Goal: Task Accomplishment & Management: Use online tool/utility

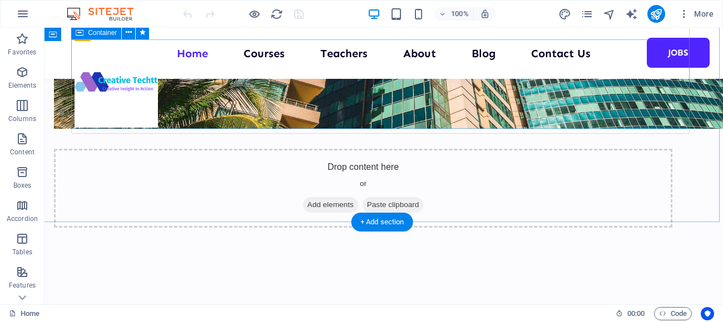
scroll to position [9116, 2]
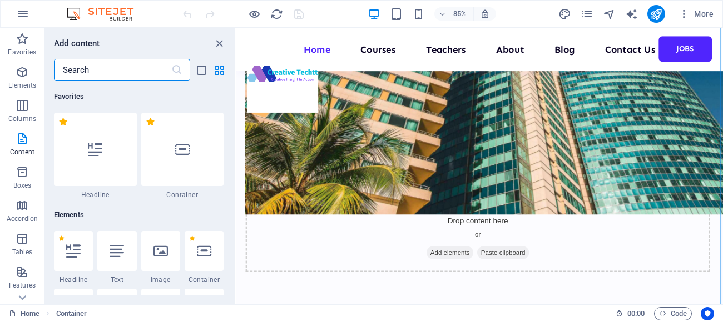
scroll to position [1944, 0]
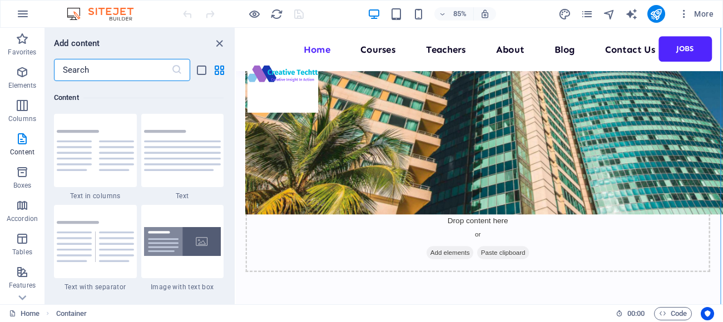
click at [76, 73] on input "text" at bounding box center [112, 70] width 117 height 22
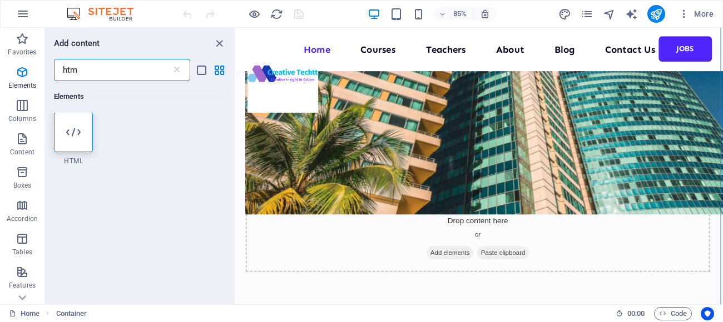
scroll to position [0, 0]
type input "html"
click at [69, 133] on icon at bounding box center [73, 133] width 14 height 14
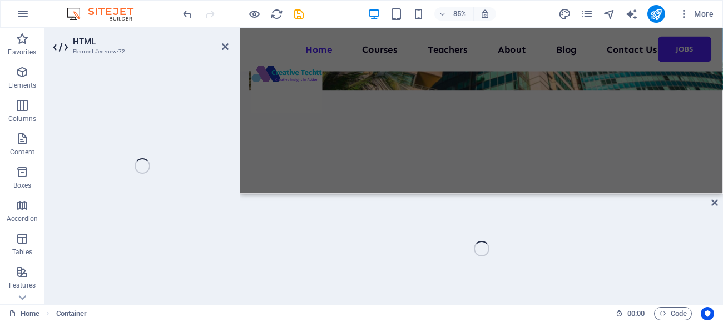
scroll to position [9538, 2]
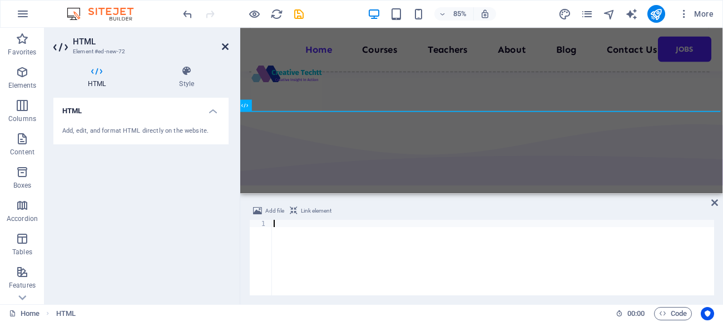
click at [225, 48] on icon at bounding box center [225, 46] width 7 height 9
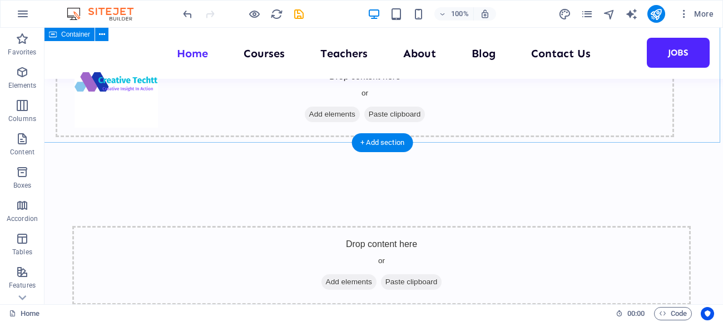
scroll to position [9213, 2]
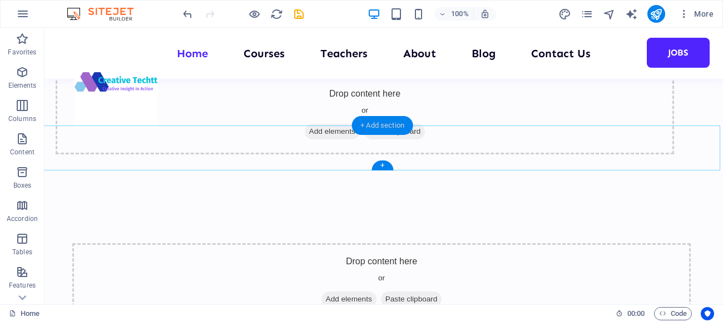
click at [383, 123] on div "+ Add section" at bounding box center [382, 125] width 62 height 19
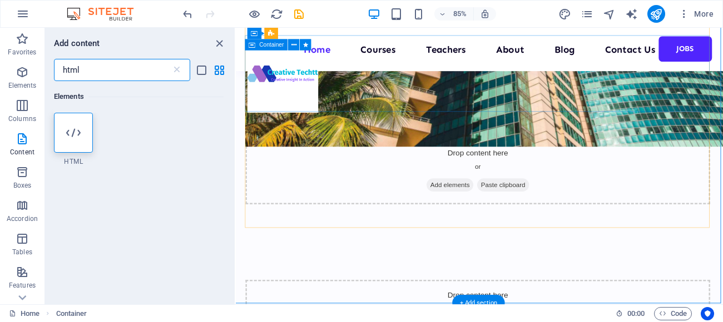
scroll to position [9231, 2]
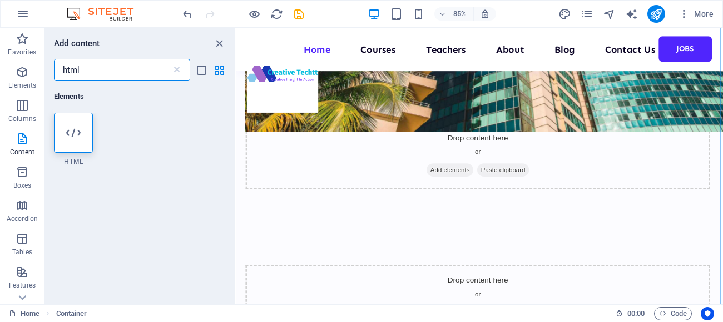
click at [86, 69] on input "html" at bounding box center [112, 70] width 117 height 22
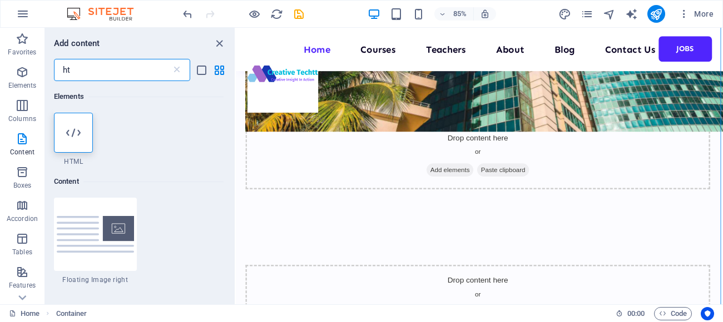
type input "h"
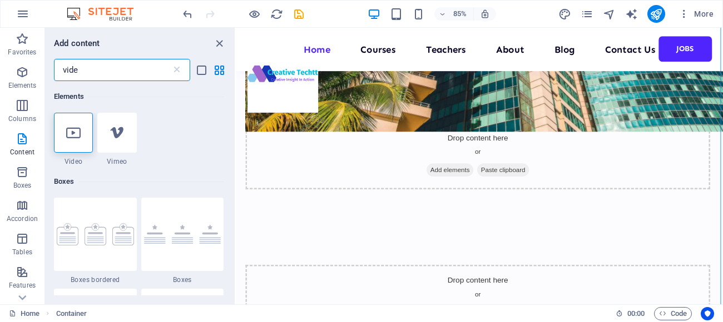
type input "video"
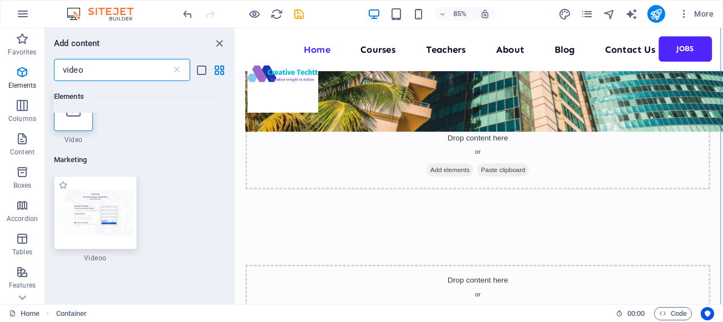
scroll to position [37, 0]
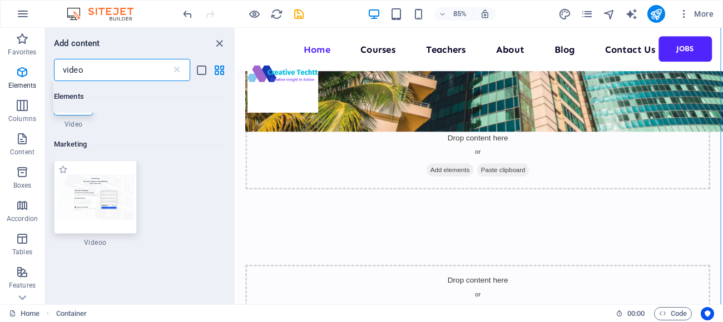
click at [106, 188] on img at bounding box center [95, 197] width 77 height 45
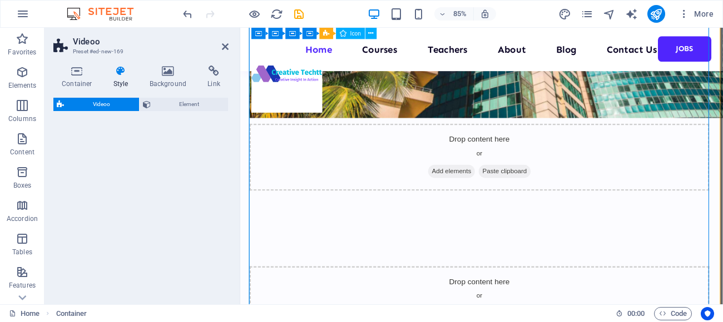
select select "%"
select select "rem"
select select "px"
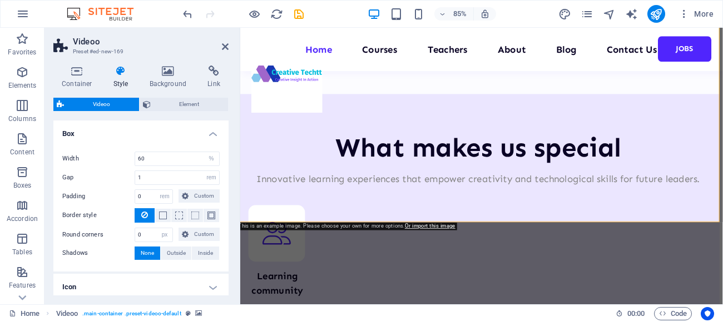
scroll to position [10211, 3]
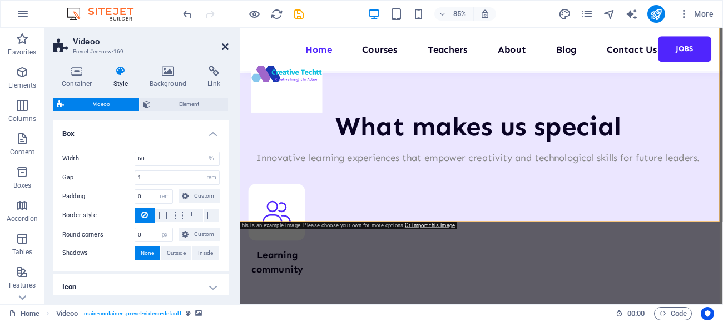
click at [225, 46] on icon at bounding box center [225, 46] width 7 height 9
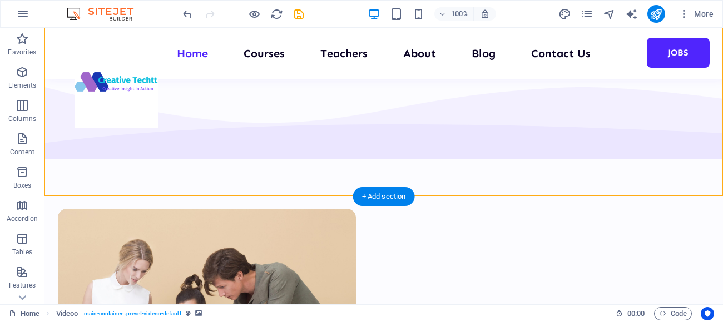
scroll to position [9835, 0]
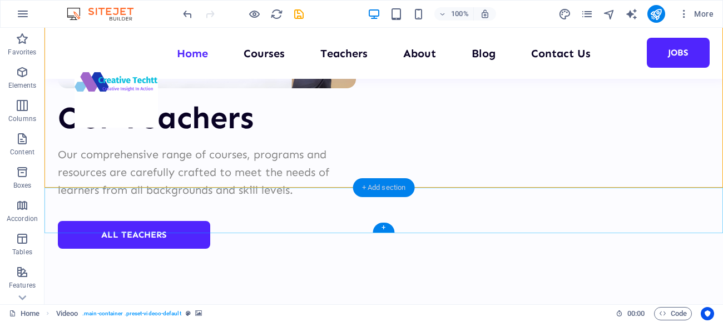
click at [376, 191] on div "+ Add section" at bounding box center [384, 187] width 62 height 19
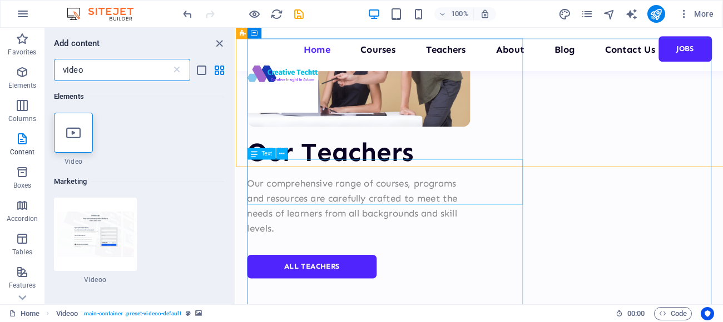
scroll to position [9832, 0]
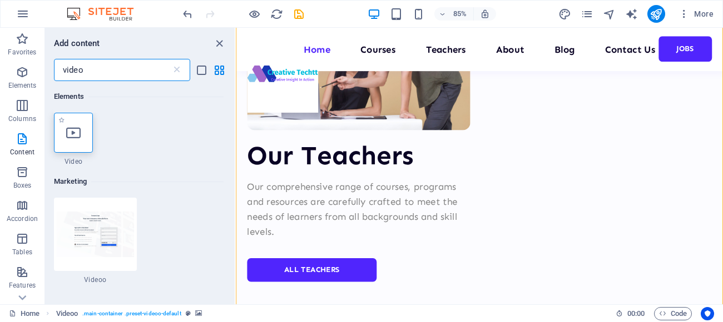
click at [81, 135] on div at bounding box center [73, 133] width 39 height 40
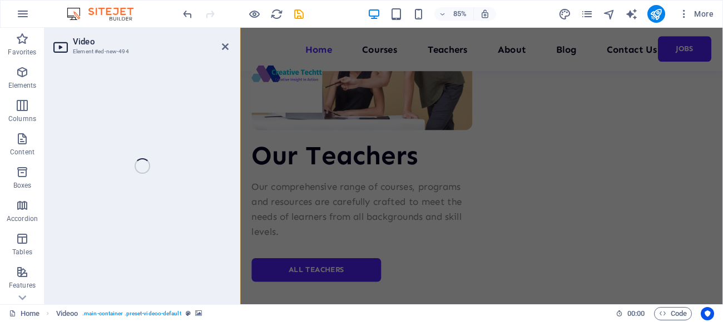
select select "%"
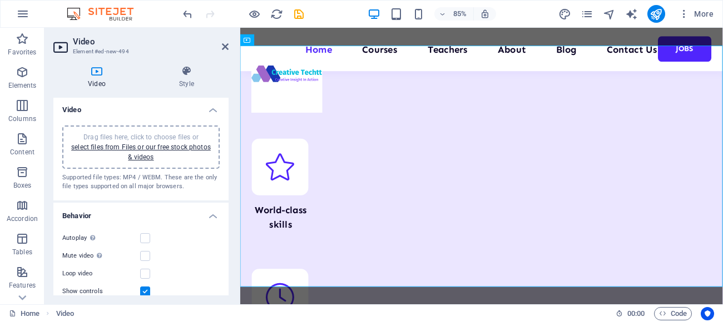
scroll to position [0, 0]
click at [185, 78] on h4 "Style" at bounding box center [187, 77] width 84 height 23
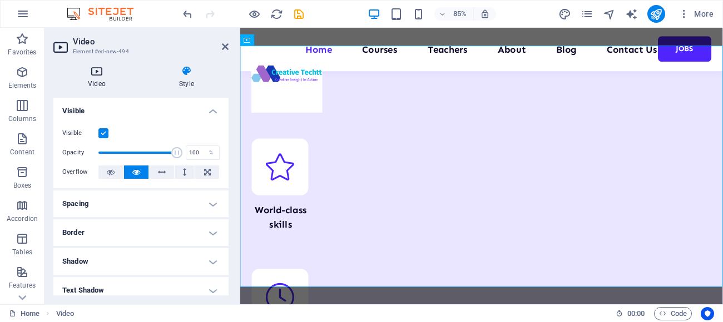
click at [98, 74] on icon at bounding box center [96, 71] width 87 height 11
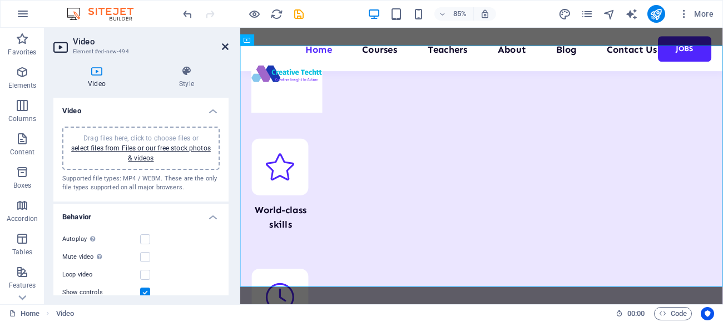
click at [222, 43] on icon at bounding box center [225, 46] width 7 height 9
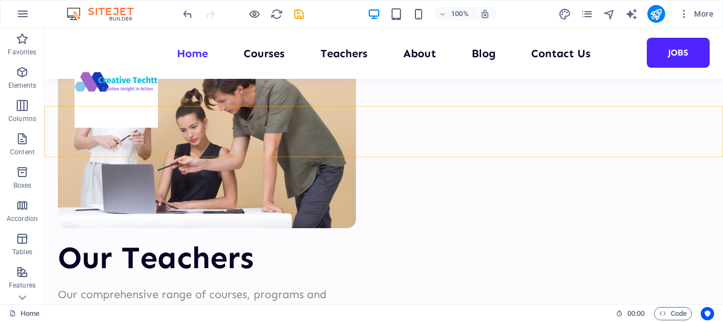
scroll to position [9823, 0]
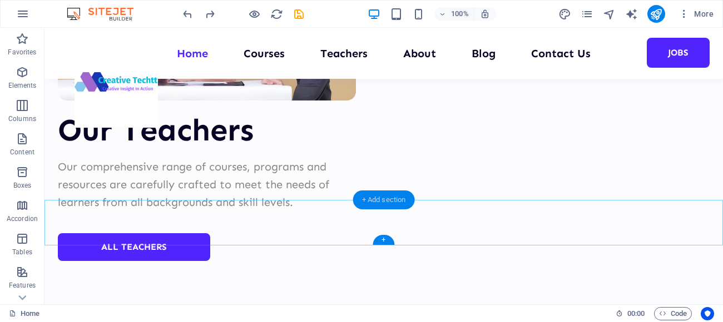
click at [376, 205] on div "+ Add section" at bounding box center [384, 200] width 62 height 19
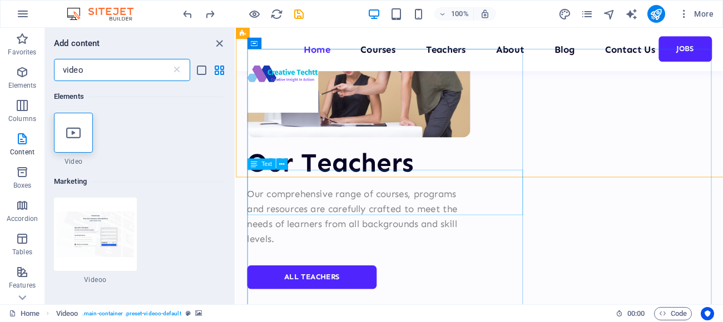
scroll to position [9819, 0]
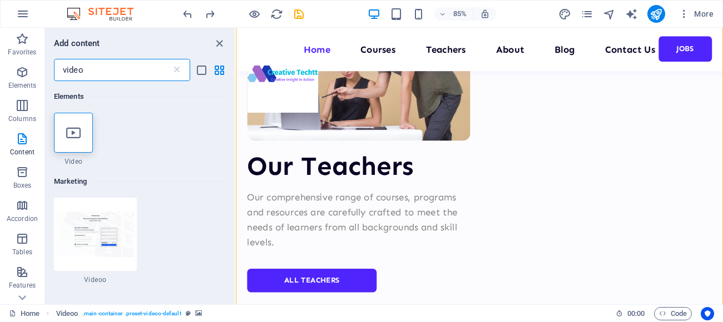
click at [85, 72] on input "video" at bounding box center [112, 70] width 117 height 22
type input "v"
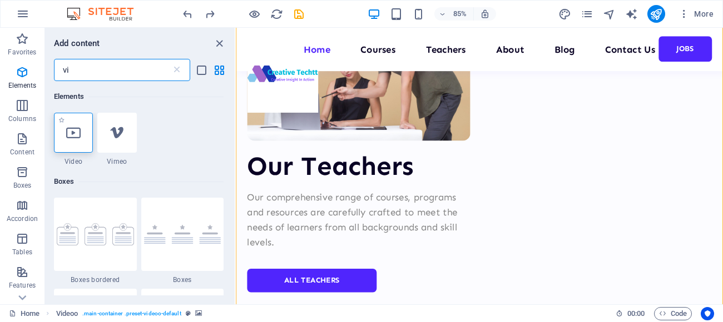
type input "v"
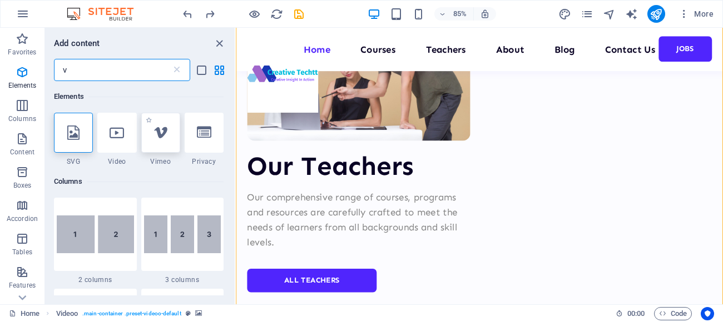
click at [160, 140] on icon at bounding box center [160, 133] width 14 height 14
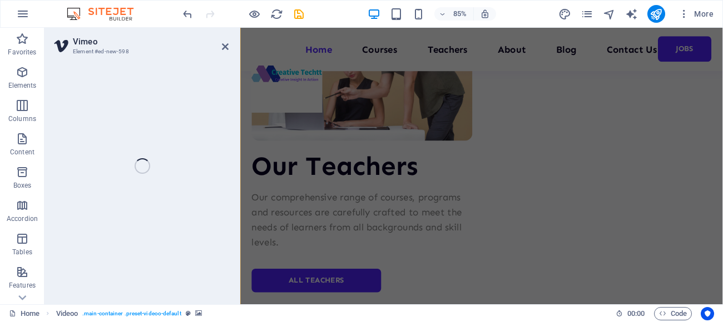
select select "ar16_9"
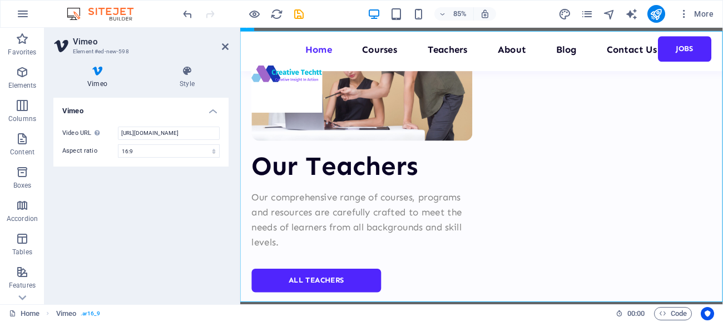
scroll to position [10435, 0]
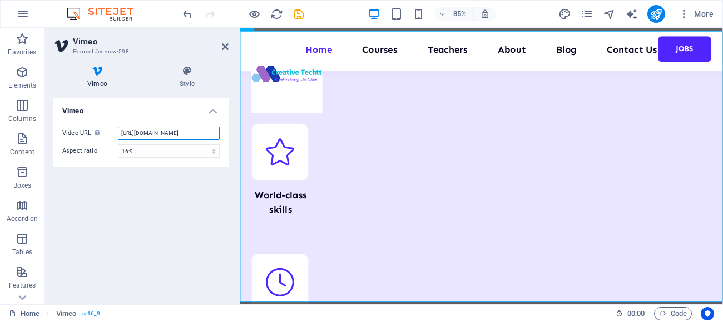
click at [158, 138] on input "[URL][DOMAIN_NAME]" at bounding box center [169, 133] width 102 height 13
type input "h"
paste input "[URL][DOMAIN_NAME]"
type input "[URL][DOMAIN_NAME]"
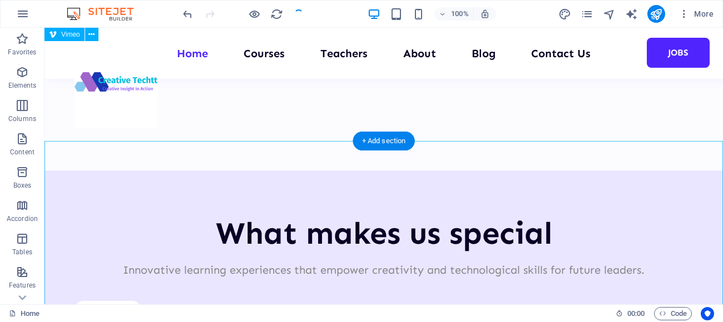
scroll to position [9882, 0]
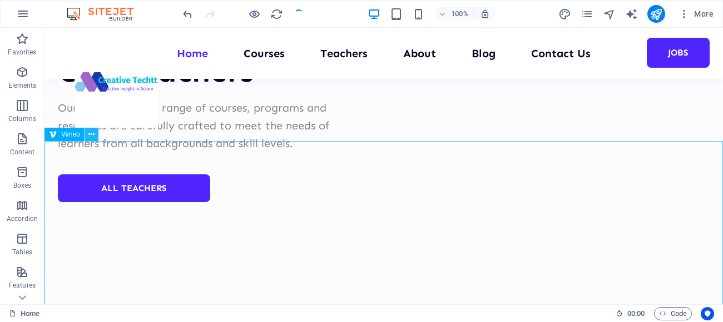
click at [88, 136] on icon at bounding box center [91, 135] width 6 height 12
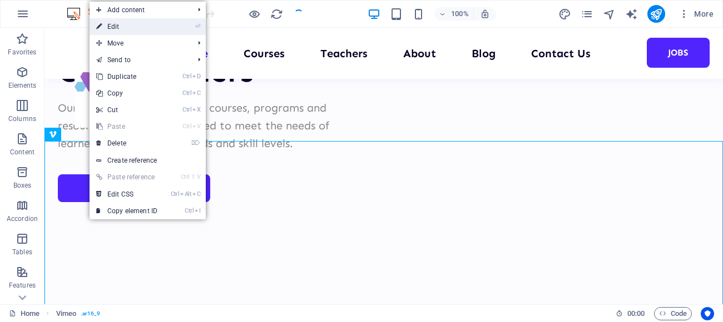
click at [110, 31] on link "⏎ Edit" at bounding box center [126, 26] width 74 height 17
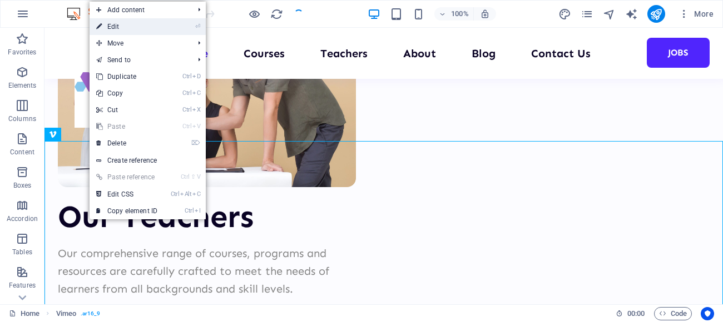
select select "ar16_9"
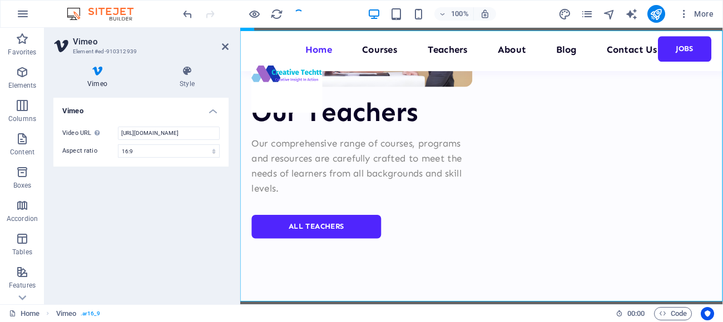
scroll to position [10435, 0]
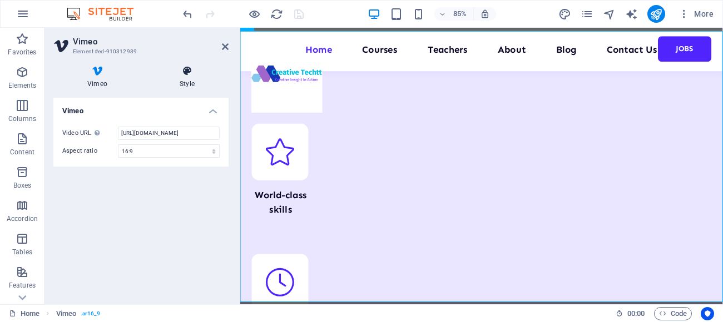
click at [191, 80] on h4 "Style" at bounding box center [187, 77] width 83 height 23
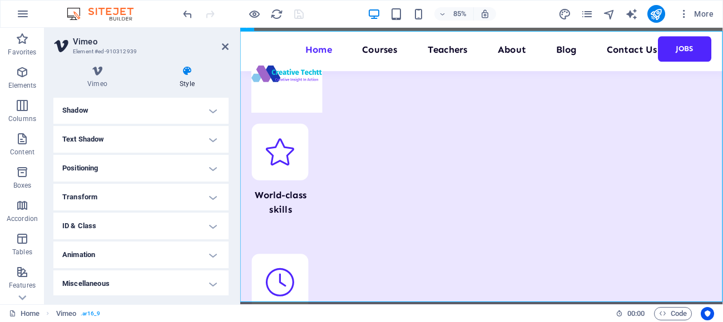
scroll to position [152, 0]
click at [208, 259] on h4 "Animation" at bounding box center [140, 254] width 175 height 27
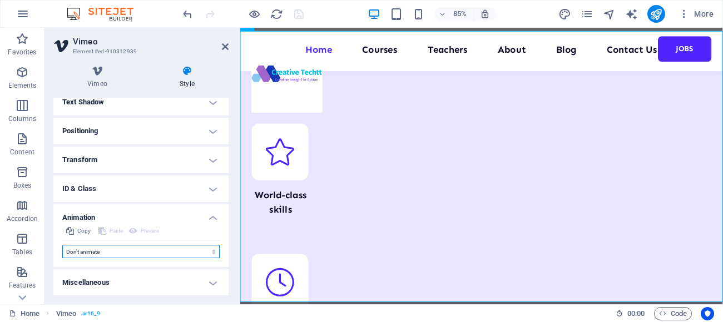
click at [208, 252] on select "Don't animate Show / Hide Slide up/down Zoom in/out Slide left to right Slide r…" at bounding box center [140, 251] width 157 height 13
click at [222, 46] on icon at bounding box center [225, 46] width 7 height 9
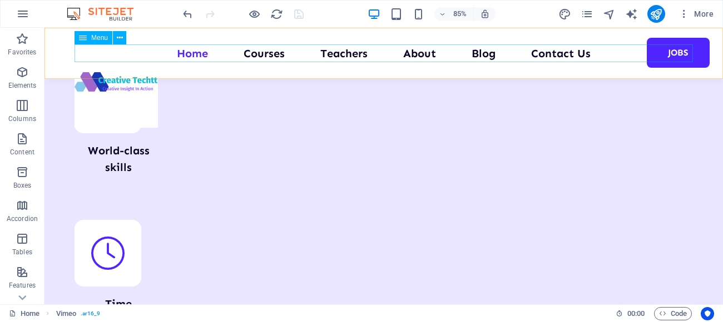
scroll to position [10047, 0]
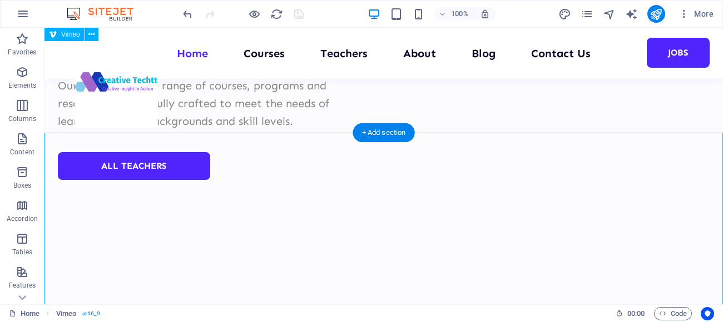
scroll to position [10095, 4]
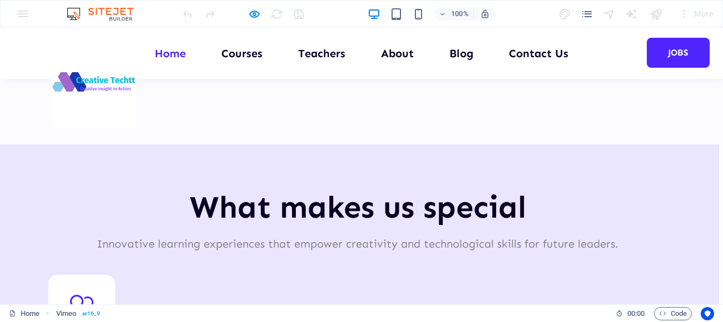
scroll to position [9676, 4]
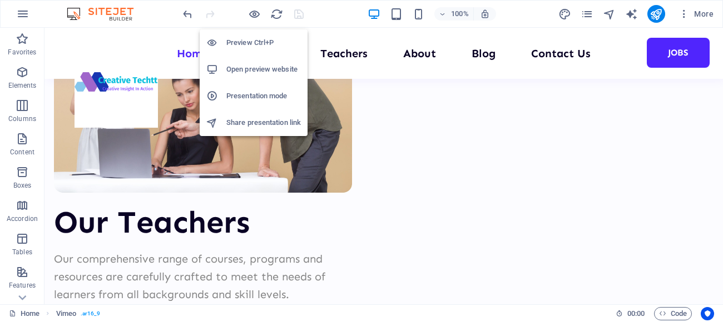
scroll to position [10190, 4]
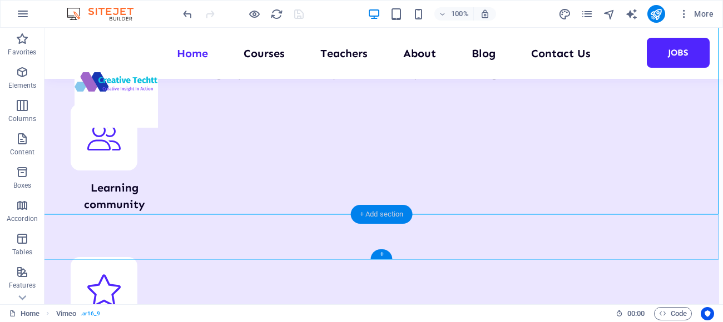
click at [367, 214] on div "+ Add section" at bounding box center [382, 214] width 62 height 19
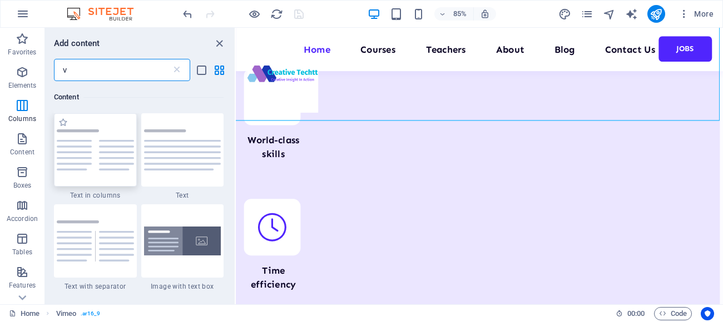
scroll to position [10517, 4]
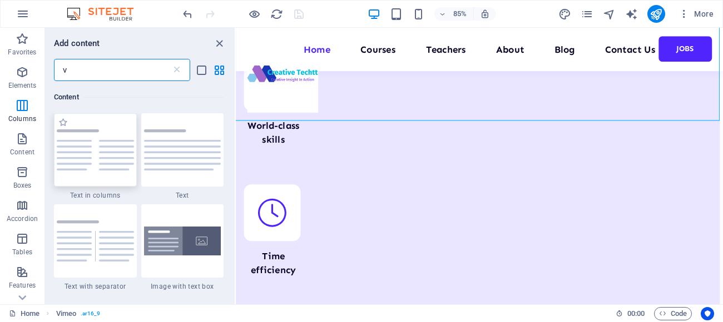
click at [100, 119] on div at bounding box center [95, 149] width 83 height 73
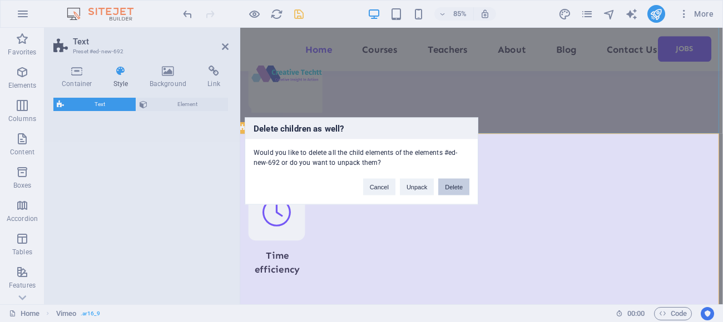
scroll to position [10634, 4]
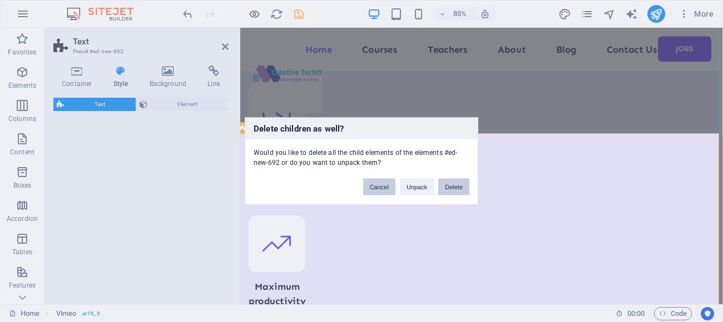
select select "rem"
select select "preset-text-v2-columns"
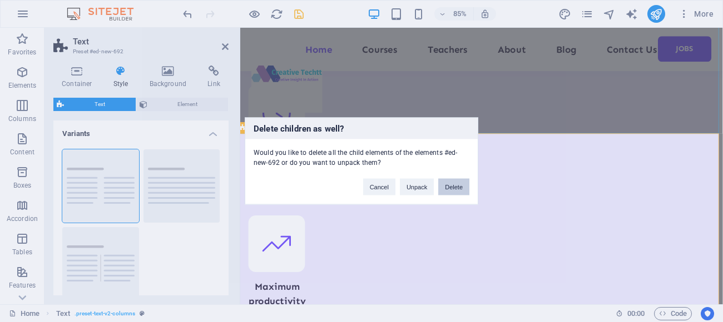
click at [456, 183] on button "Delete" at bounding box center [453, 187] width 31 height 17
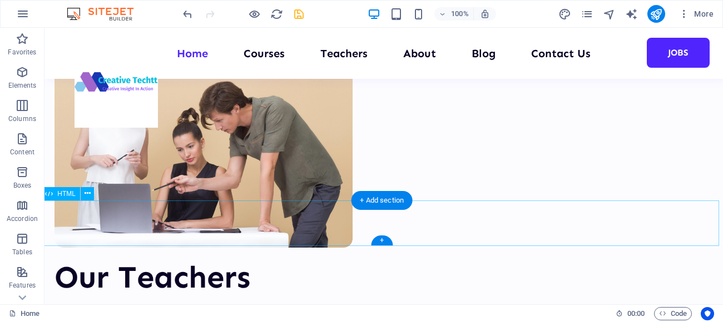
scroll to position [9823, 3]
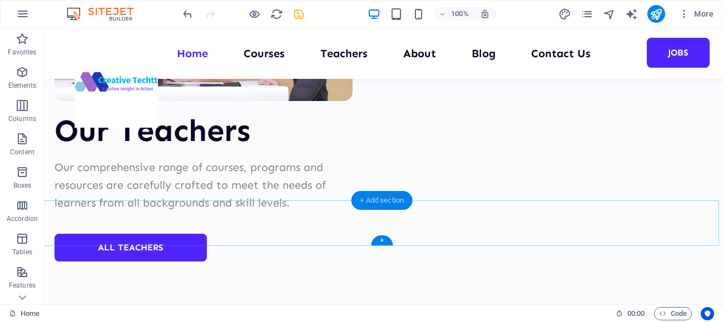
click at [380, 198] on div "+ Add section" at bounding box center [382, 200] width 62 height 19
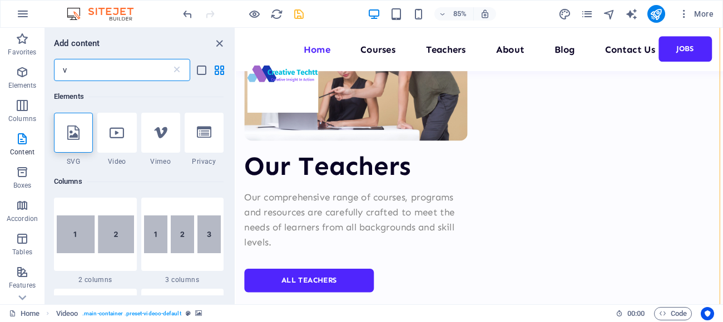
scroll to position [750, 0]
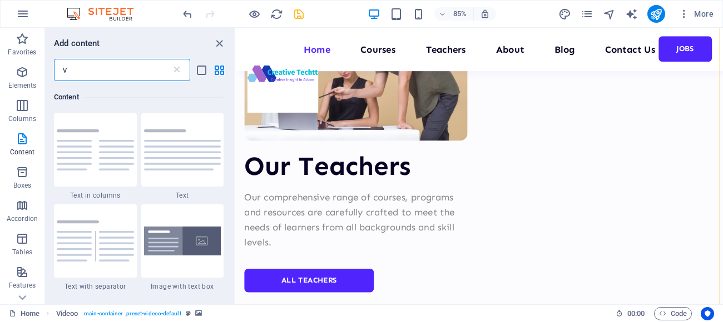
click at [75, 72] on input "v" at bounding box center [112, 70] width 117 height 22
type input "v"
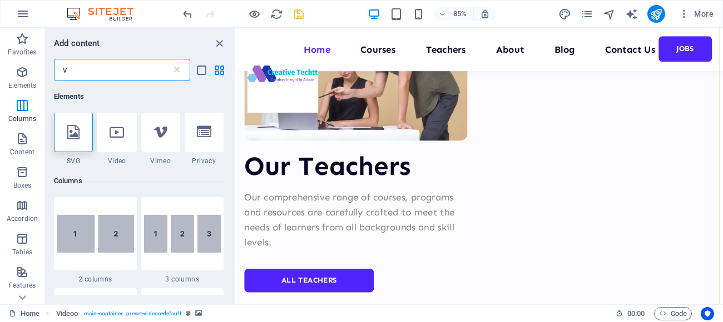
scroll to position [0, 0]
click at [161, 138] on icon at bounding box center [160, 133] width 14 height 14
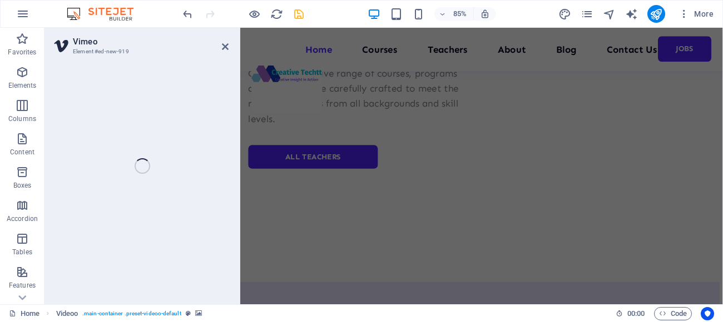
select select "ar16_9"
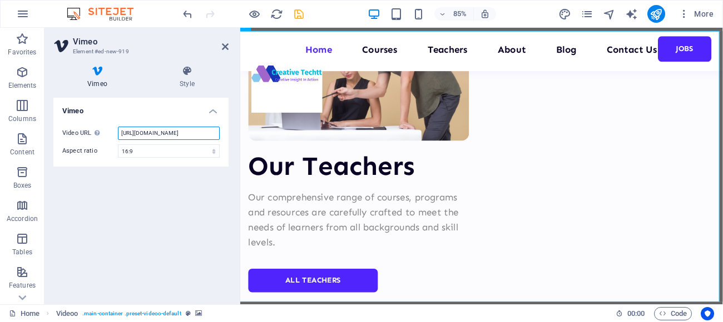
click at [201, 135] on input "[URL][DOMAIN_NAME]" at bounding box center [169, 133] width 102 height 13
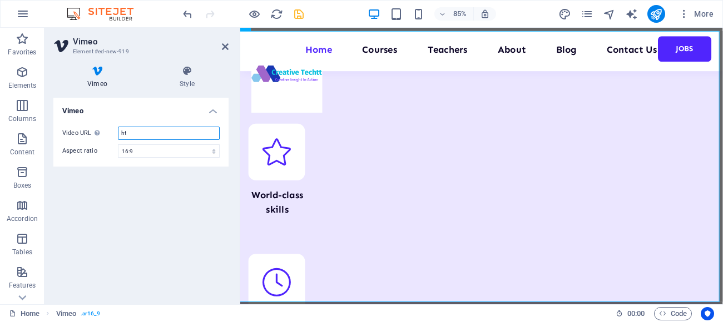
type input "h"
paste input "[URL][DOMAIN_NAME]"
type input "[URL][DOMAIN_NAME]"
click at [295, 14] on icon "save" at bounding box center [298, 14] width 13 height 13
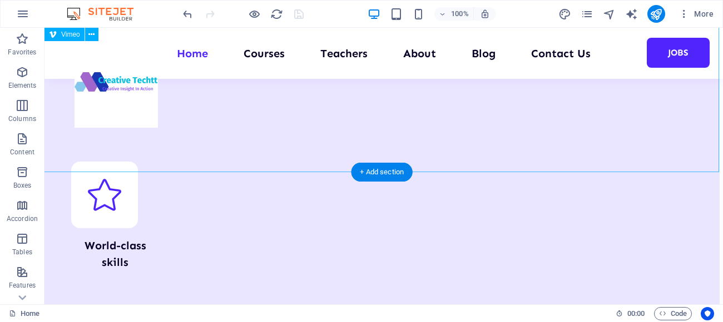
scroll to position [10232, 3]
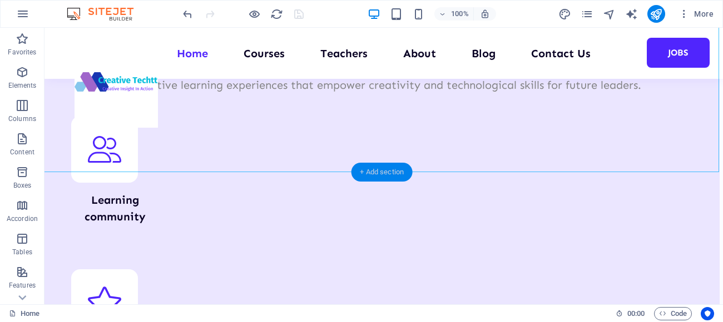
click at [368, 176] on div "+ Add section" at bounding box center [382, 172] width 62 height 19
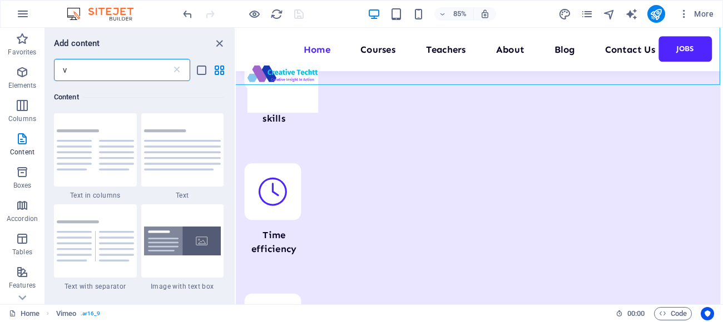
scroll to position [10560, 3]
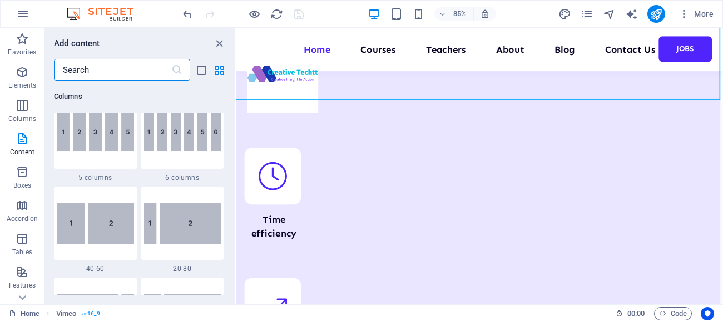
type input "s"
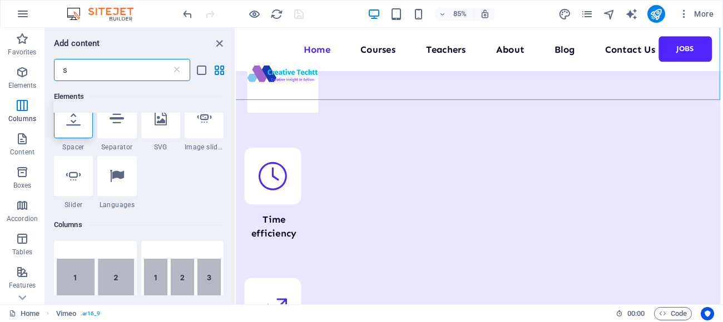
scroll to position [0, 0]
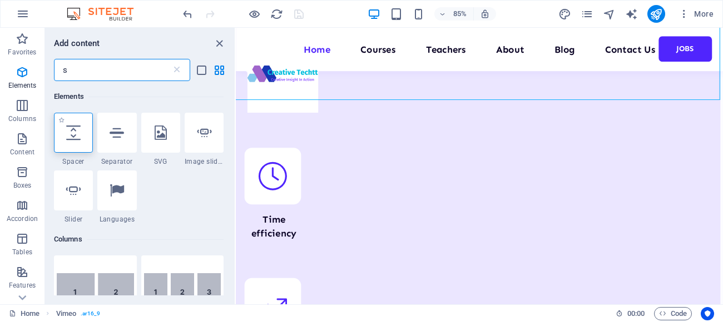
click at [79, 136] on icon at bounding box center [73, 133] width 14 height 14
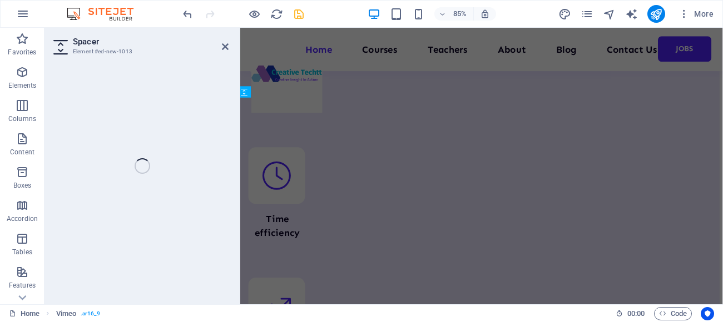
select select "px"
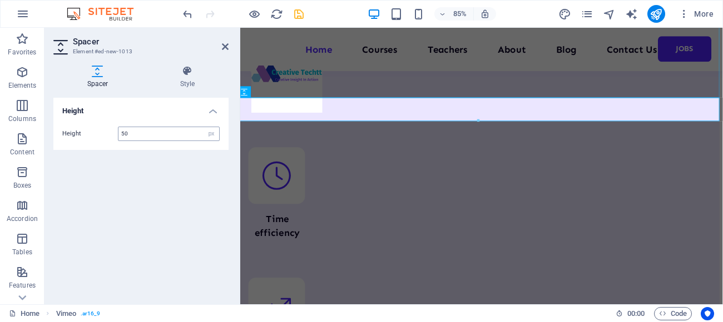
scroll to position [10676, 3]
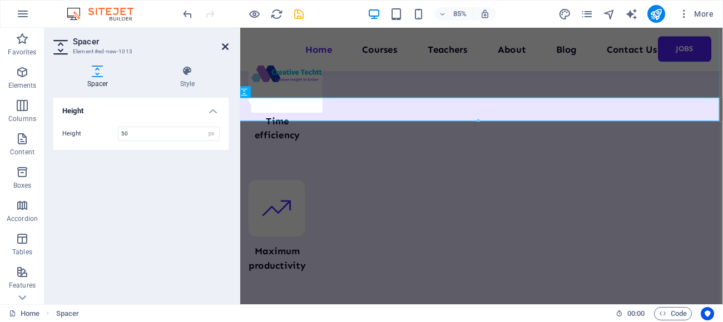
click at [225, 43] on icon at bounding box center [225, 46] width 7 height 9
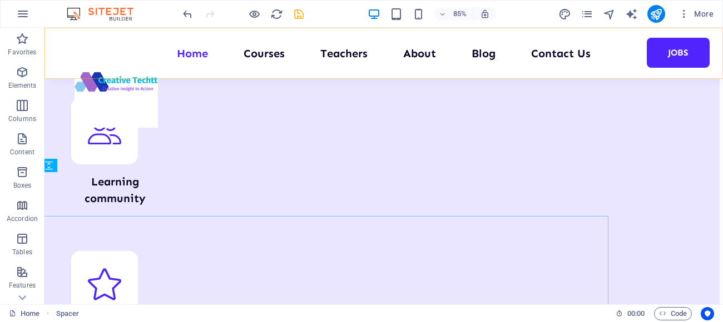
scroll to position [10232, 3]
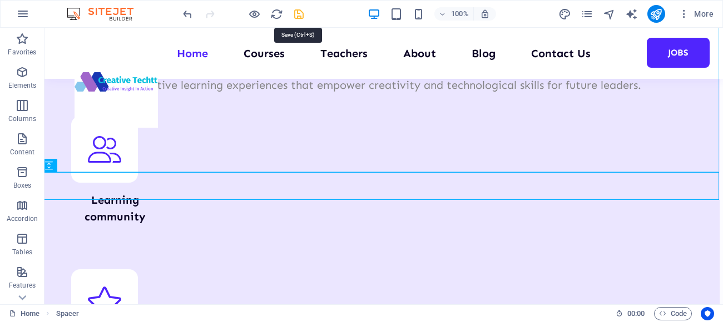
click at [301, 15] on icon "save" at bounding box center [298, 14] width 13 height 13
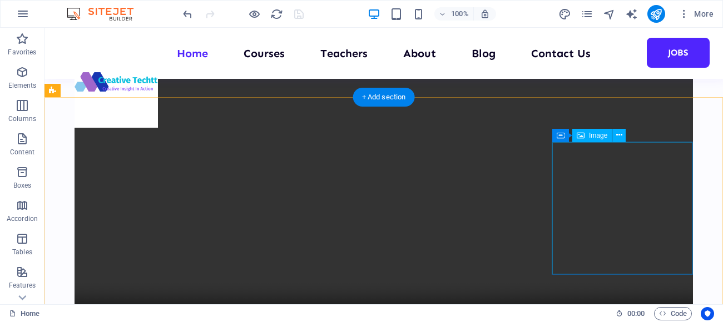
scroll to position [8279, 0]
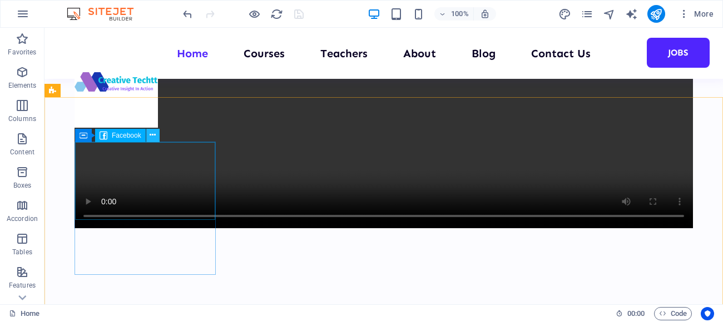
click at [155, 137] on icon at bounding box center [153, 136] width 6 height 12
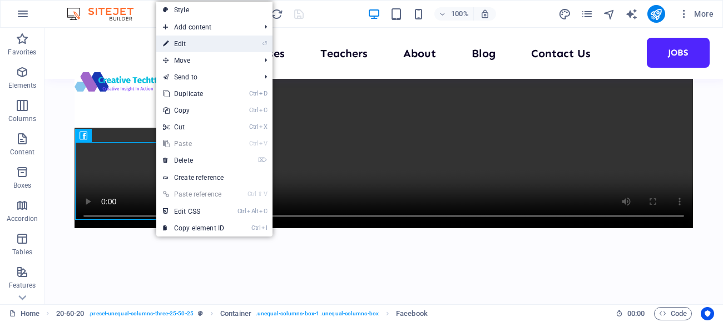
click at [185, 42] on link "⏎ Edit" at bounding box center [193, 44] width 74 height 17
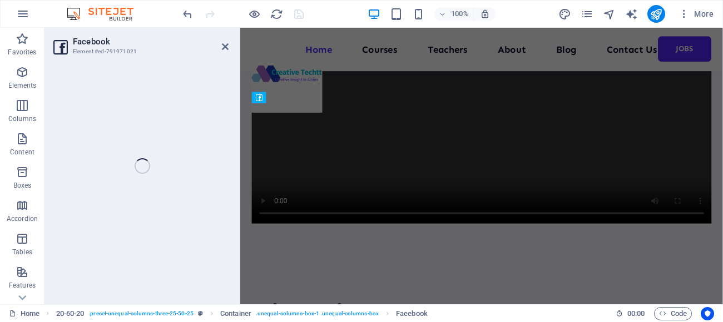
scroll to position [8626, 0]
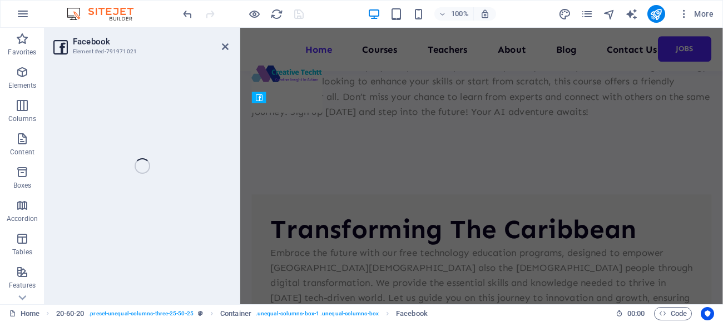
select select "%"
select select "px"
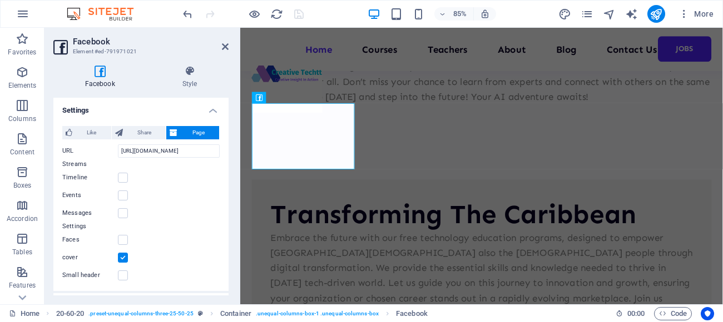
scroll to position [0, 0]
click at [134, 135] on span "Share" at bounding box center [144, 133] width 37 height 13
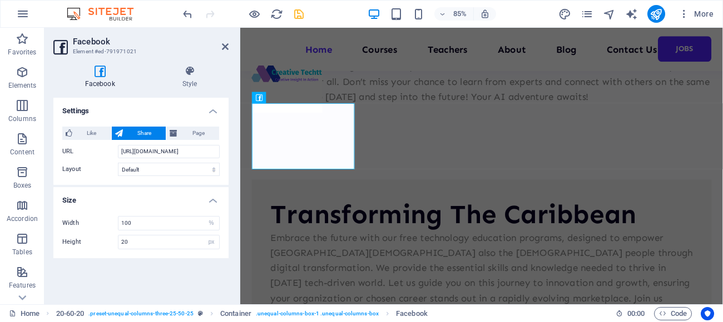
type input "20"
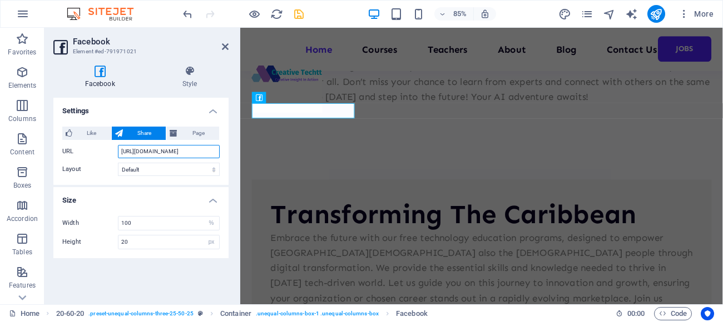
click at [216, 151] on input "[URL][DOMAIN_NAME]" at bounding box center [169, 151] width 102 height 13
type input "h"
click at [192, 136] on span "Page" at bounding box center [198, 133] width 35 height 13
type input "130"
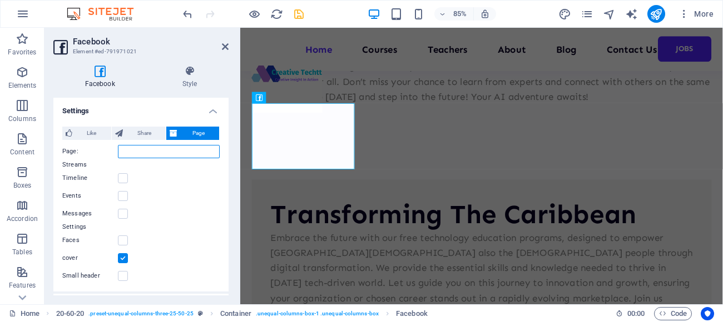
click at [130, 152] on input "Page:" at bounding box center [169, 151] width 102 height 13
paste input "[URL][DOMAIN_NAME]"
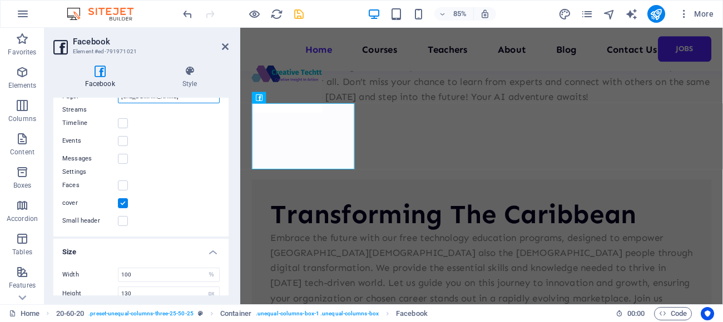
scroll to position [54, 0]
type input "[URL][DOMAIN_NAME]"
click at [126, 185] on label at bounding box center [123, 186] width 10 height 10
click at [0, 0] on input "Faces" at bounding box center [0, 0] width 0 height 0
type input "230"
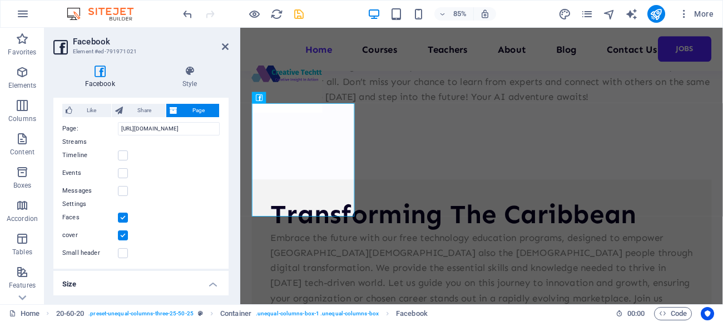
scroll to position [0, 0]
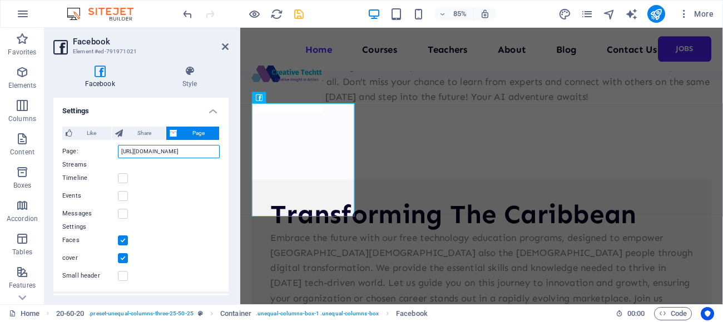
click at [183, 151] on input "[URL][DOMAIN_NAME]" at bounding box center [169, 151] width 102 height 13
type input "h"
paste input "[URL][DOMAIN_NAME]"
type input "[URL][DOMAIN_NAME]"
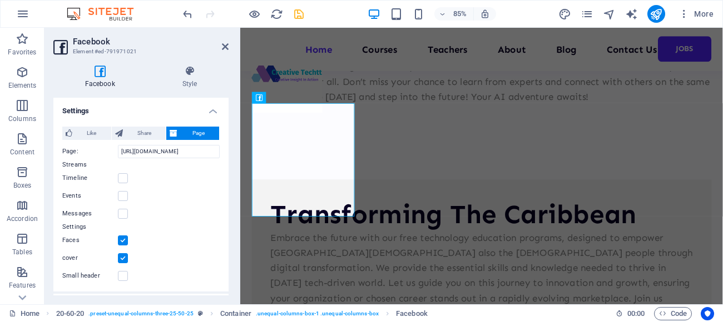
click at [124, 241] on label at bounding box center [123, 241] width 10 height 10
click at [0, 0] on input "Faces" at bounding box center [0, 0] width 0 height 0
type input "130"
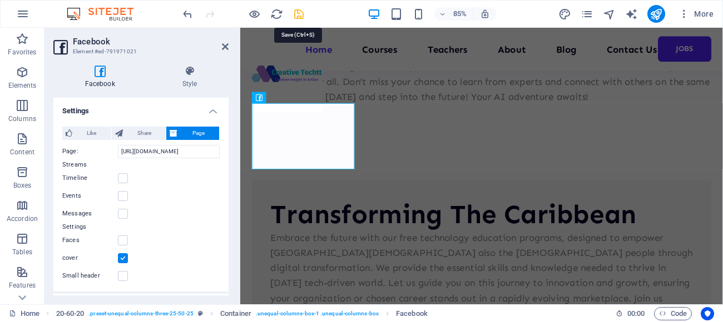
click at [298, 14] on icon "save" at bounding box center [298, 14] width 13 height 13
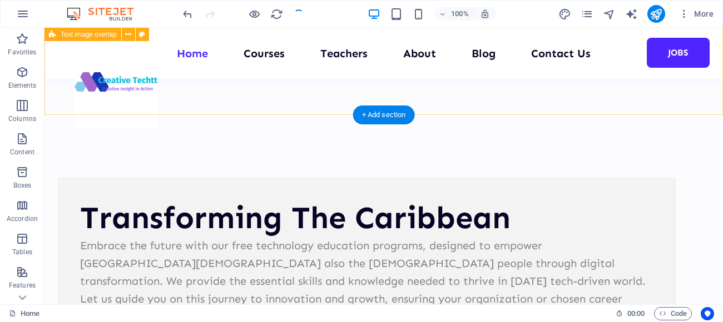
scroll to position [8279, 0]
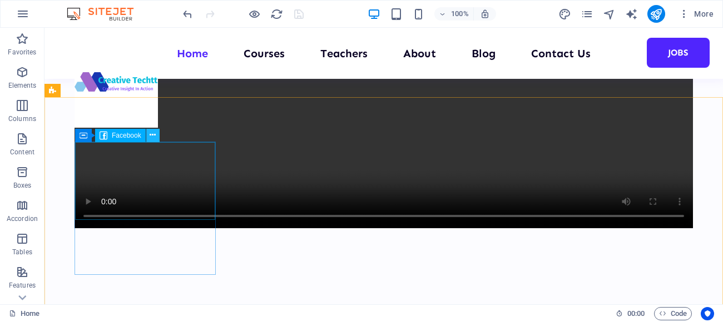
click at [156, 136] on button at bounding box center [152, 135] width 13 height 13
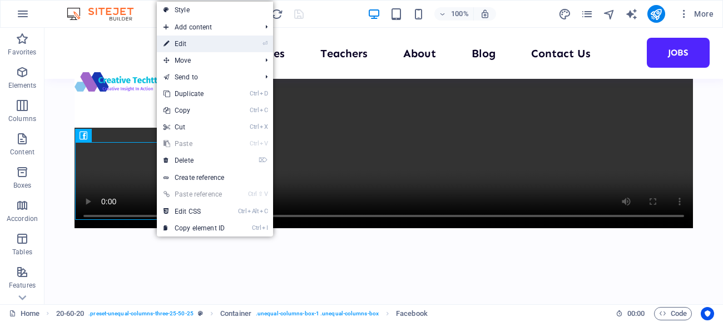
click at [186, 41] on link "⏎ Edit" at bounding box center [194, 44] width 74 height 17
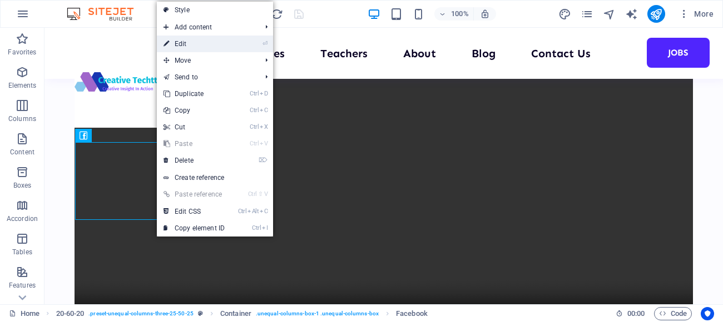
select select "%"
select select "px"
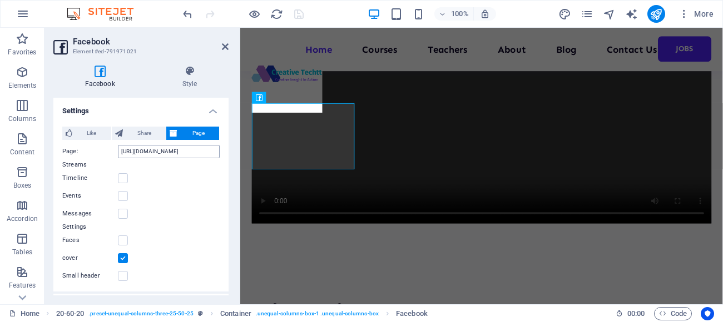
scroll to position [8644, 0]
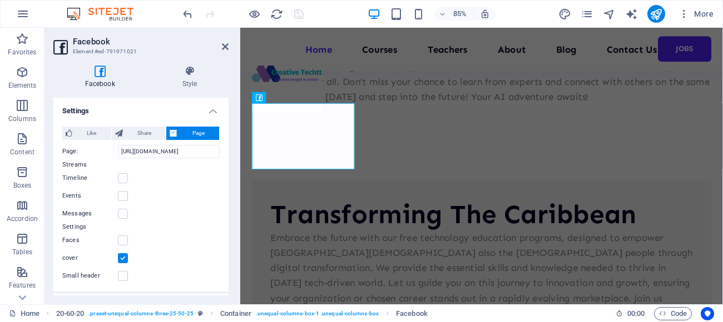
click at [99, 72] on icon at bounding box center [99, 71] width 93 height 11
click at [215, 153] on input "[URL][DOMAIN_NAME]" at bounding box center [169, 151] width 102 height 13
type input "v"
click at [225, 44] on icon at bounding box center [225, 46] width 7 height 9
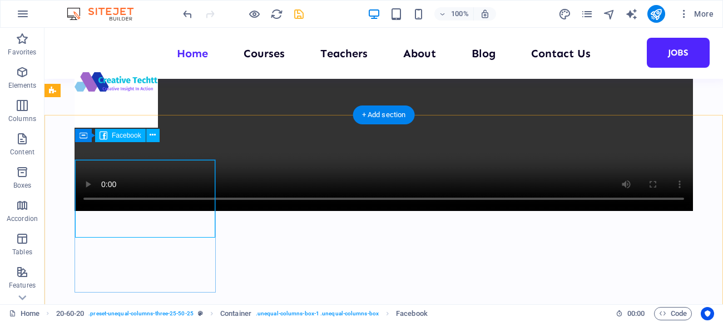
scroll to position [8279, 0]
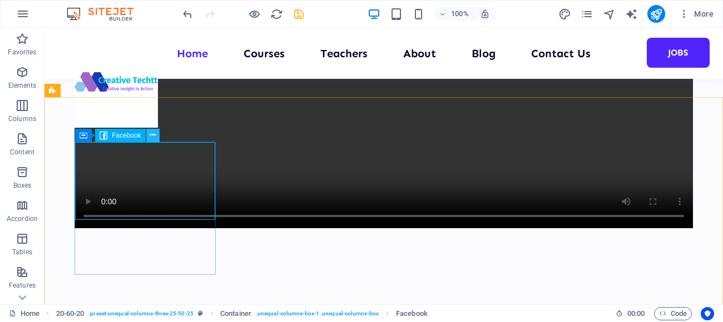
click at [152, 135] on icon at bounding box center [153, 136] width 6 height 12
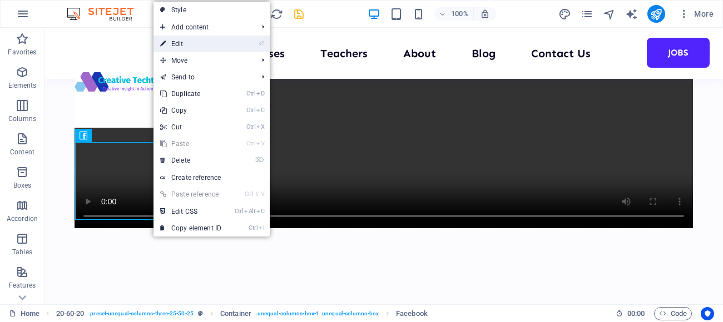
click at [175, 46] on link "⏎ Edit" at bounding box center [190, 44] width 74 height 17
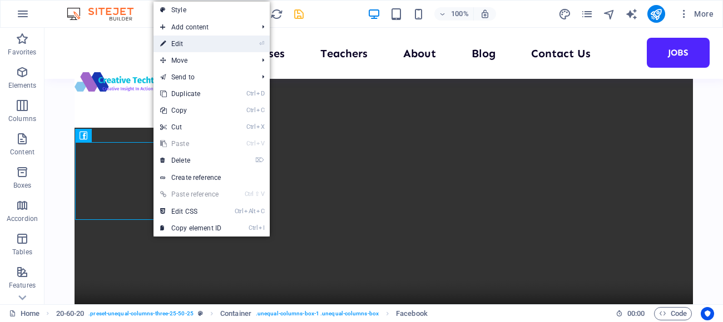
select select "%"
select select "px"
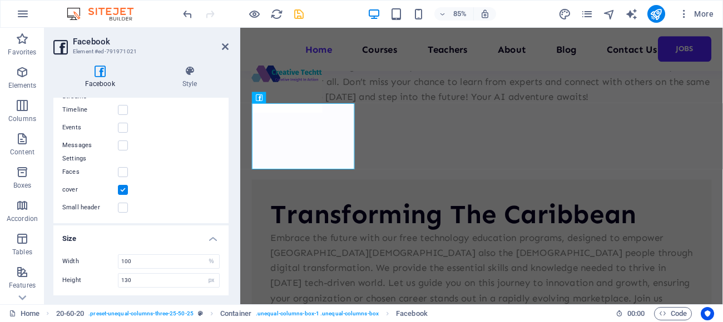
scroll to position [0, 0]
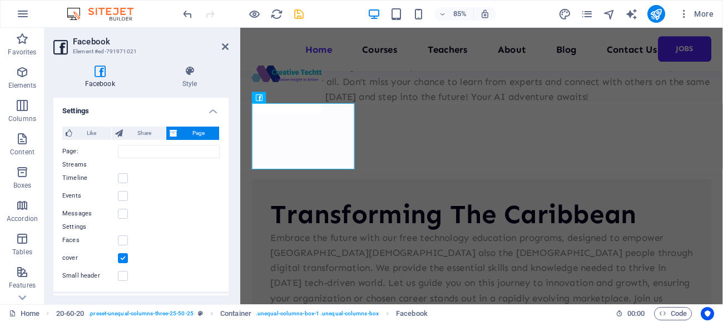
click at [213, 112] on h4 "Settings" at bounding box center [140, 108] width 175 height 20
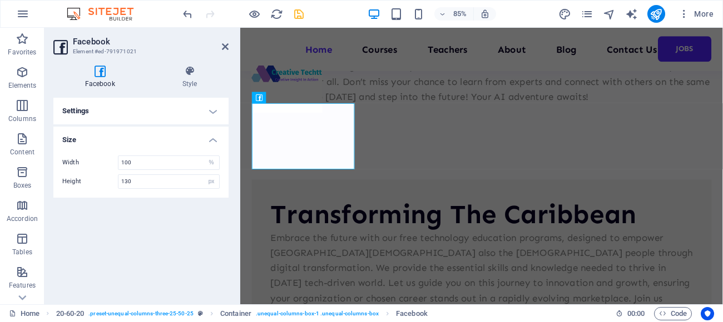
click at [210, 111] on h4 "Settings" at bounding box center [140, 111] width 175 height 27
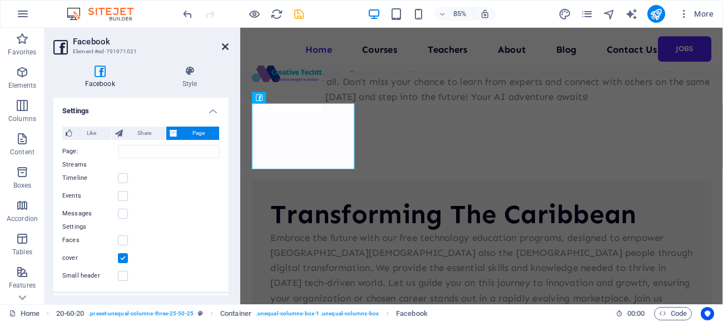
click at [227, 44] on icon at bounding box center [225, 46] width 7 height 9
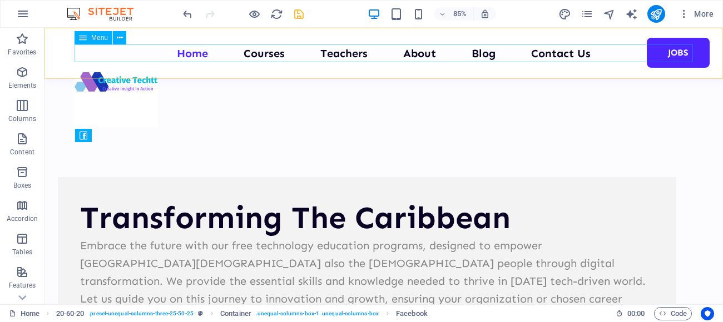
scroll to position [8279, 0]
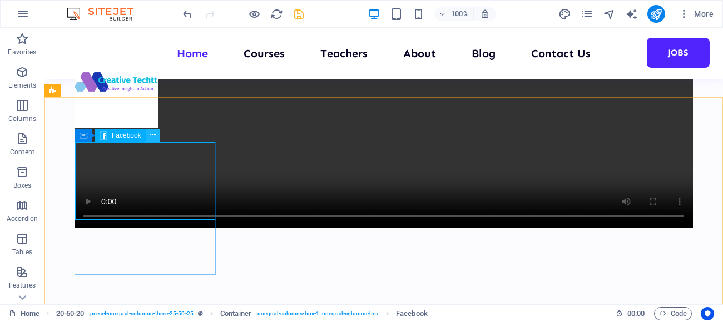
click at [151, 135] on icon at bounding box center [153, 136] width 6 height 12
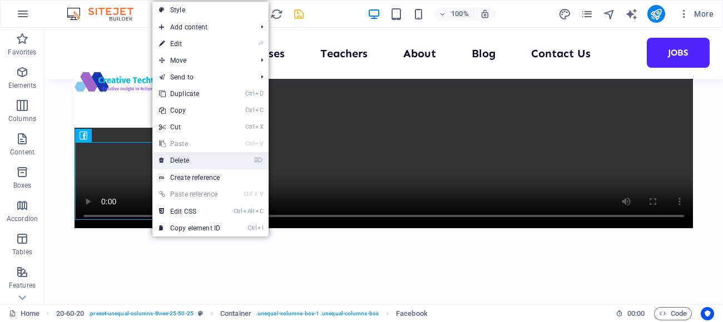
click at [180, 163] on link "⌦ Delete" at bounding box center [189, 160] width 74 height 17
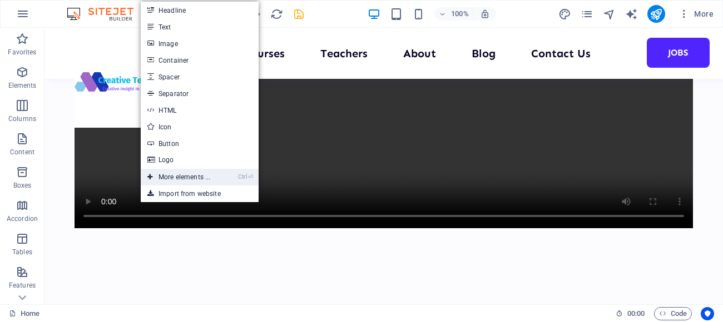
click at [191, 178] on link "Ctrl ⏎ More elements ..." at bounding box center [179, 177] width 76 height 17
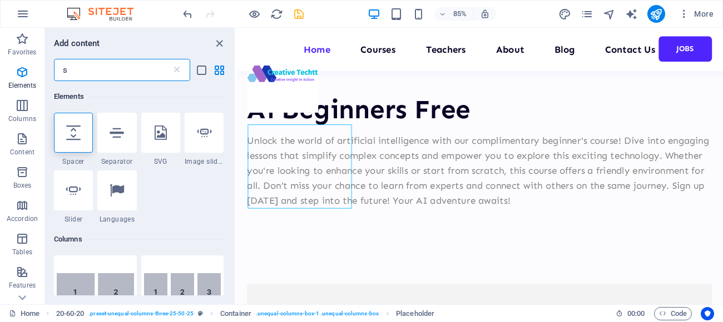
scroll to position [8555, 0]
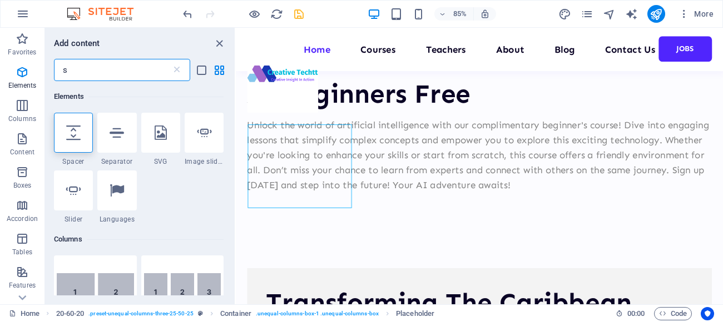
click at [75, 71] on input "s" at bounding box center [112, 70] width 117 height 22
type input "y"
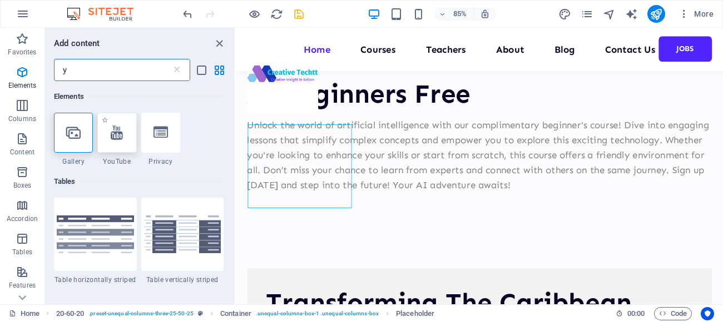
click at [120, 142] on div at bounding box center [116, 133] width 39 height 40
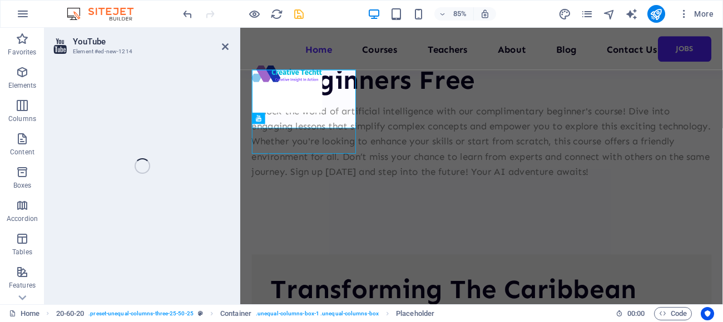
select select "ar16_9"
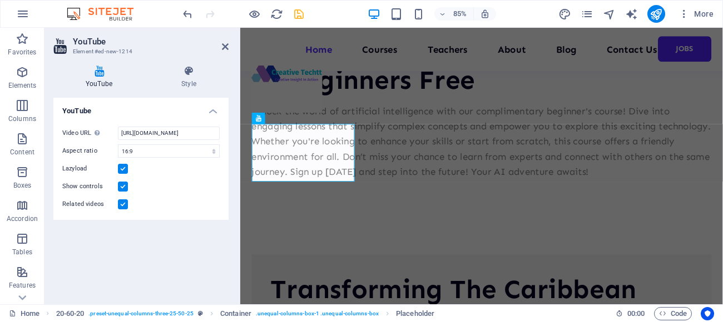
scroll to position [8619, 0]
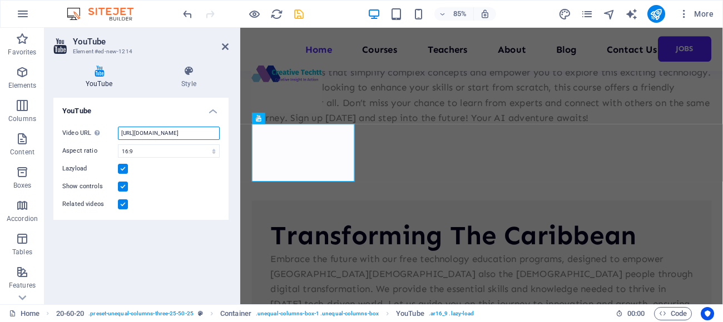
click at [206, 135] on input "[URL][DOMAIN_NAME]" at bounding box center [169, 133] width 102 height 13
type input "h"
paste input "[URL][DOMAIN_NAME]"
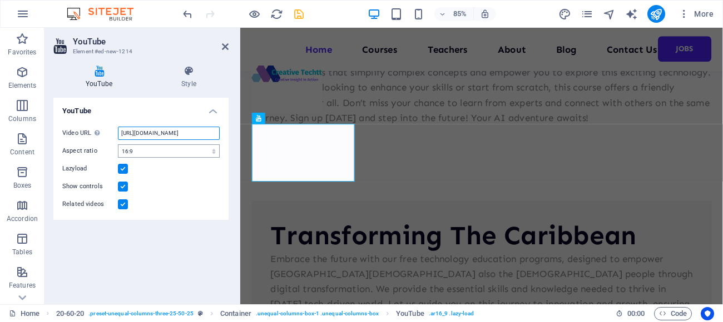
type input "[URL][DOMAIN_NAME]"
click at [215, 147] on select "16:10 16:9 4:3 2:1 1:1" at bounding box center [169, 151] width 102 height 13
select select "ar16_10"
click at [118, 145] on select "16:10 16:9 4:3 2:1 1:1" at bounding box center [169, 151] width 102 height 13
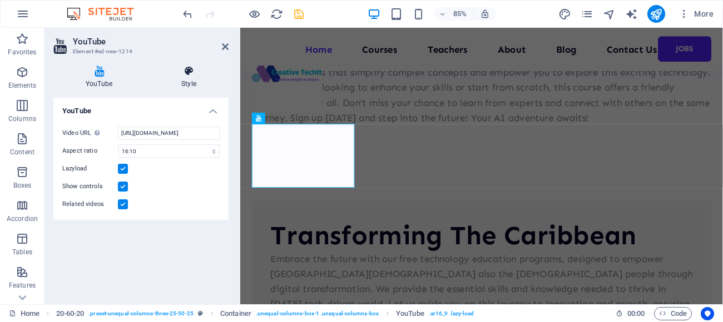
click at [188, 72] on icon at bounding box center [188, 71] width 79 height 11
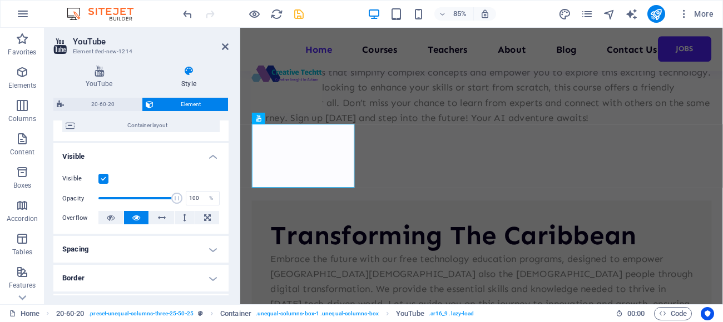
scroll to position [98, 0]
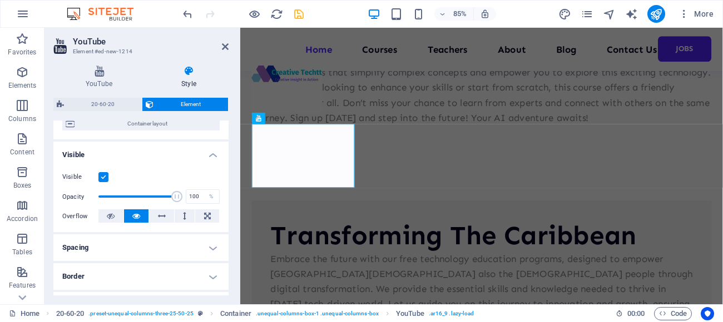
click at [130, 240] on h4 "Spacing" at bounding box center [140, 248] width 175 height 27
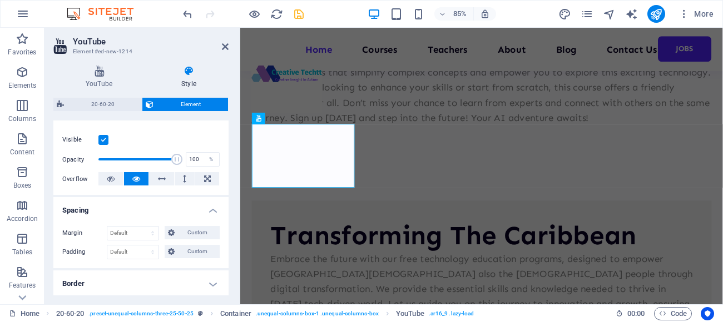
scroll to position [0, 0]
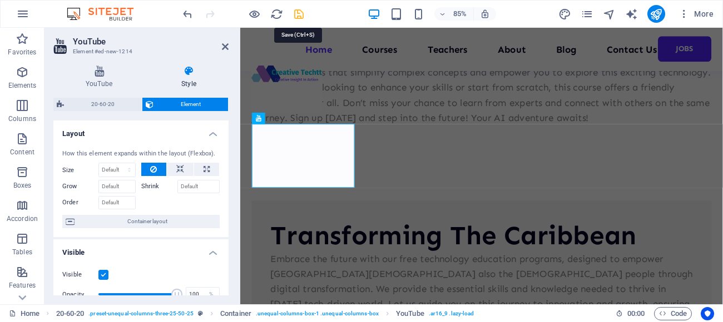
click at [296, 14] on icon "save" at bounding box center [298, 14] width 13 height 13
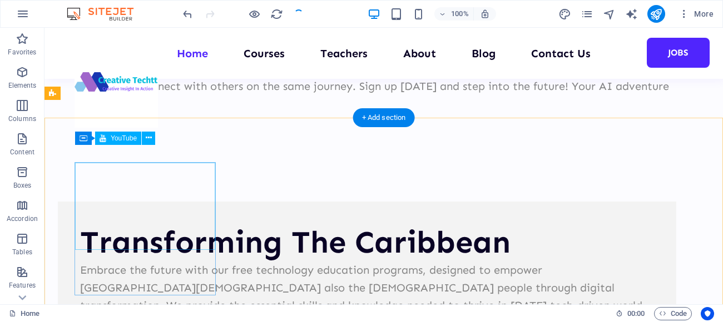
scroll to position [8277, 0]
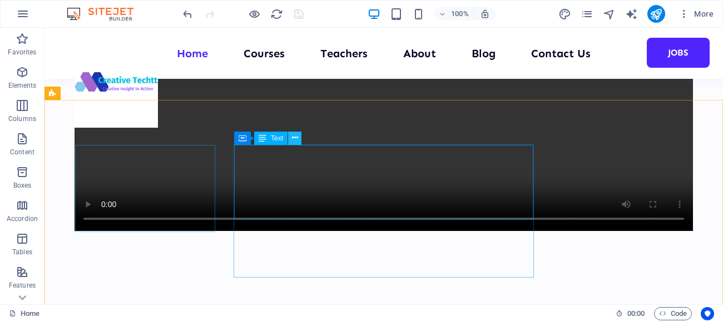
click at [295, 140] on icon at bounding box center [295, 138] width 6 height 12
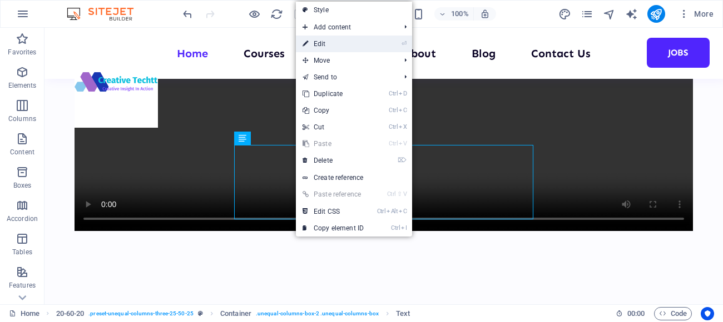
click at [317, 41] on link "⏎ Edit" at bounding box center [333, 44] width 74 height 17
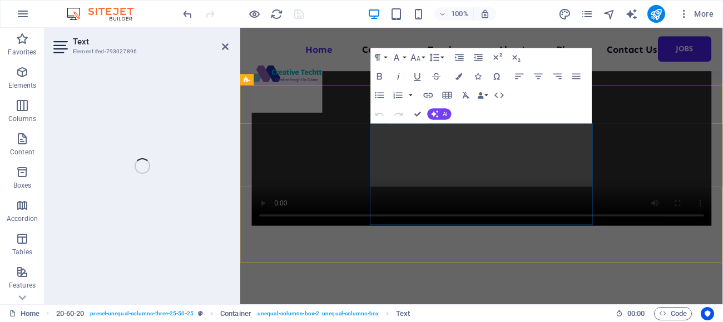
scroll to position [8620, 0]
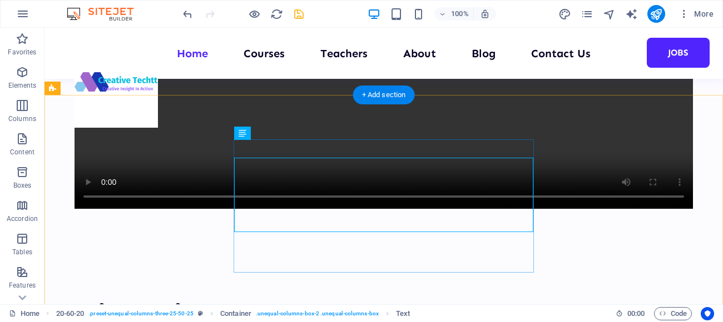
scroll to position [8282, 0]
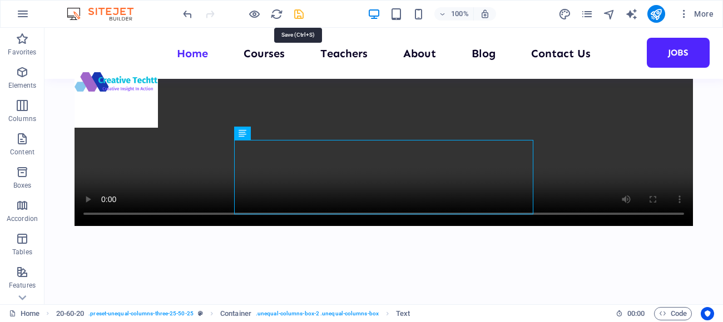
click at [301, 14] on icon "save" at bounding box center [298, 14] width 13 height 13
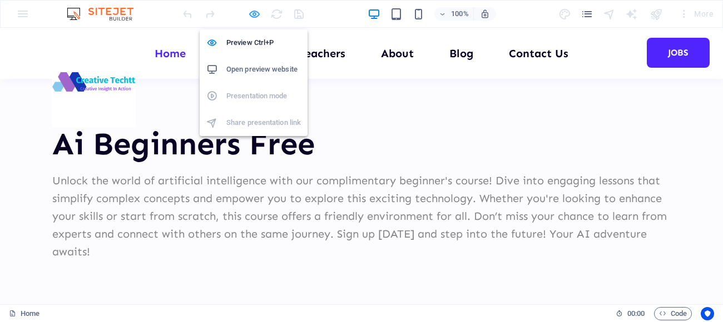
scroll to position [7990, 0]
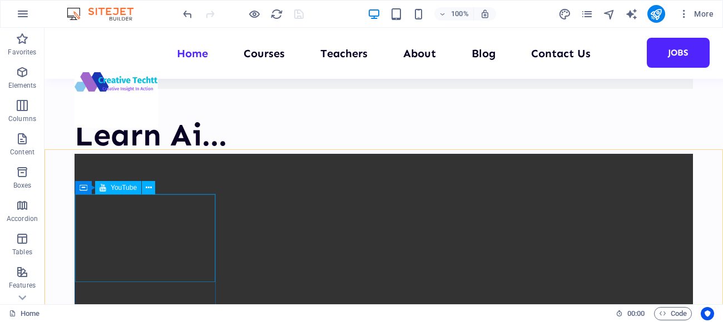
scroll to position [8282, 0]
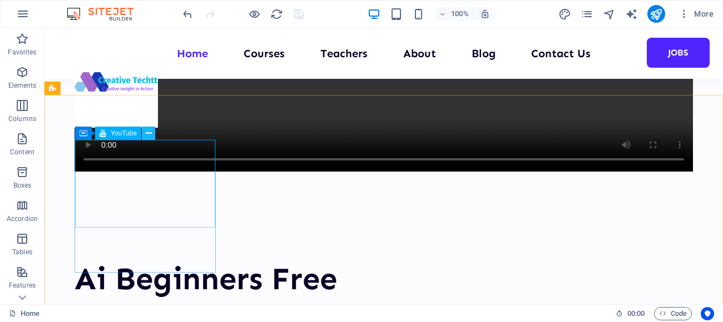
click at [150, 133] on icon at bounding box center [149, 134] width 6 height 12
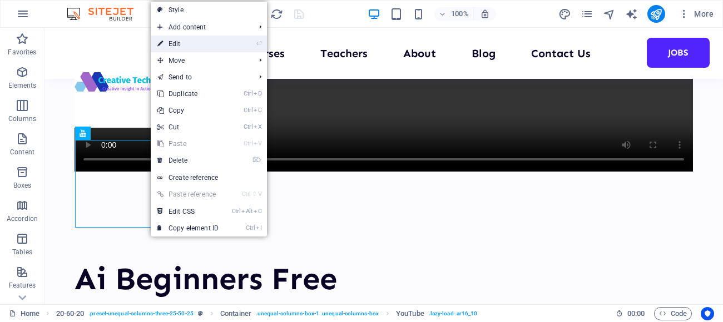
click at [177, 47] on link "⏎ Edit" at bounding box center [188, 44] width 74 height 17
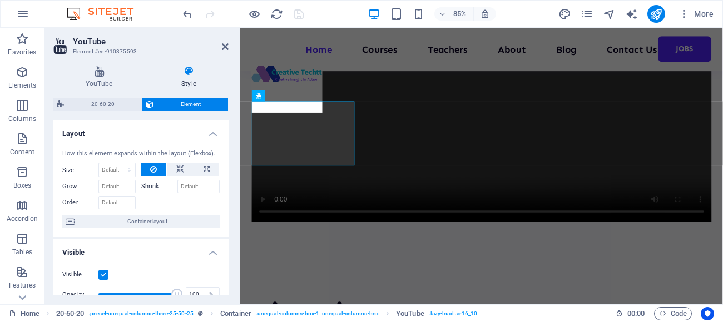
scroll to position [8646, 0]
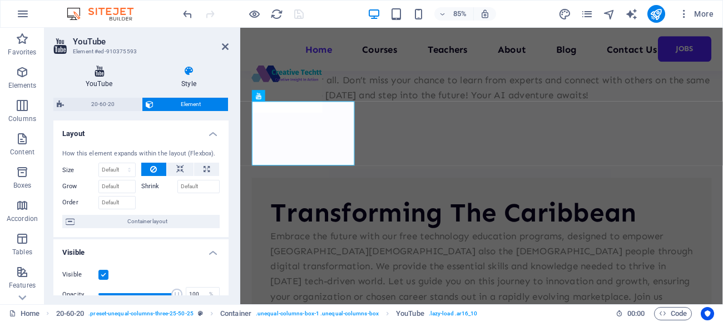
click at [94, 79] on h4 "YouTube" at bounding box center [101, 77] width 96 height 23
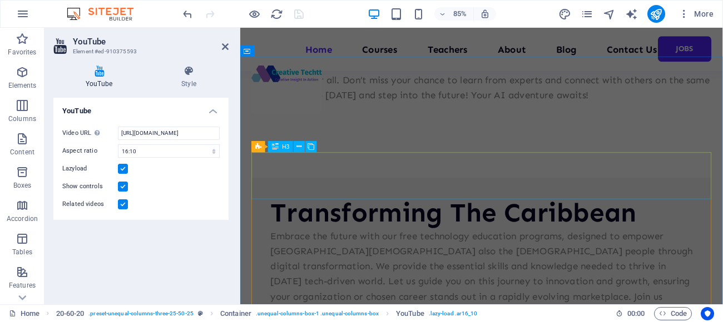
scroll to position [8863, 0]
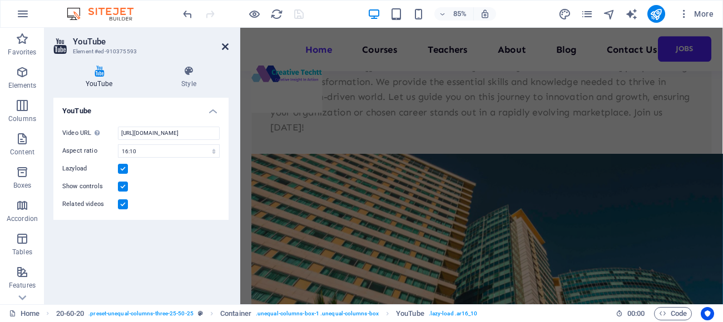
click at [223, 46] on icon at bounding box center [225, 46] width 7 height 9
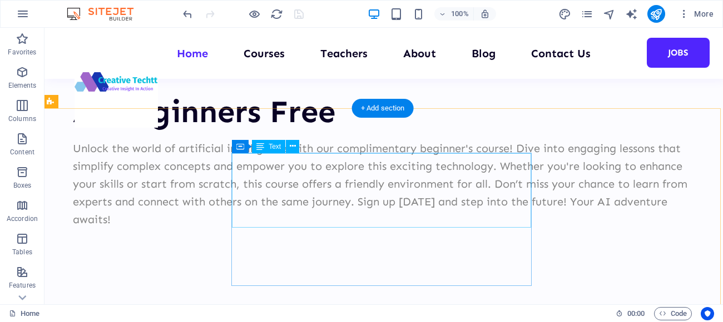
scroll to position [8268, 2]
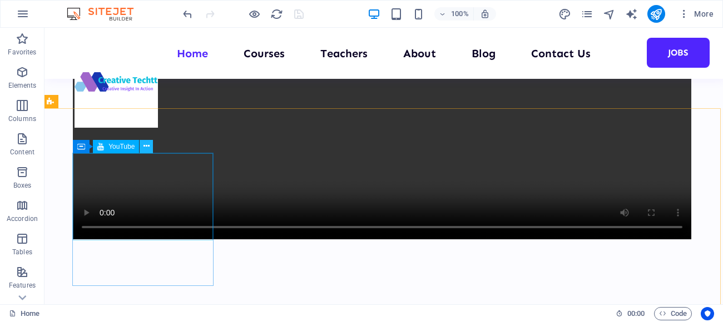
click at [147, 146] on icon at bounding box center [146, 147] width 6 height 12
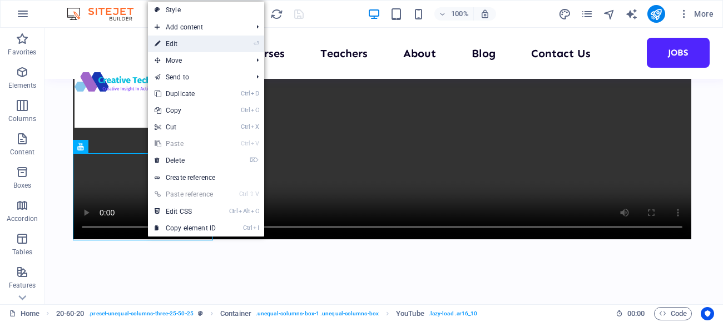
click at [171, 47] on link "⏎ Edit" at bounding box center [185, 44] width 74 height 17
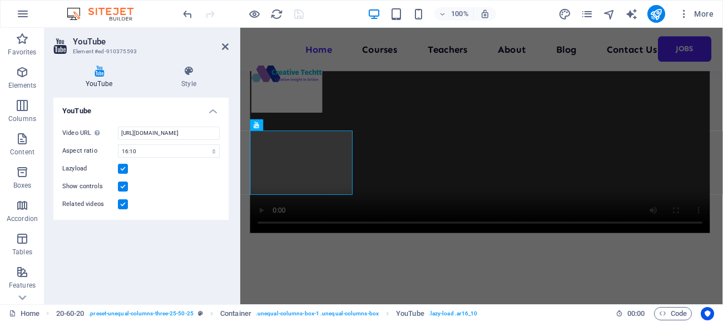
scroll to position [8611, 2]
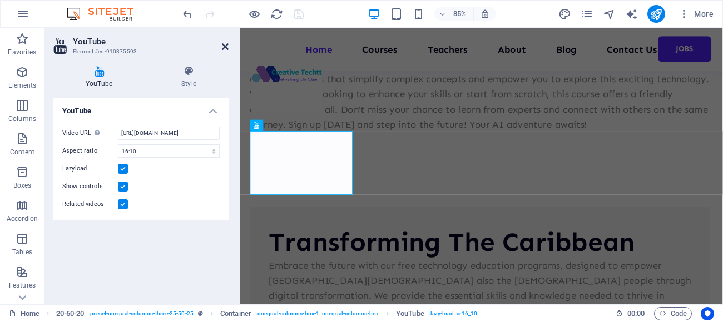
click at [223, 47] on icon at bounding box center [225, 46] width 7 height 9
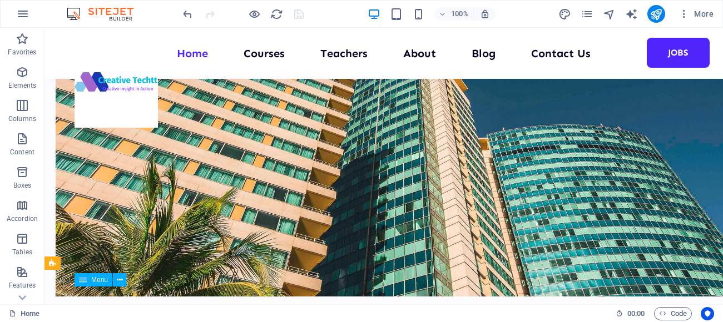
scroll to position [8723, 2]
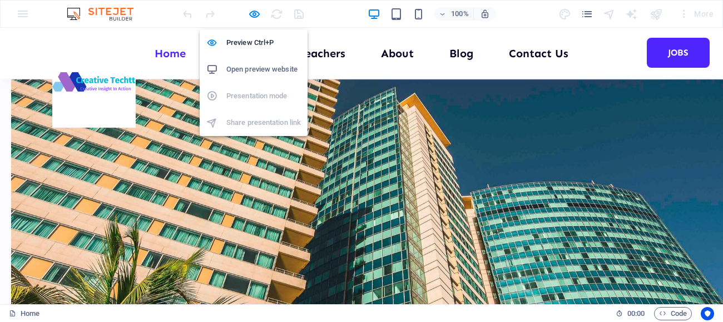
scroll to position [8431, 2]
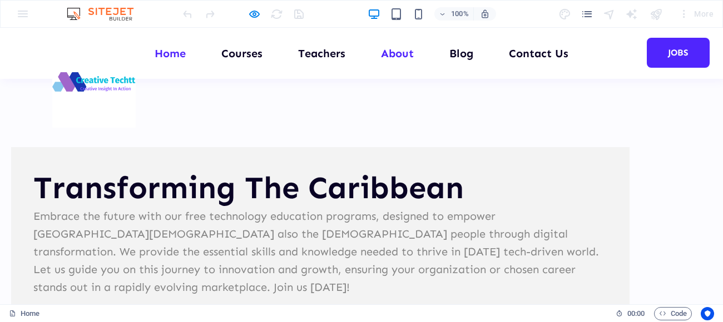
click at [400, 55] on link "About" at bounding box center [397, 53] width 33 height 11
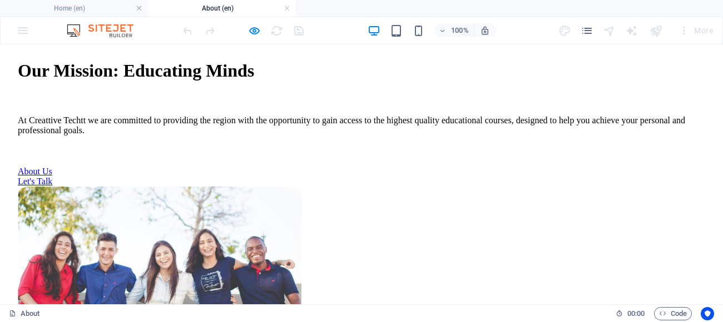
scroll to position [437, 0]
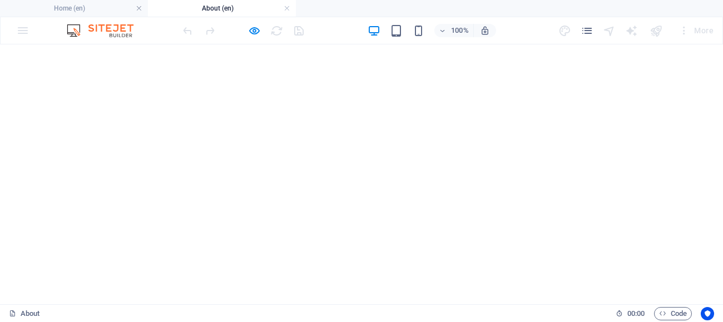
scroll to position [5795, 0]
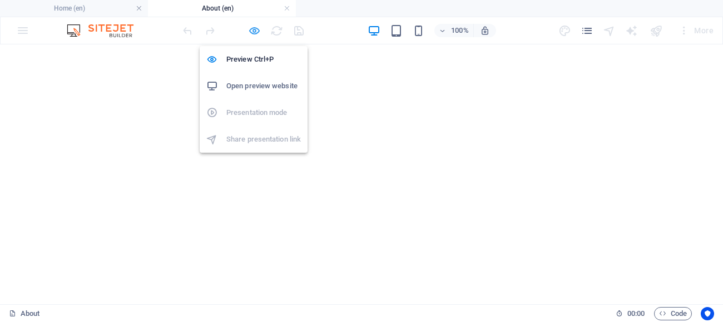
click at [256, 33] on icon "button" at bounding box center [254, 30] width 13 height 13
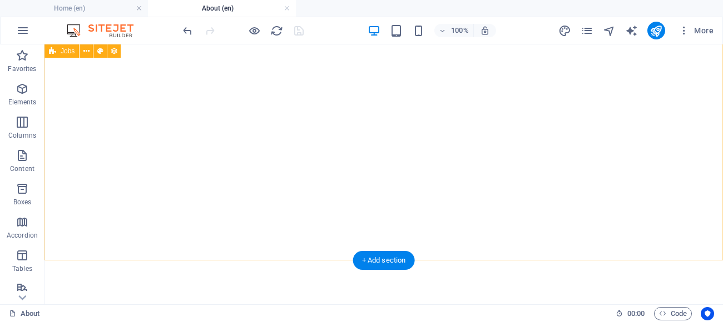
scroll to position [6145, 0]
click at [385, 260] on div "+ Add section" at bounding box center [384, 260] width 62 height 19
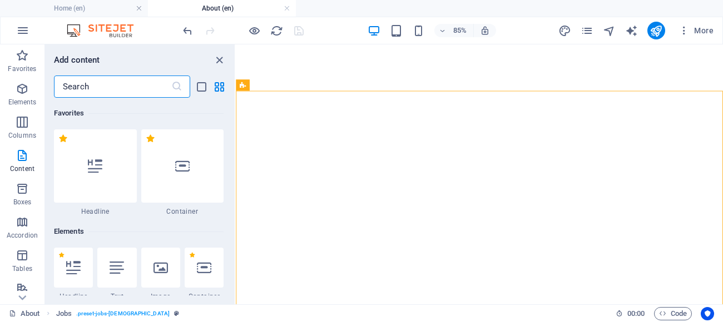
scroll to position [1944, 0]
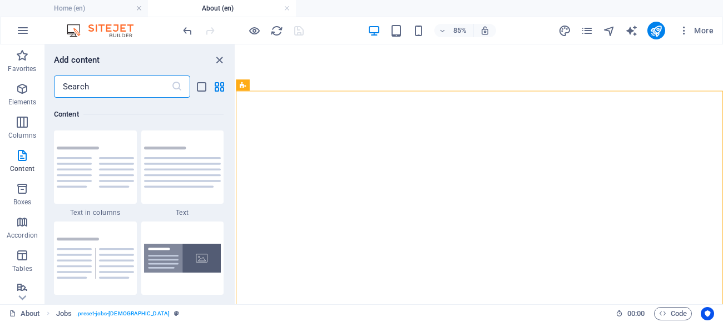
click at [66, 89] on input "text" at bounding box center [112, 87] width 117 height 22
type input "v"
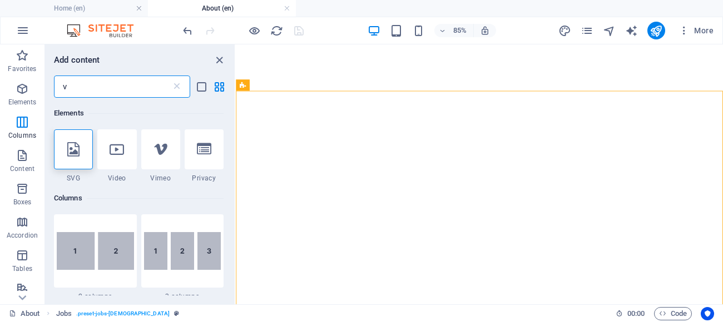
scroll to position [0, 0]
click at [117, 151] on icon at bounding box center [117, 149] width 14 height 14
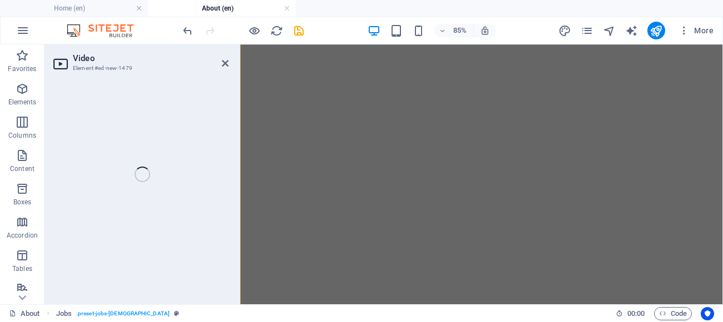
select select "%"
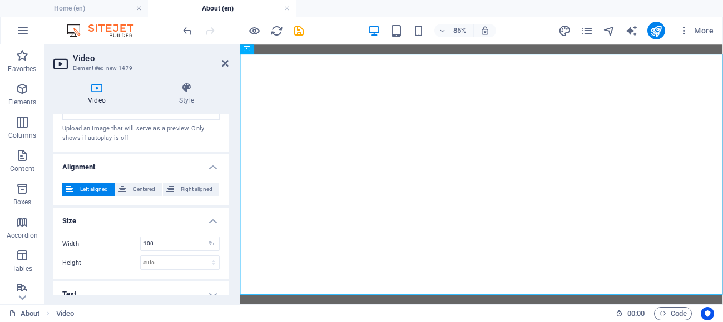
scroll to position [337, 0]
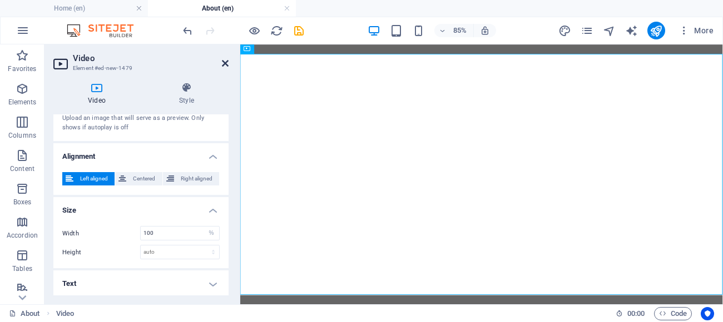
click at [224, 63] on icon at bounding box center [225, 63] width 7 height 9
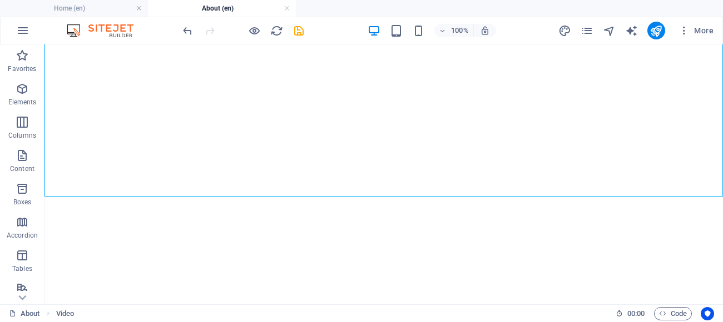
scroll to position [6516, 0]
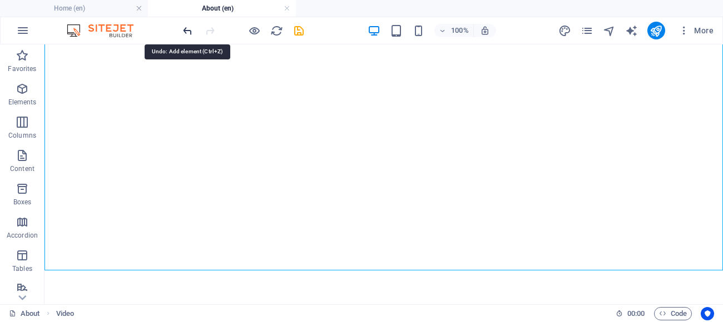
click at [188, 32] on icon "undo" at bounding box center [187, 30] width 13 height 13
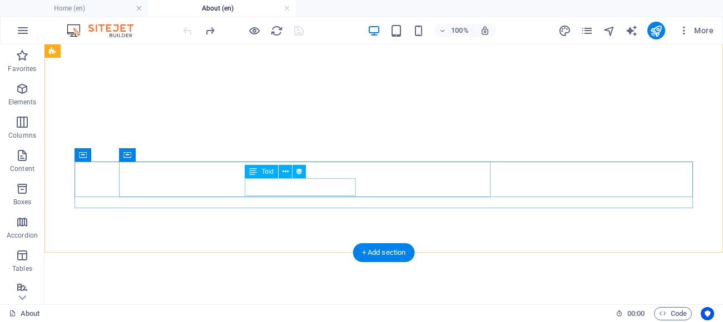
scroll to position [6142, 0]
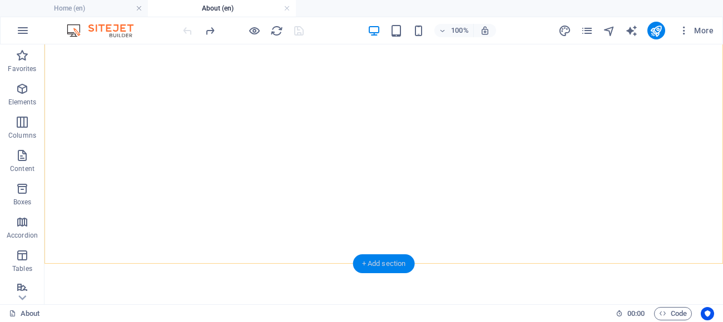
click at [392, 262] on div "+ Add section" at bounding box center [384, 264] width 62 height 19
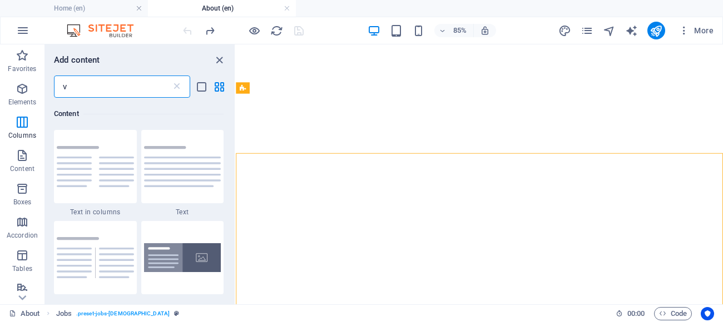
scroll to position [6071, 0]
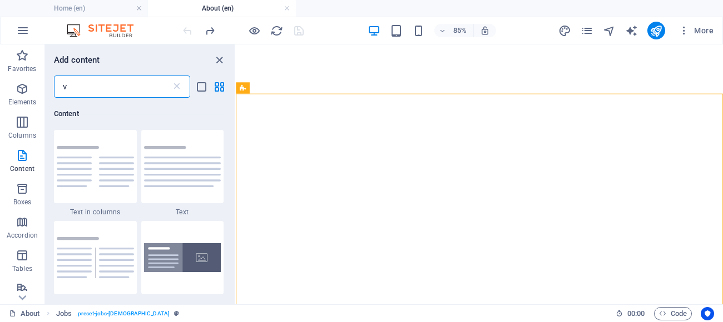
click at [71, 90] on input "v" at bounding box center [112, 87] width 117 height 22
type input "v"
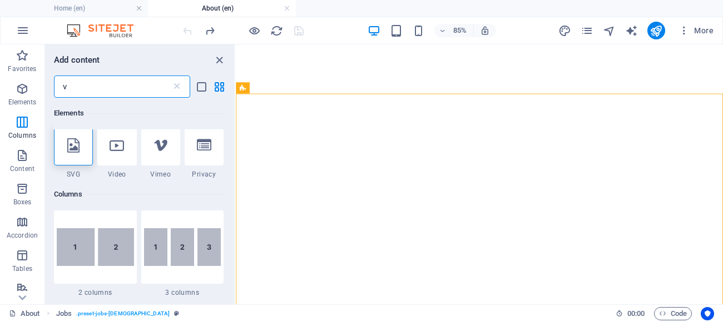
scroll to position [0, 0]
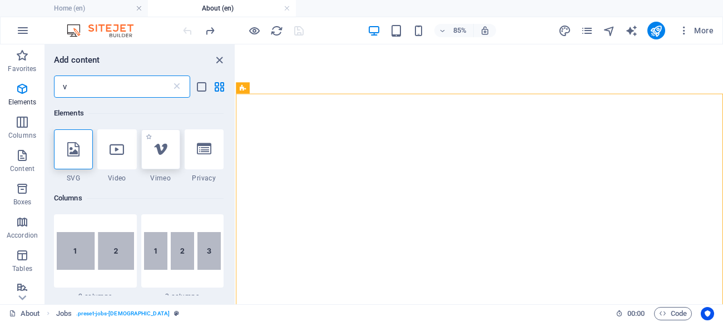
click at [160, 156] on icon at bounding box center [160, 149] width 14 height 14
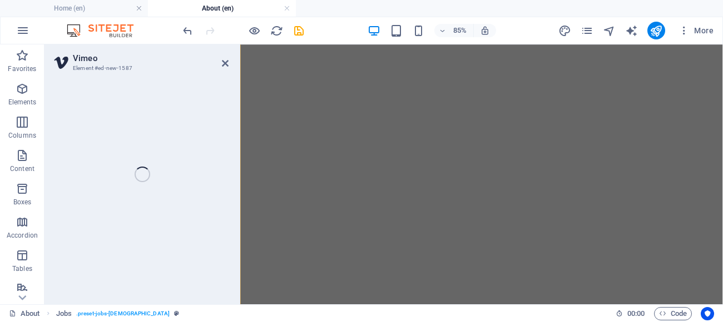
select select "ar16_9"
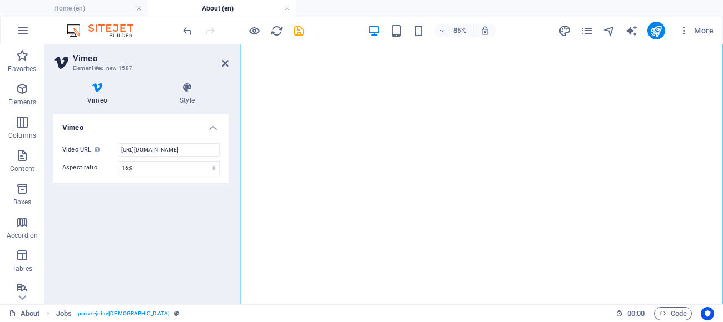
scroll to position [6667, 0]
click at [203, 153] on input "[URL][DOMAIN_NAME]" at bounding box center [169, 149] width 102 height 13
type input "h"
paste input "[URL][DOMAIN_NAME]"
type input "[URL][DOMAIN_NAME]"
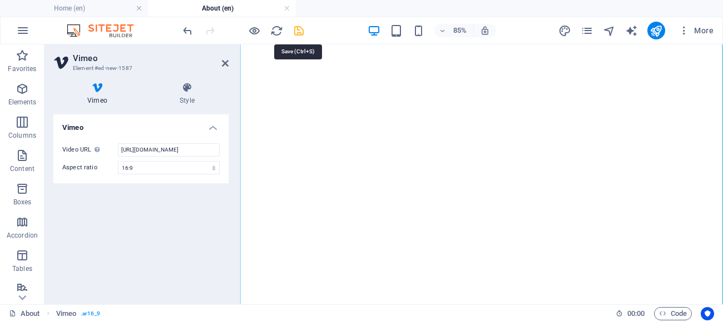
click at [294, 33] on icon "save" at bounding box center [298, 30] width 13 height 13
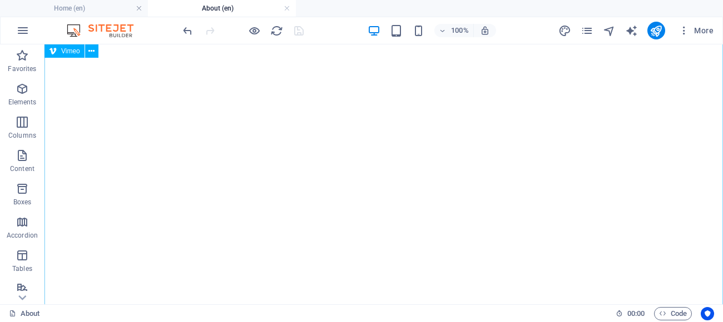
scroll to position [6398, 0]
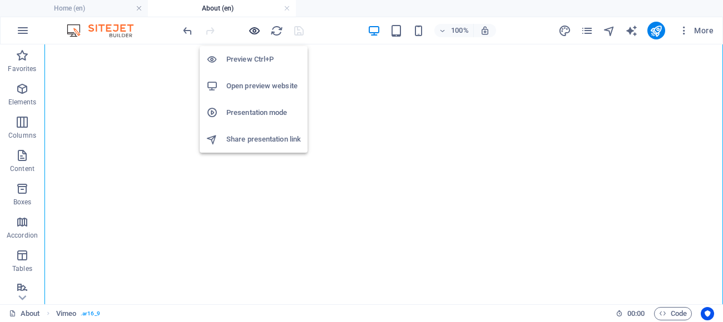
click at [254, 32] on icon "button" at bounding box center [254, 30] width 13 height 13
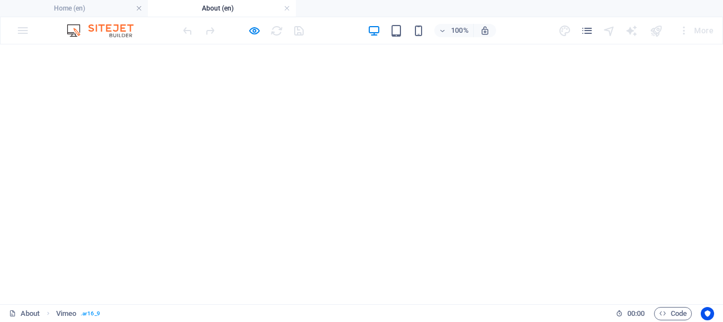
scroll to position [6126, 0]
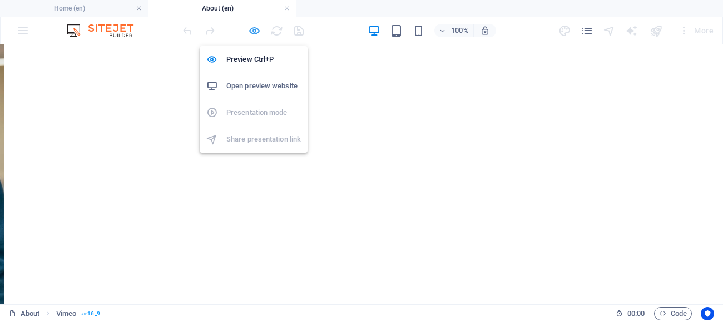
click at [254, 28] on icon "button" at bounding box center [254, 30] width 13 height 13
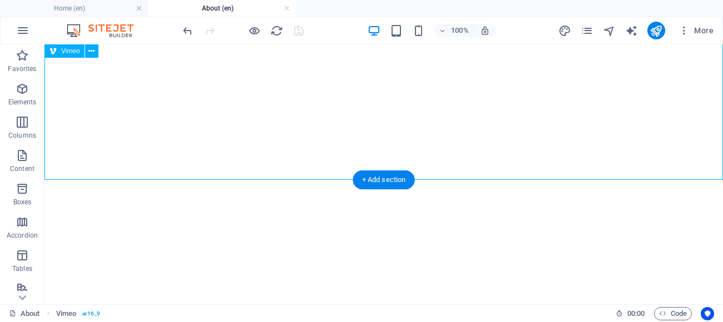
scroll to position [6607, 0]
click at [370, 182] on div "+ Add section" at bounding box center [384, 179] width 62 height 19
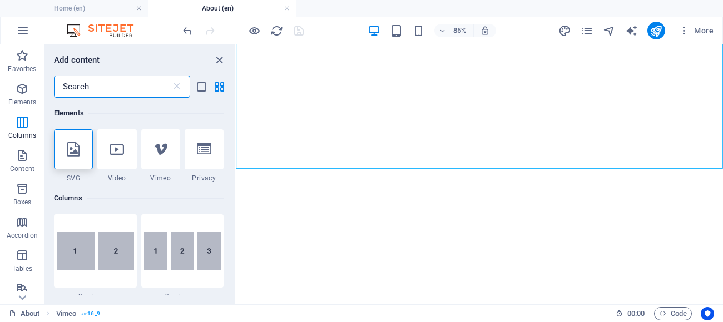
scroll to position [750, 0]
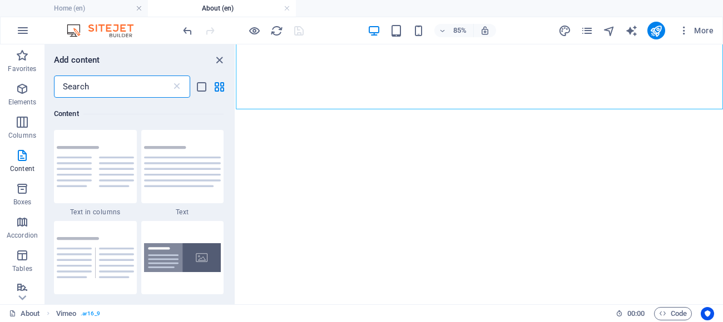
type input "s"
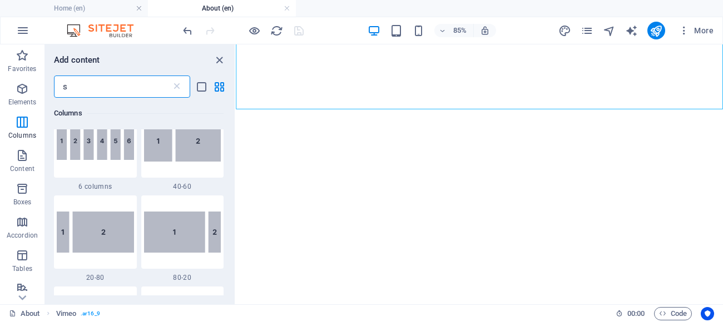
scroll to position [0, 0]
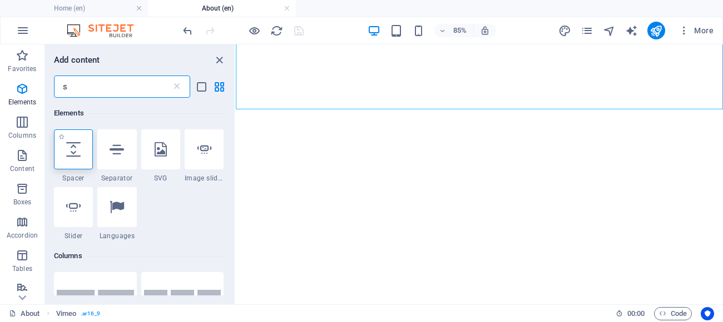
click at [77, 150] on icon at bounding box center [73, 149] width 14 height 14
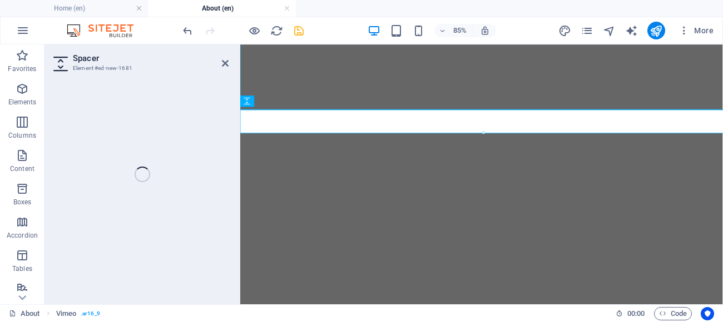
select select "px"
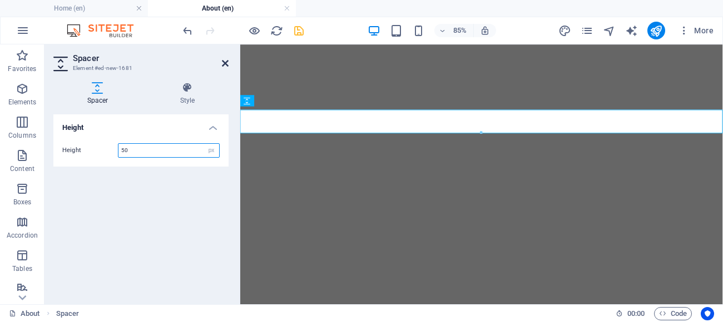
scroll to position [6906, 0]
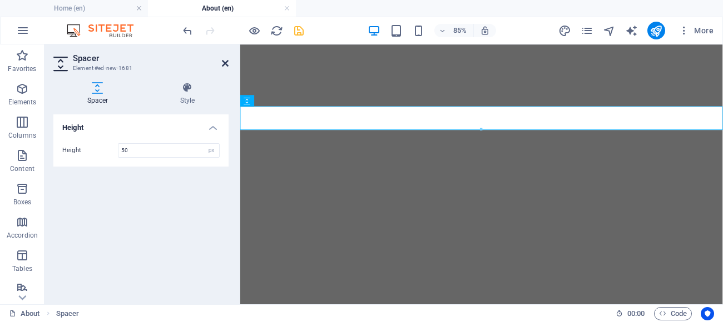
click at [225, 64] on icon at bounding box center [225, 63] width 7 height 9
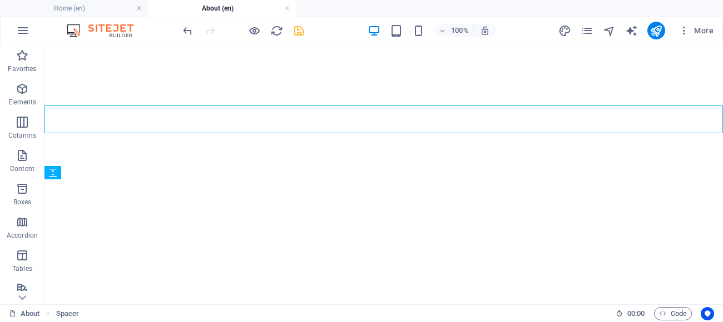
scroll to position [6607, 0]
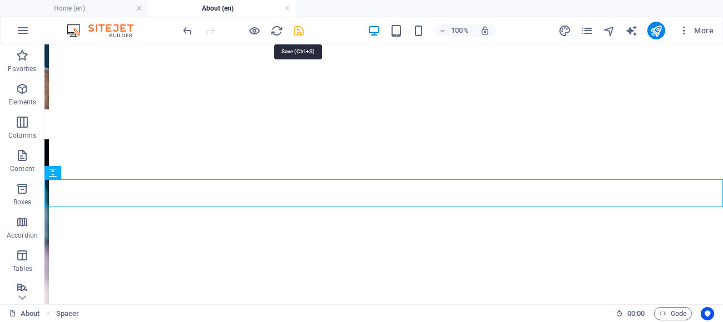
click at [301, 29] on icon "save" at bounding box center [298, 30] width 13 height 13
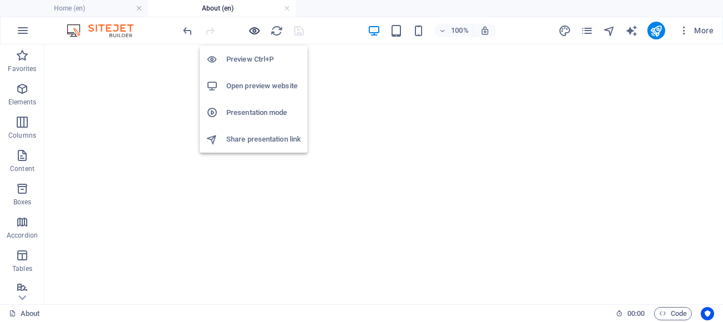
click at [251, 33] on icon "button" at bounding box center [254, 30] width 13 height 13
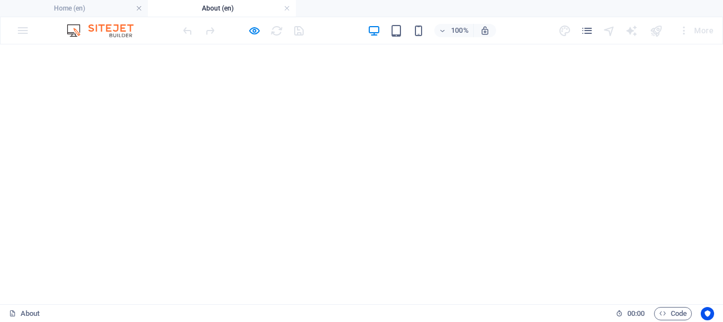
scroll to position [6383, 0]
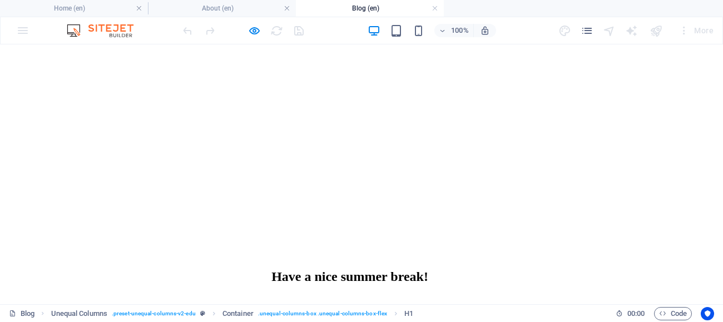
scroll to position [0, 0]
click at [655, 150] on div "Have a nice summer break! We are open for you even during the holidays: XX, the…" at bounding box center [361, 217] width 714 height 337
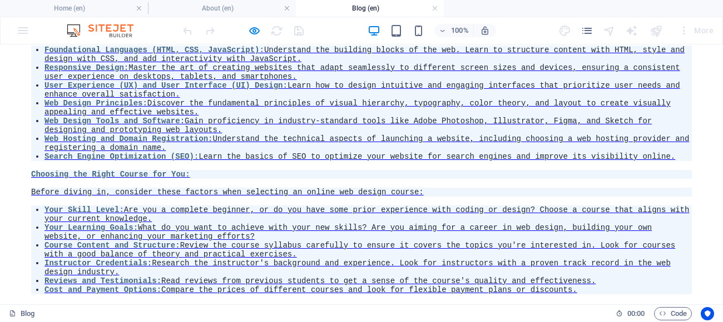
scroll to position [6838, 0]
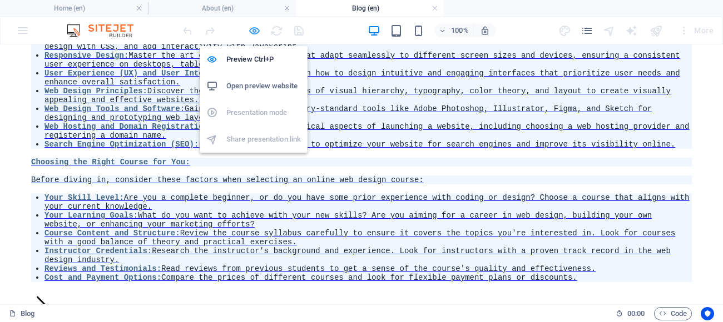
click at [256, 31] on icon "button" at bounding box center [254, 30] width 13 height 13
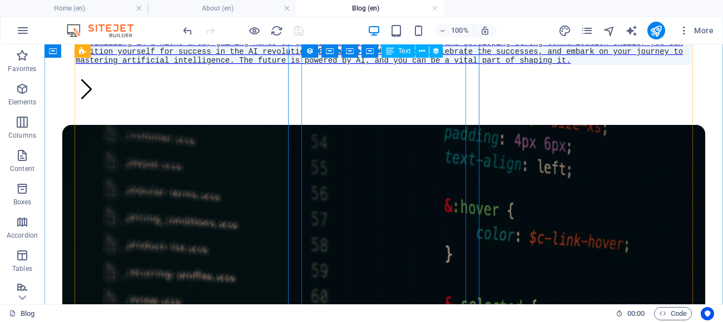
scroll to position [10925, 0]
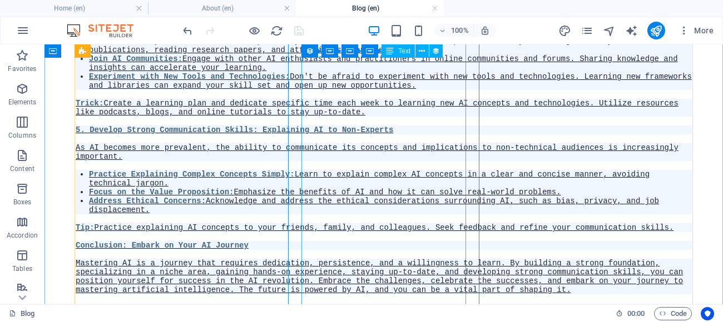
click at [356, 262] on div "READ MORE Theoretical knowledge is valuable, but practical experience is essent…" at bounding box center [384, 75] width 616 height 439
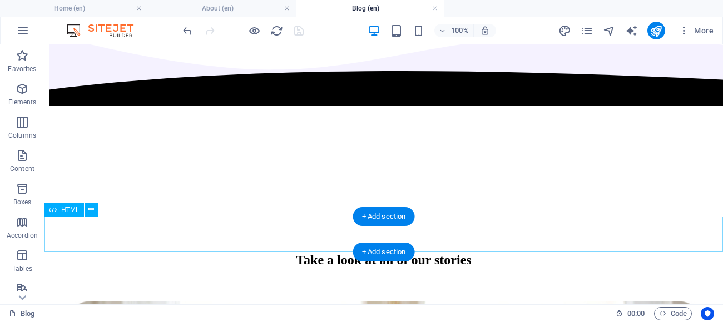
scroll to position [1481, 0]
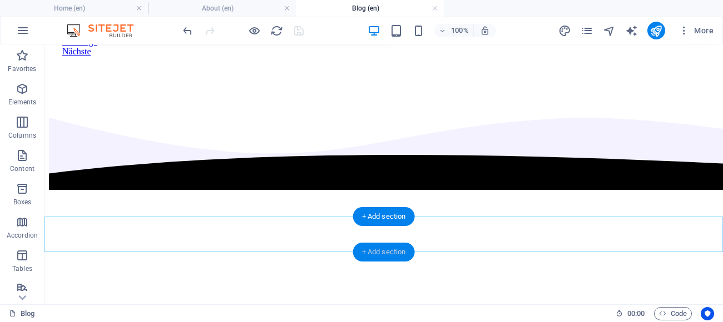
click at [377, 255] on div "+ Add section" at bounding box center [384, 252] width 62 height 19
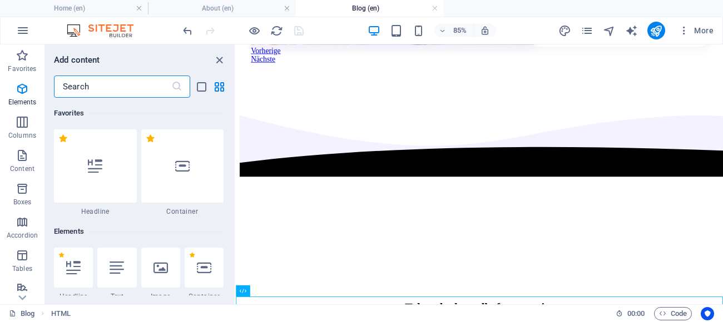
scroll to position [1944, 0]
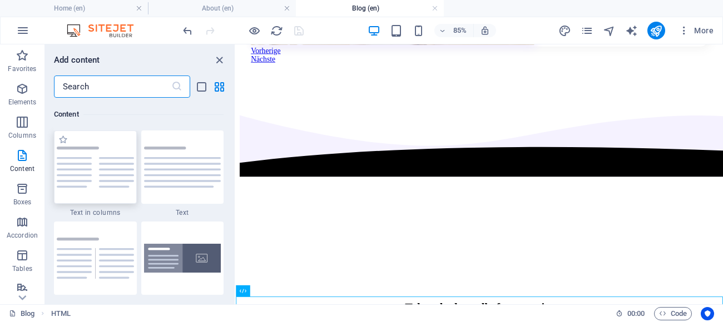
type input "v"
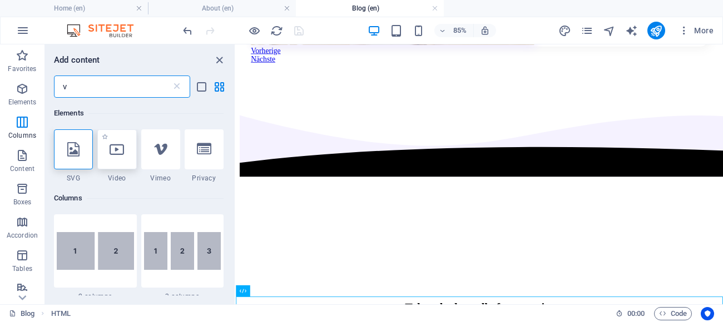
scroll to position [0, 0]
click at [165, 160] on div at bounding box center [160, 150] width 39 height 40
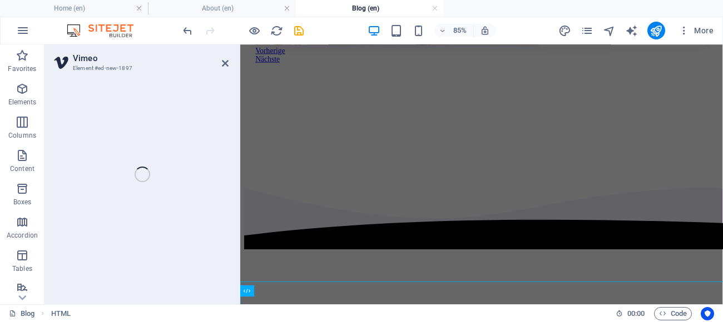
select select "ar16_9"
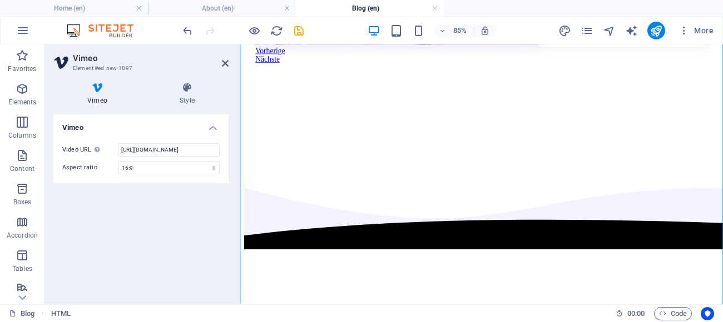
scroll to position [1837, 0]
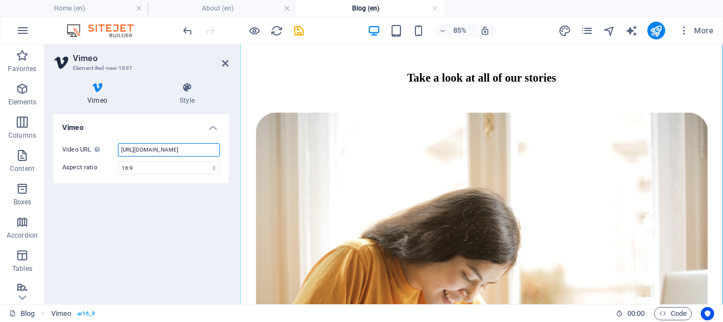
click at [199, 152] on input "[URL][DOMAIN_NAME]" at bounding box center [169, 149] width 102 height 13
type input "h"
paste input "[URL][DOMAIN_NAME]"
type input "[URL][DOMAIN_NAME]"
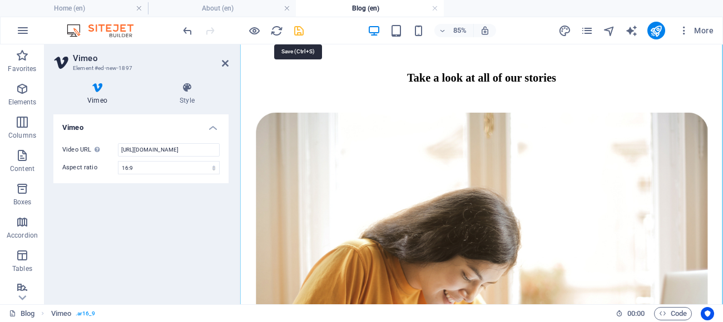
click at [296, 28] on icon "save" at bounding box center [298, 30] width 13 height 13
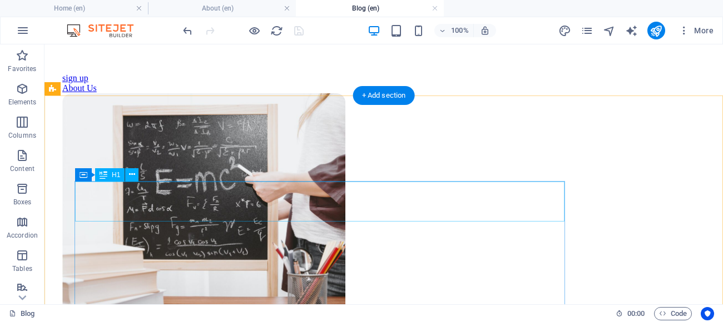
scroll to position [0, 0]
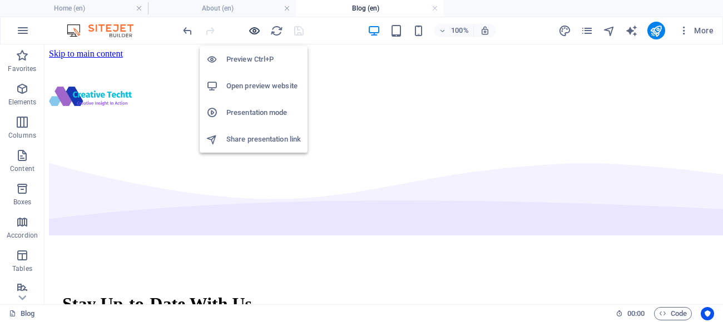
click at [253, 32] on icon "button" at bounding box center [254, 30] width 13 height 13
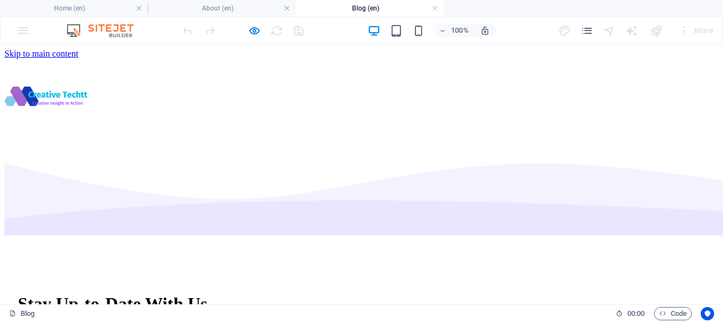
click at [48, 73] on link "Home" at bounding box center [38, 72] width 22 height 9
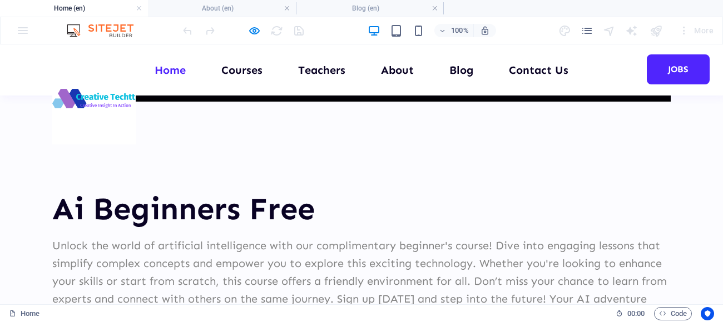
scroll to position [7958, 0]
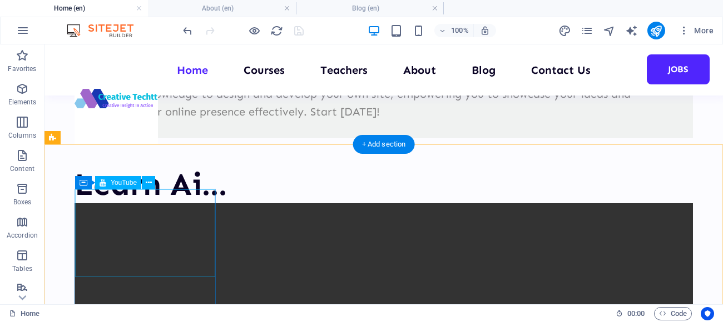
scroll to position [8249, 0]
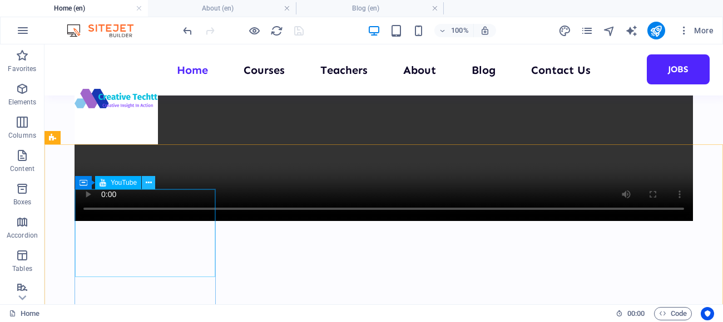
click at [151, 181] on icon at bounding box center [149, 183] width 6 height 12
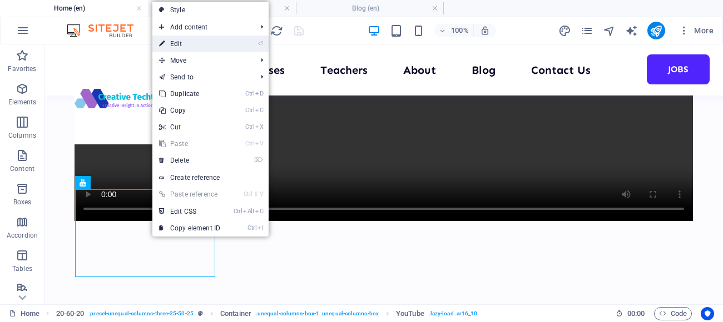
click at [172, 47] on link "⏎ Edit" at bounding box center [189, 44] width 74 height 17
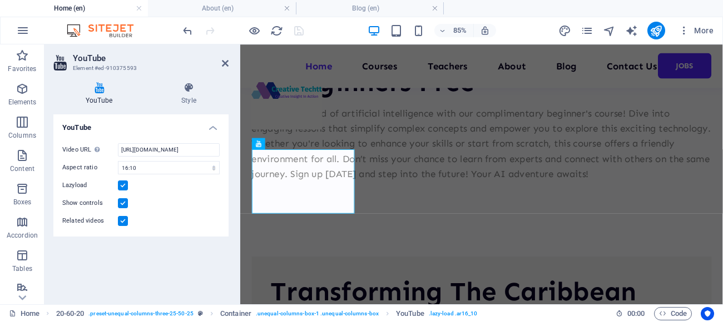
scroll to position [8591, 0]
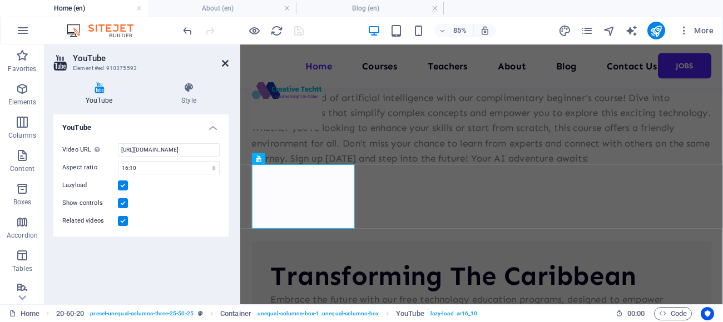
click at [225, 62] on icon at bounding box center [225, 63] width 7 height 9
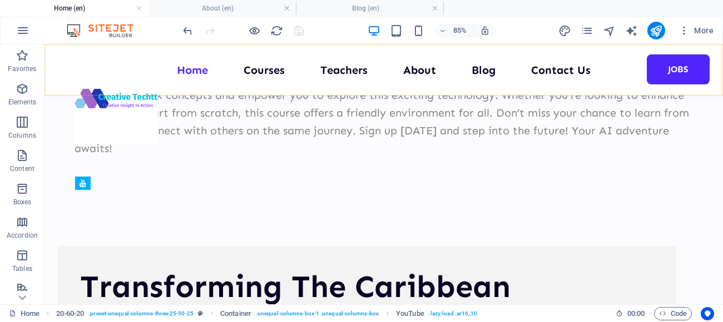
scroll to position [8249, 0]
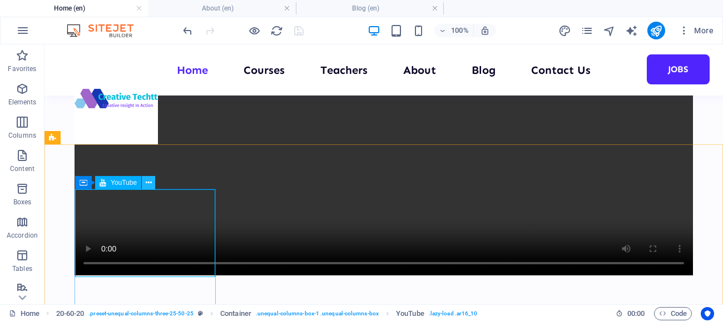
click at [152, 181] on button at bounding box center [148, 182] width 13 height 13
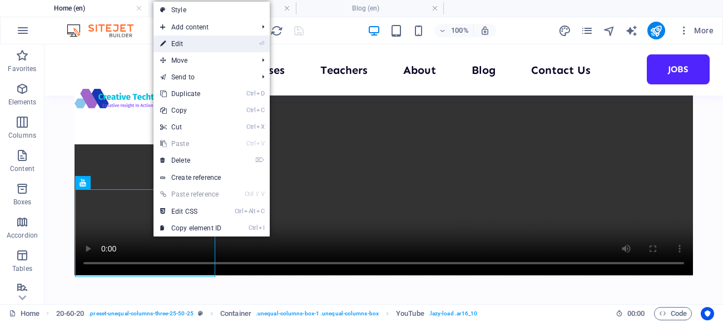
click at [178, 43] on link "⏎ Edit" at bounding box center [190, 44] width 74 height 17
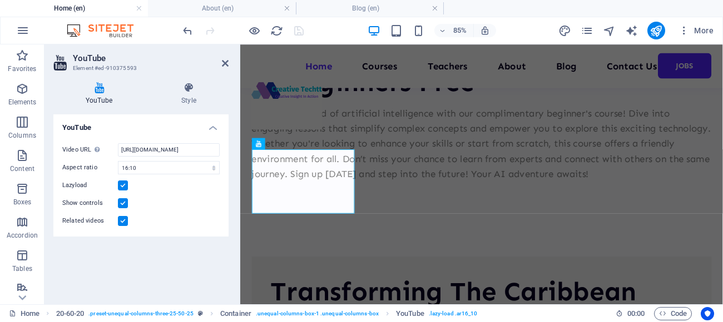
scroll to position [8591, 0]
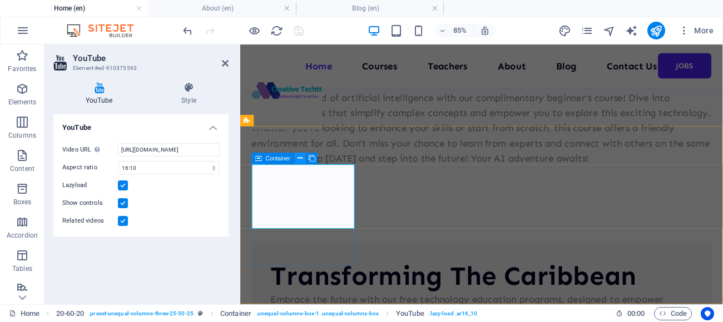
click at [299, 162] on icon at bounding box center [299, 158] width 5 height 10
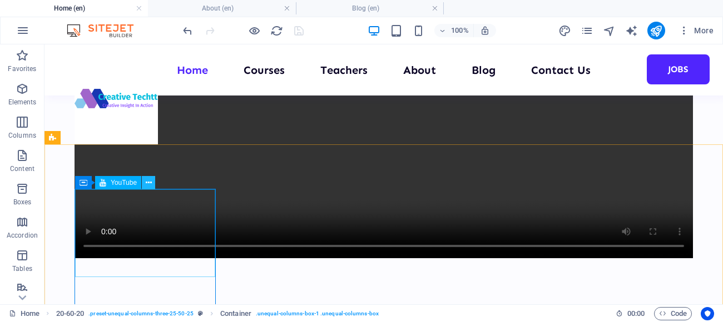
scroll to position [8249, 0]
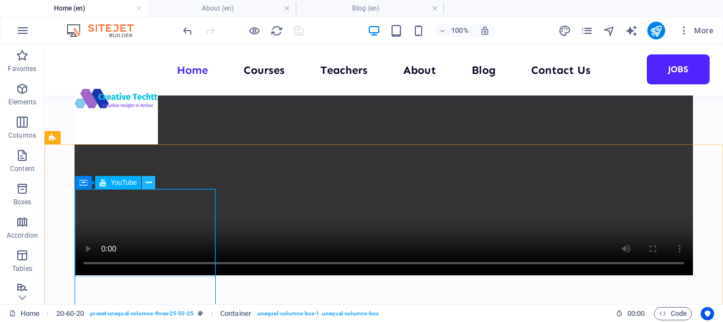
click at [150, 183] on icon at bounding box center [149, 183] width 6 height 12
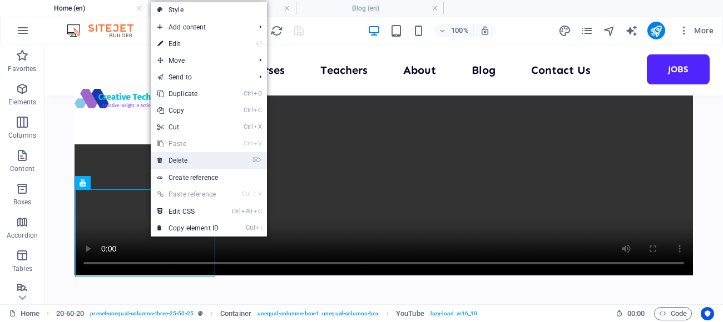
click at [180, 161] on link "⌦ Delete" at bounding box center [188, 160] width 74 height 17
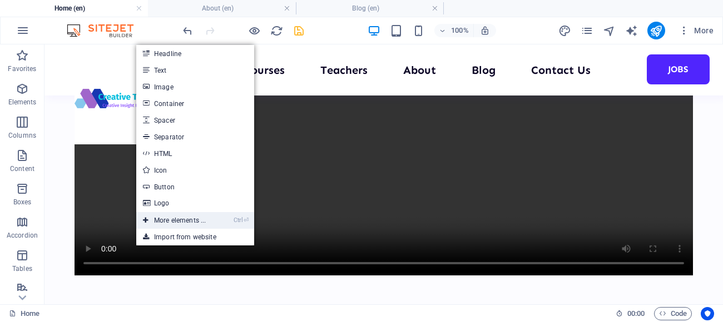
click at [177, 220] on link "Ctrl ⏎ More elements ..." at bounding box center [174, 220] width 76 height 17
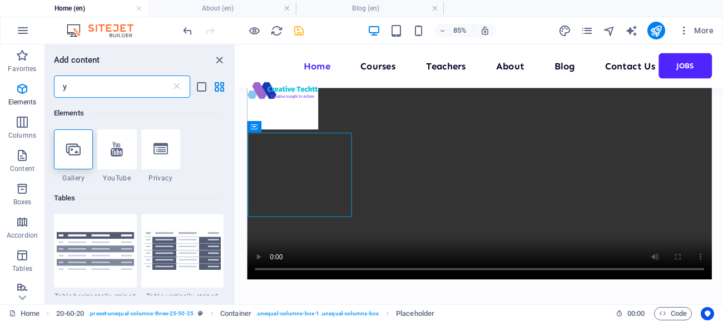
scroll to position [8547, 0]
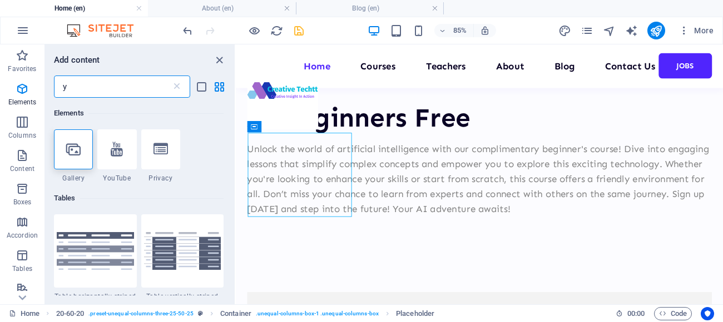
click at [71, 92] on input "y" at bounding box center [112, 87] width 117 height 22
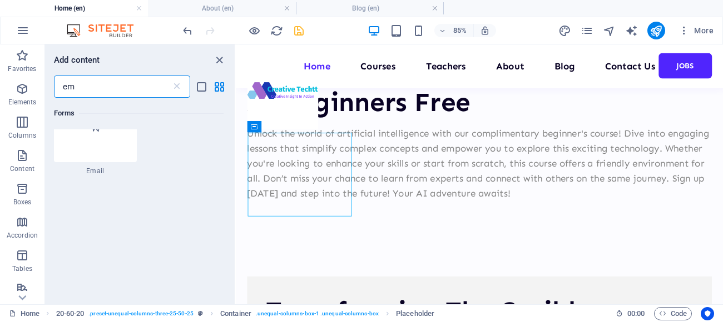
scroll to position [0, 0]
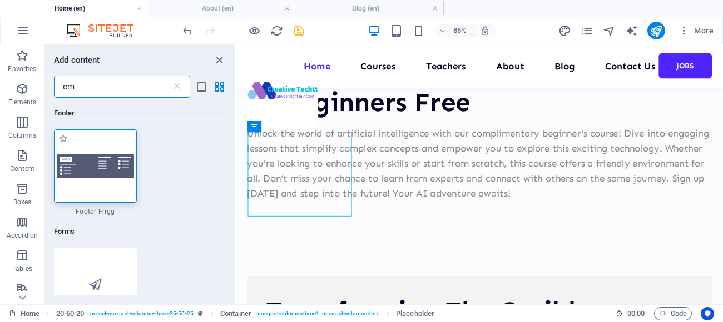
type input "e"
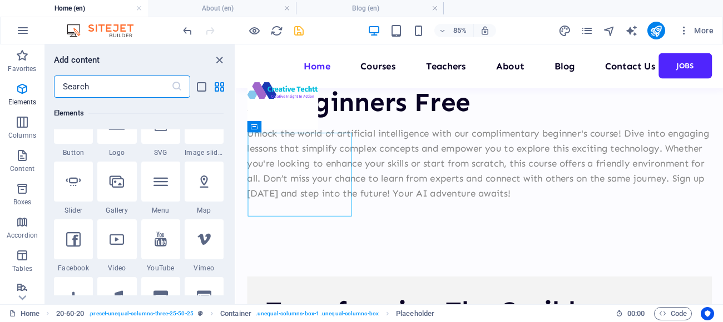
scroll to position [267, 0]
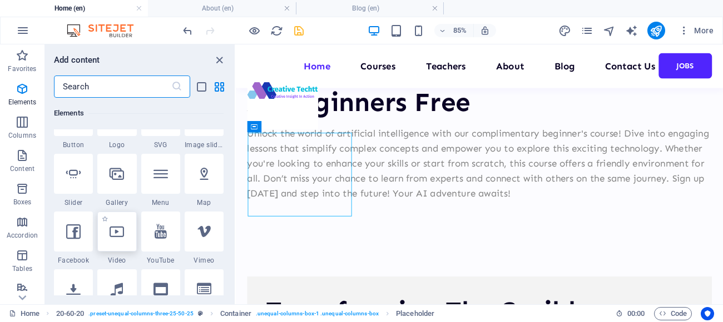
click at [115, 233] on icon at bounding box center [117, 232] width 14 height 14
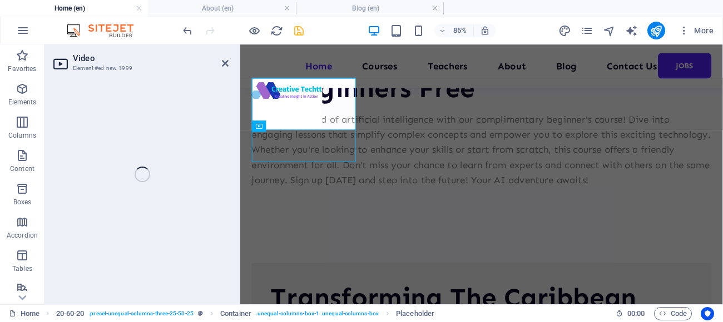
select select "%"
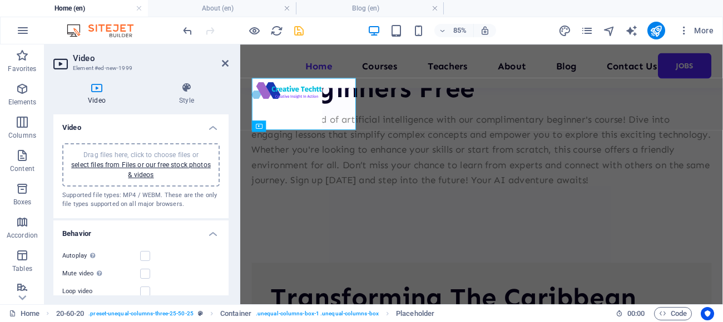
scroll to position [8629, 0]
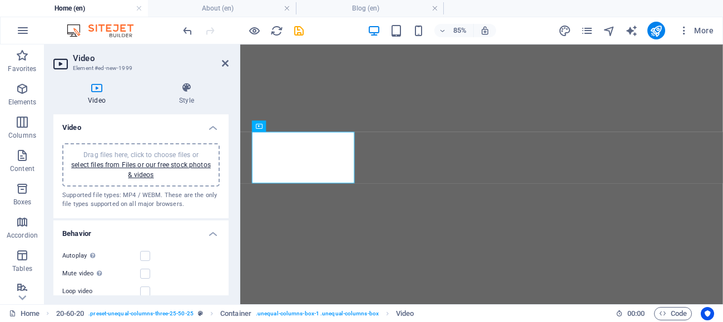
select select "%"
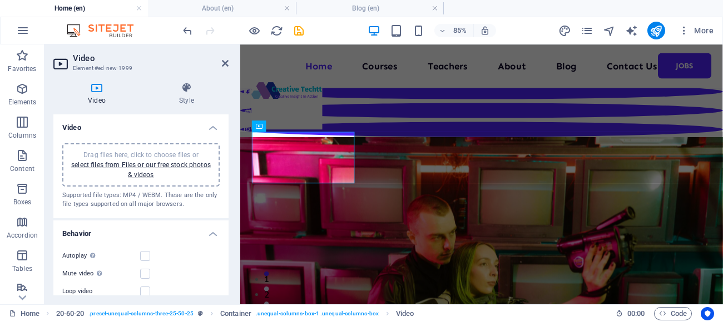
click at [225, 63] on icon at bounding box center [225, 63] width 7 height 9
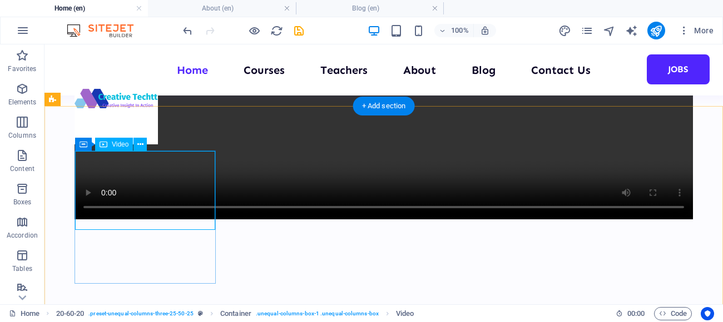
scroll to position [8287, 0]
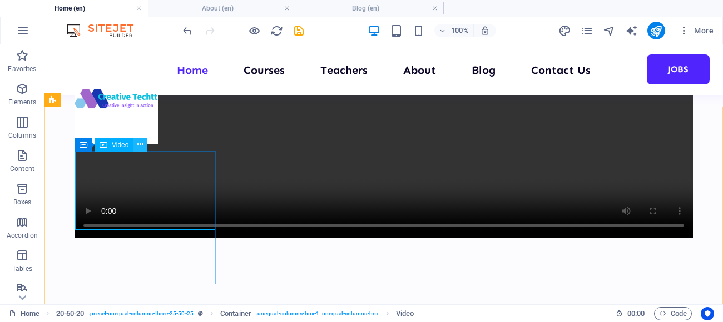
click at [141, 146] on icon at bounding box center [140, 145] width 6 height 12
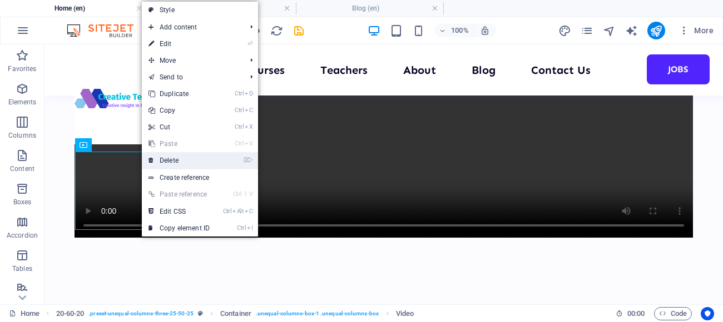
click at [177, 166] on link "⌦ Delete" at bounding box center [179, 160] width 74 height 17
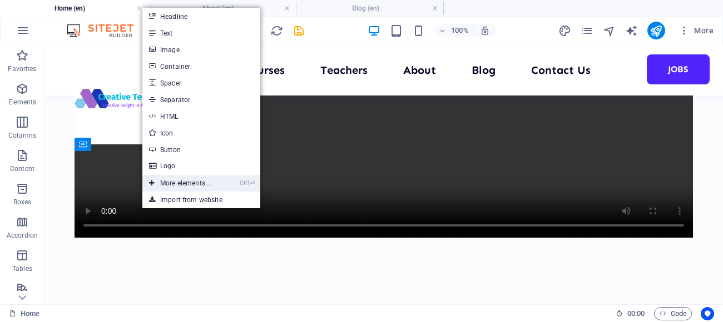
click at [193, 187] on link "Ctrl ⏎ More elements ..." at bounding box center [180, 183] width 76 height 17
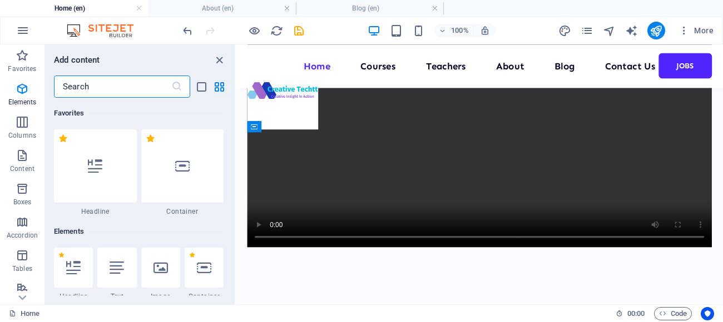
scroll to position [8565, 0]
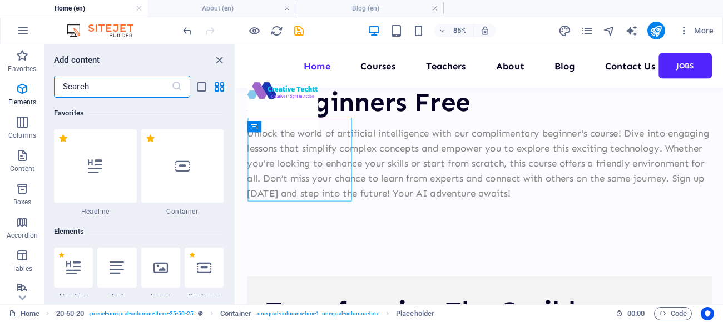
click at [78, 89] on input "text" at bounding box center [112, 87] width 117 height 22
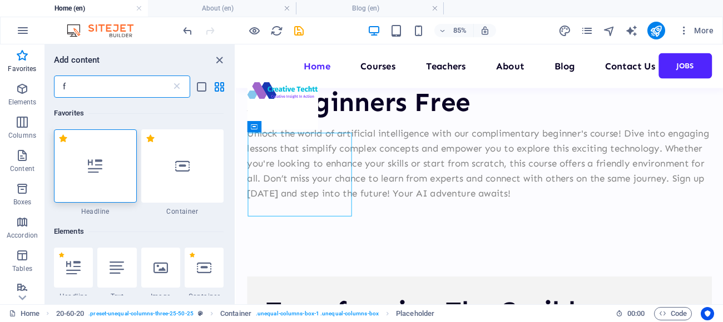
scroll to position [0, 0]
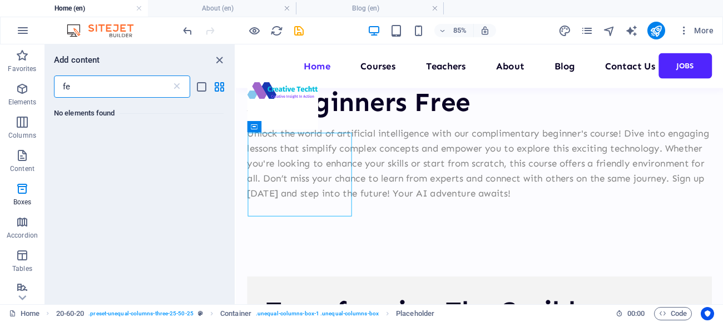
type input "f"
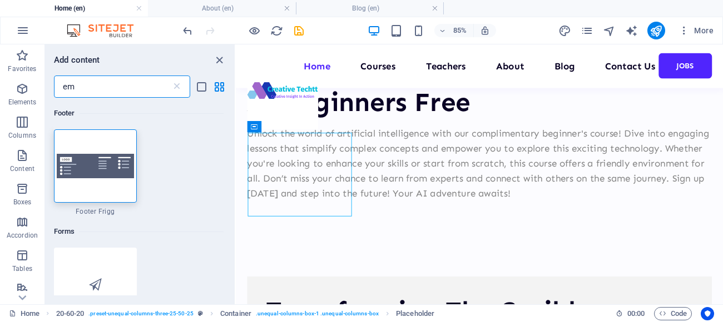
type input "e"
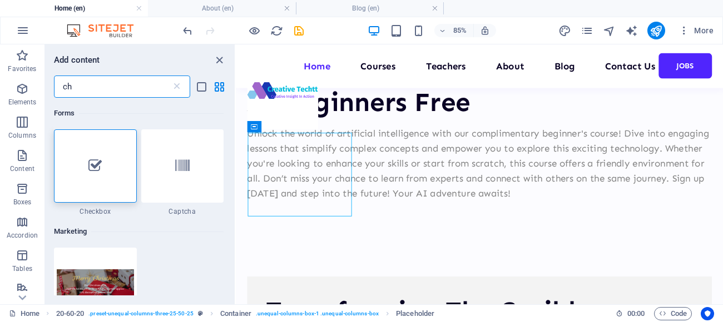
type input "c"
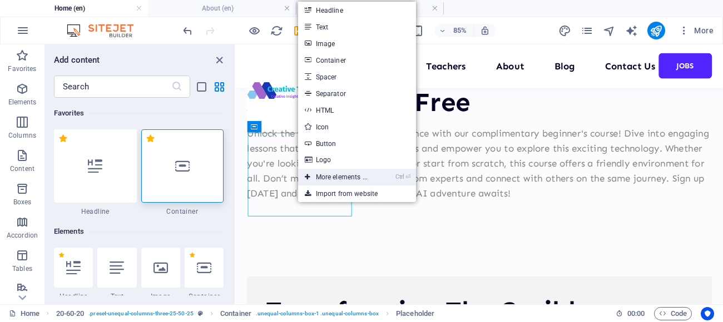
click at [346, 179] on link "Ctrl ⏎ More elements ..." at bounding box center [336, 177] width 76 height 17
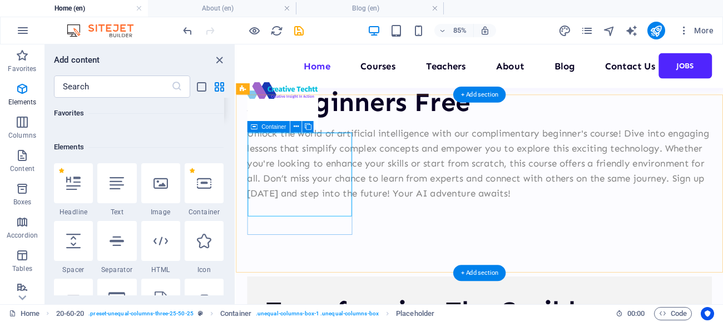
scroll to position [118, 0]
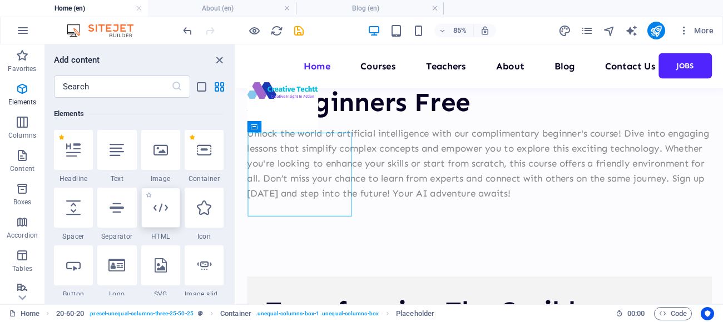
click at [161, 209] on icon at bounding box center [160, 208] width 14 height 14
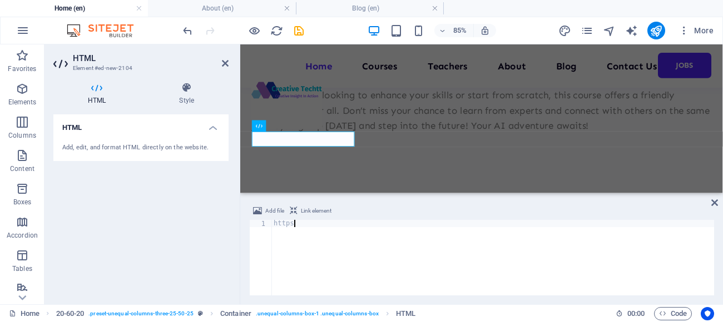
type textarea "h"
click at [228, 66] on icon at bounding box center [225, 63] width 7 height 9
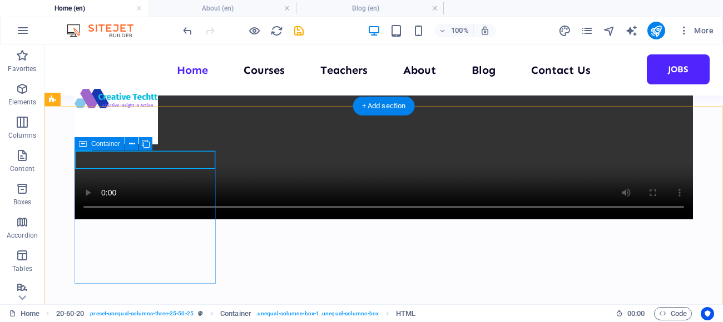
scroll to position [8287, 0]
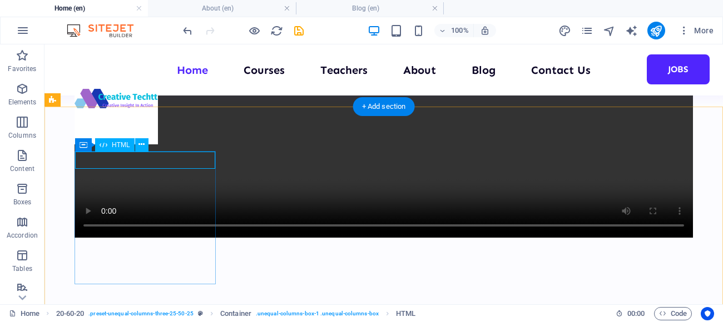
click at [142, 145] on icon at bounding box center [141, 145] width 6 height 12
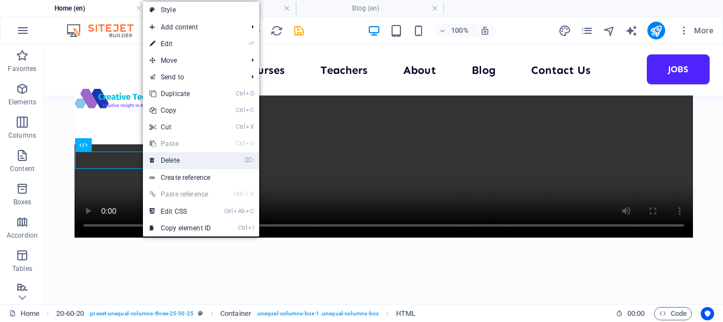
click at [174, 158] on link "⌦ Delete" at bounding box center [180, 160] width 74 height 17
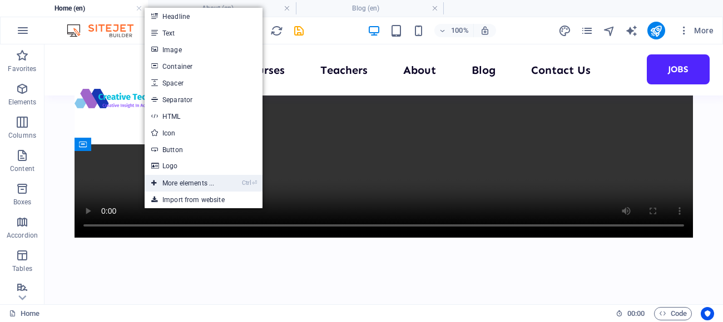
click at [187, 184] on link "Ctrl ⏎ More elements ..." at bounding box center [183, 183] width 76 height 17
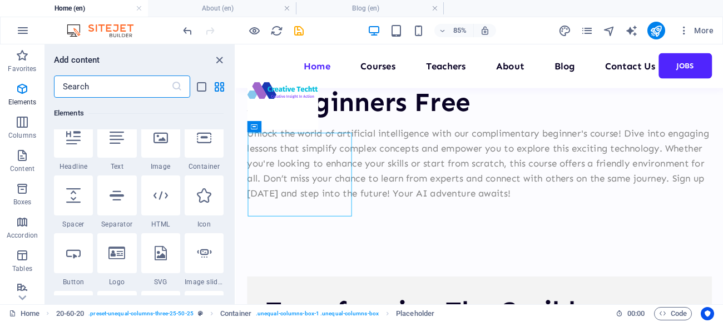
scroll to position [130, 0]
click at [79, 83] on input "text" at bounding box center [112, 87] width 117 height 22
type input "v"
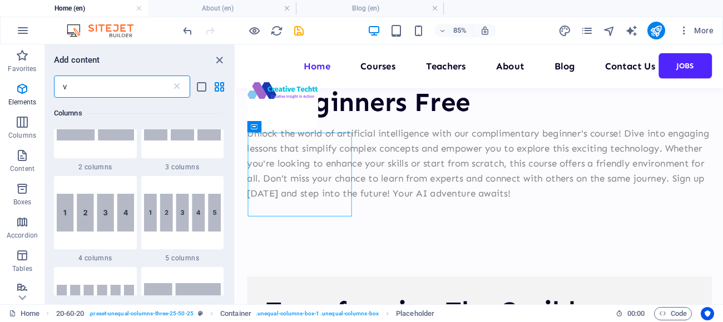
scroll to position [0, 0]
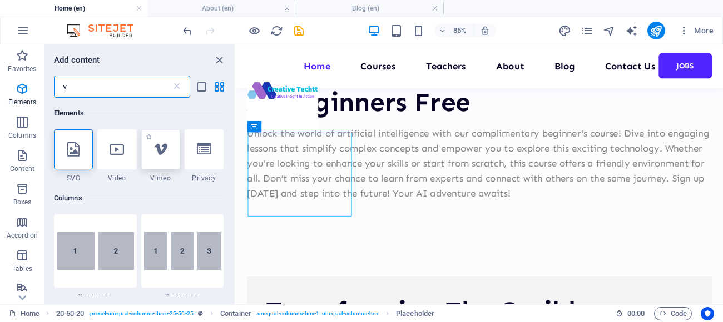
click at [164, 158] on div at bounding box center [160, 150] width 39 height 40
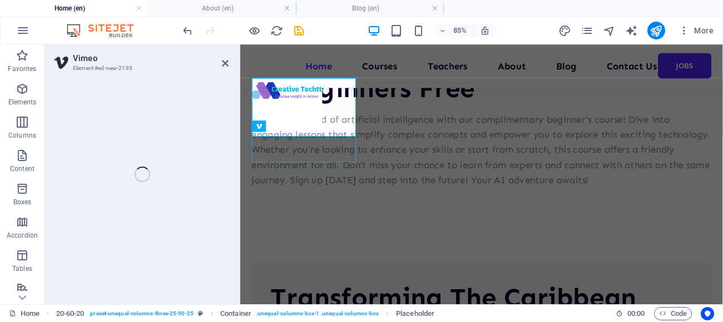
select select "ar16_9"
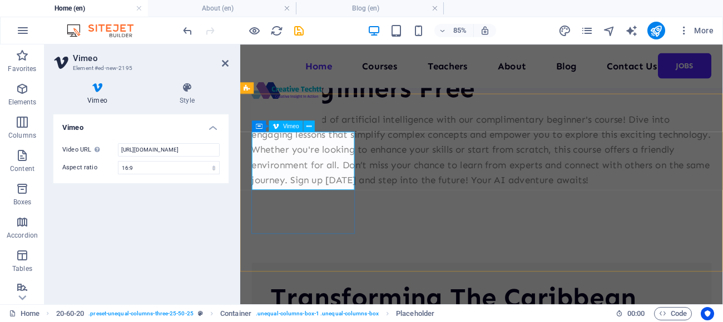
scroll to position [8629, 0]
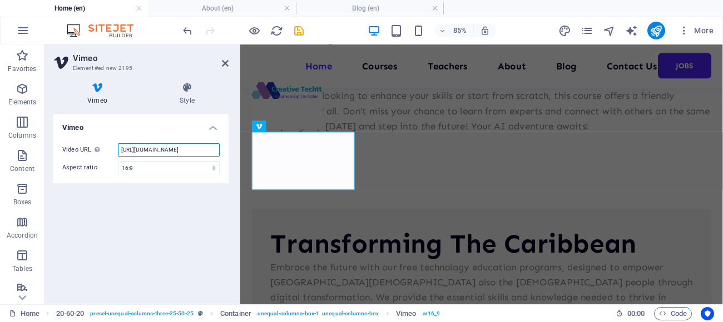
click at [200, 148] on input "[URL][DOMAIN_NAME]" at bounding box center [169, 149] width 102 height 13
type input "h"
type input "V"
paste input "https://youtube.com/shorts/sISXtALwVU4?si=mdXyHukzGb1DqQ3S"
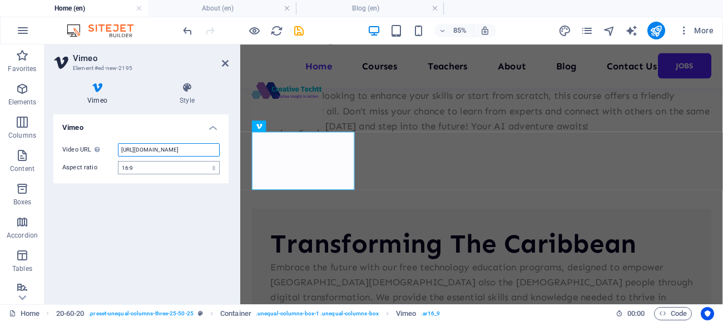
type input "https://youtube.com/shorts/sISXtALwVU4?si=mdXyHukzGb1DqQ3S"
click at [216, 168] on select "16:10 16:9 4:3 2:1 1:1" at bounding box center [169, 167] width 102 height 13
select select "ar16_10"
click at [118, 161] on select "16:10 16:9 4:3 2:1 1:1" at bounding box center [169, 167] width 102 height 13
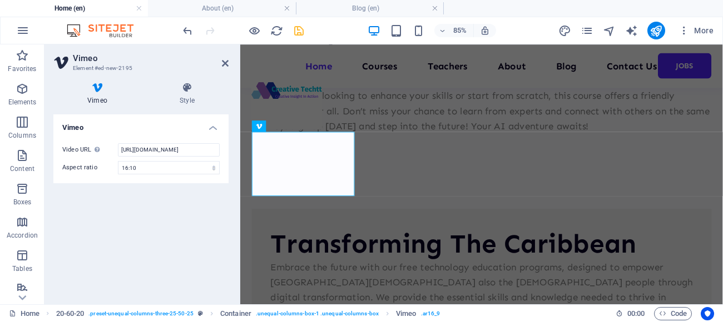
click at [298, 28] on icon "save" at bounding box center [298, 30] width 13 height 13
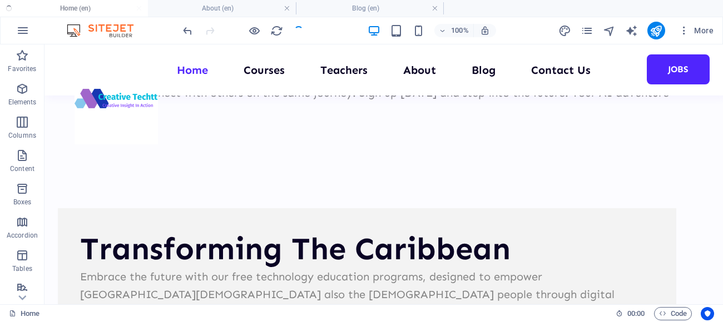
scroll to position [8287, 0]
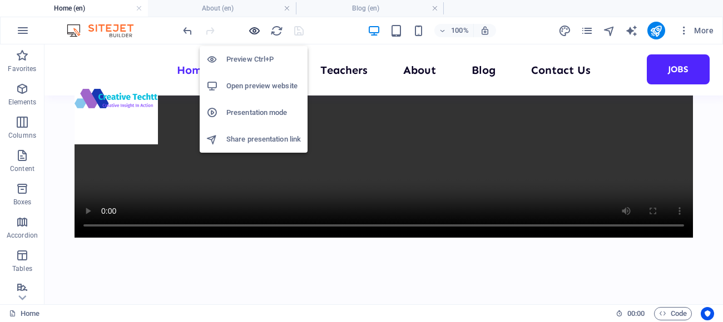
click at [255, 32] on icon "button" at bounding box center [254, 30] width 13 height 13
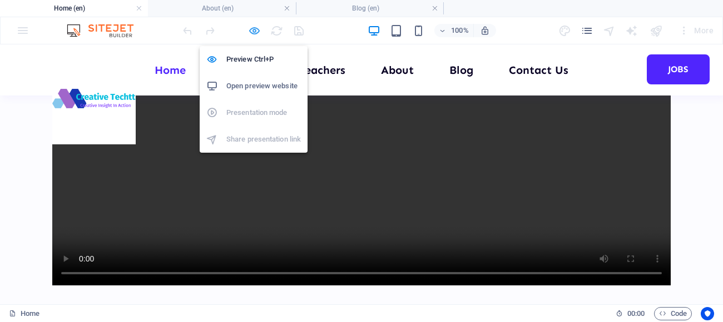
scroll to position [7996, 0]
click at [255, 31] on icon "button" at bounding box center [254, 30] width 13 height 13
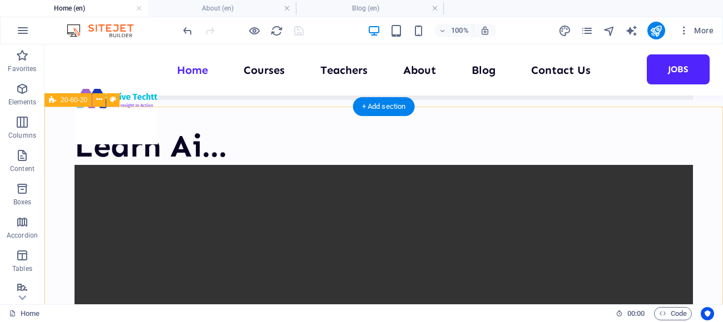
scroll to position [8287, 0]
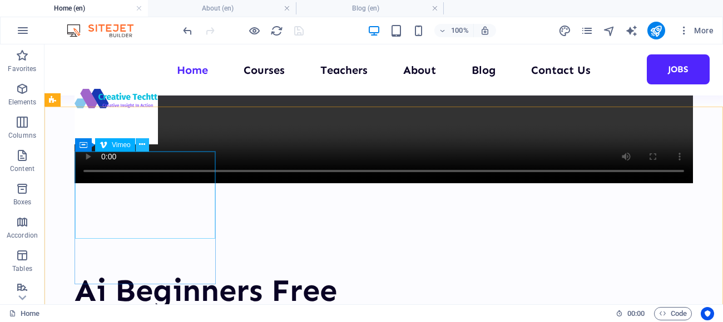
click at [141, 146] on icon at bounding box center [142, 145] width 6 height 12
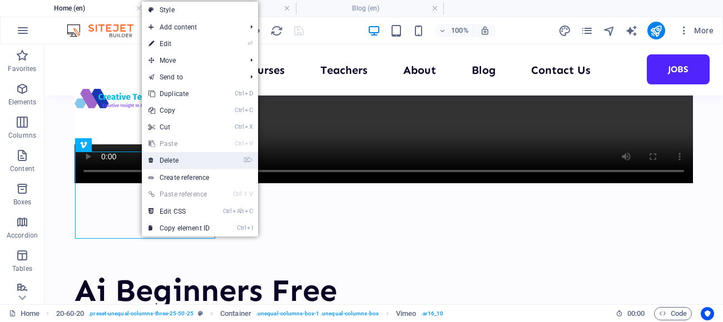
click at [172, 160] on link "⌦ Delete" at bounding box center [179, 160] width 74 height 17
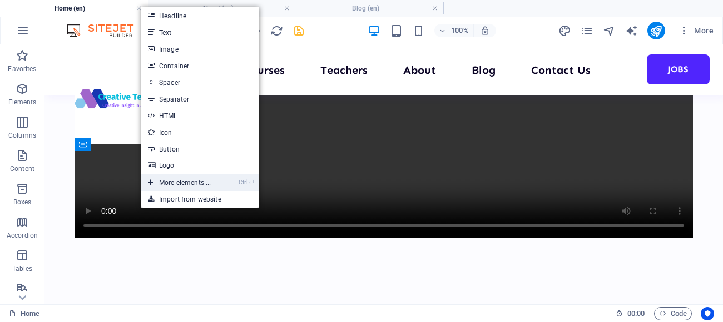
click at [180, 180] on link "Ctrl ⏎ More elements ..." at bounding box center [179, 183] width 76 height 17
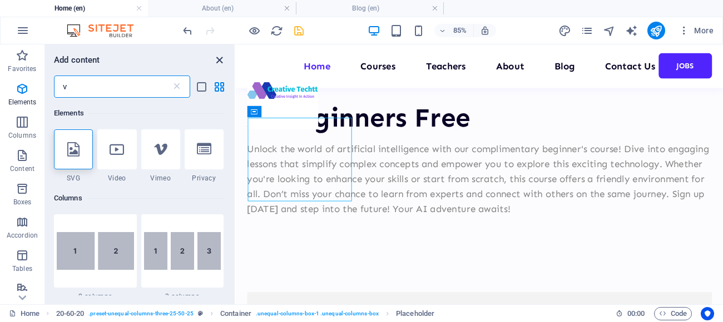
scroll to position [8565, 0]
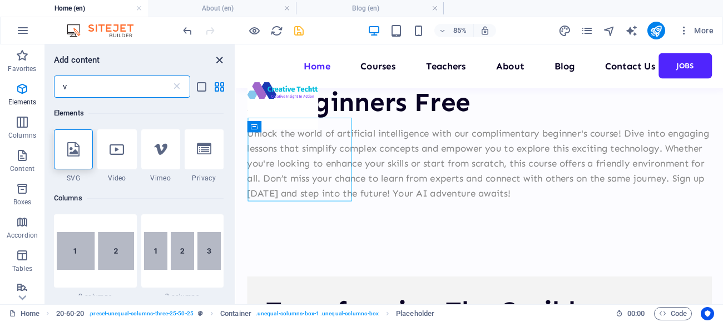
click at [217, 59] on icon "close panel" at bounding box center [219, 60] width 13 height 13
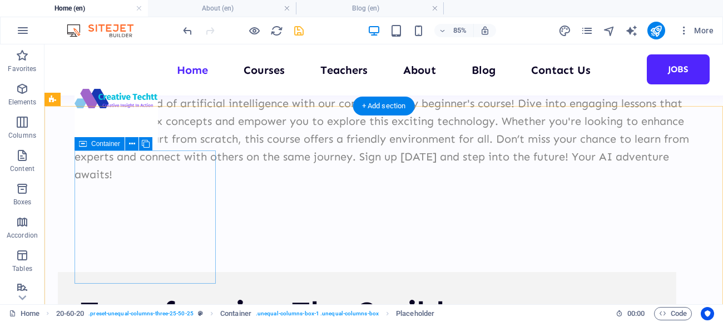
scroll to position [8287, 0]
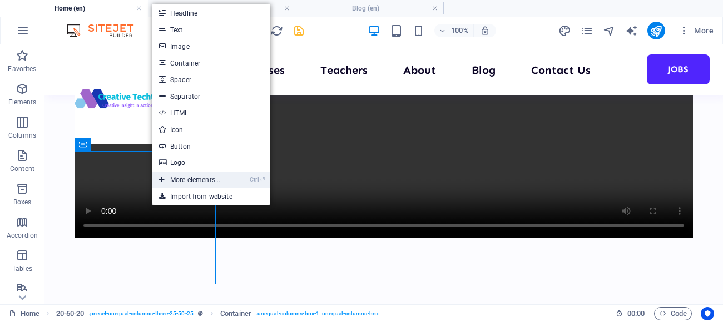
click at [194, 182] on link "Ctrl ⏎ More elements ..." at bounding box center [190, 180] width 76 height 17
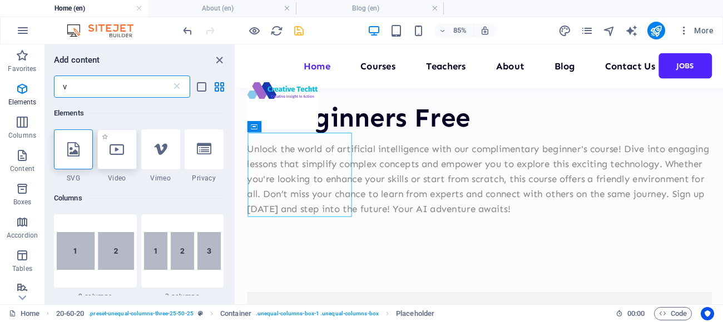
scroll to position [8565, 0]
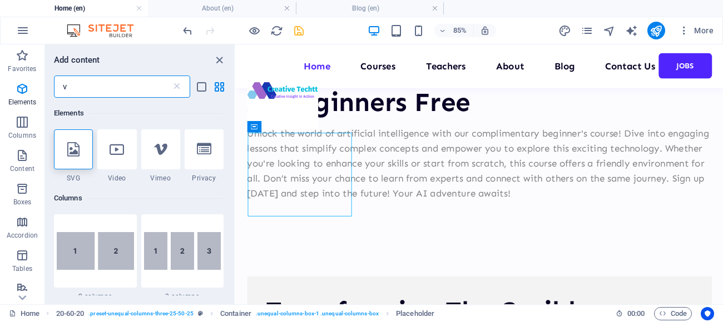
click at [73, 85] on input "v" at bounding box center [112, 87] width 117 height 22
type input "y"
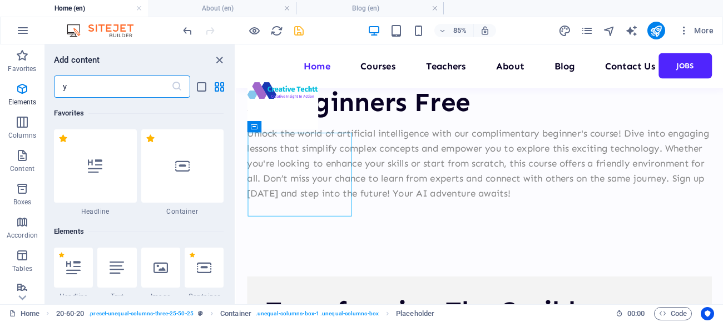
click at [65, 86] on input "y" at bounding box center [112, 87] width 117 height 22
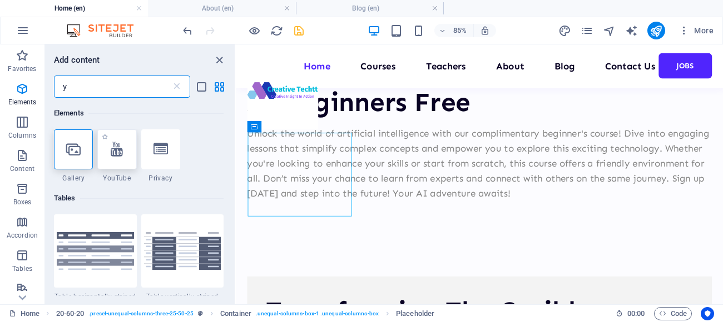
click at [123, 154] on icon at bounding box center [117, 149] width 12 height 14
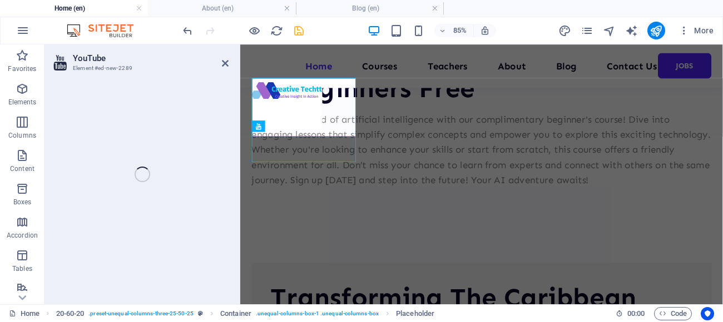
select select "ar16_9"
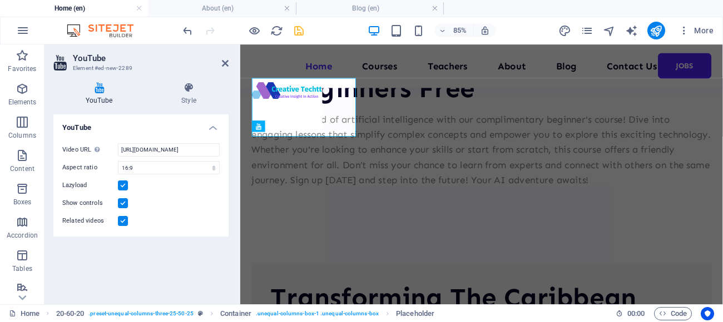
scroll to position [8629, 0]
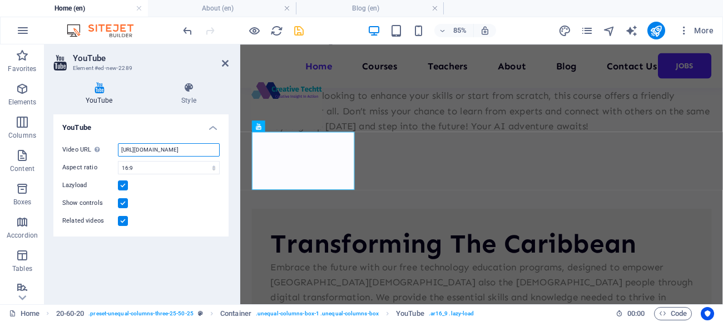
click at [203, 155] on input "[URL][DOMAIN_NAME]" at bounding box center [169, 149] width 102 height 13
click at [204, 150] on input "[URL][DOMAIN_NAME]" at bounding box center [169, 149] width 102 height 13
type input "h"
paste input "https://youtube.com/shorts/sISXtALwVU4?si=mdXyHukzGb1DqQ3S"
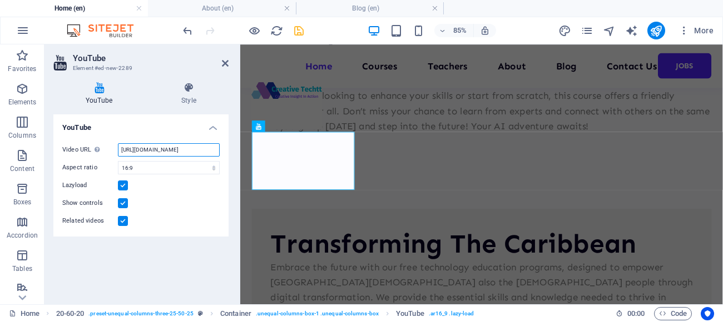
scroll to position [0, 73]
type input "https://youtube.com/shorts/sISXtALwVU4?si=mdXyHukzGb1DqQ3S"
click at [215, 168] on select "16:10 16:9 4:3 2:1 1:1" at bounding box center [169, 167] width 102 height 13
select select "ar16_10"
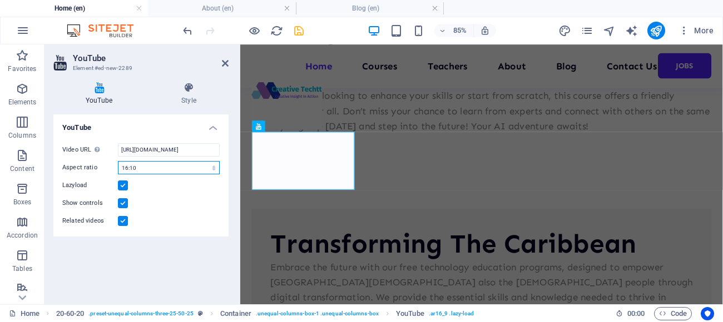
click at [118, 161] on select "16:10 16:9 4:3 2:1 1:1" at bounding box center [169, 167] width 102 height 13
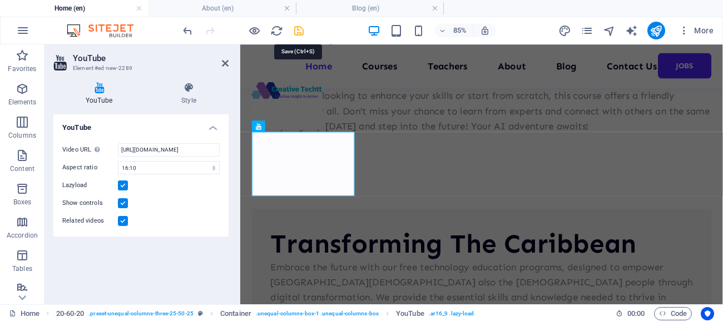
click at [298, 29] on icon "save" at bounding box center [298, 30] width 13 height 13
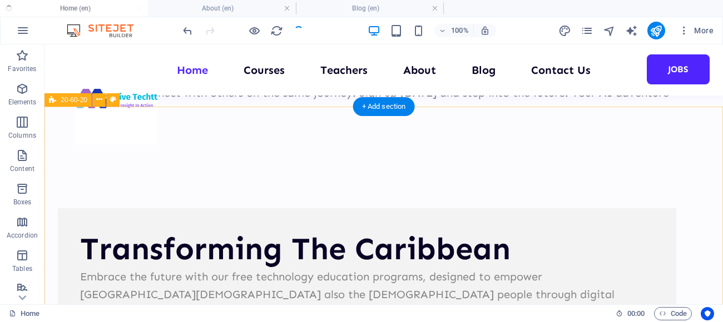
scroll to position [8287, 0]
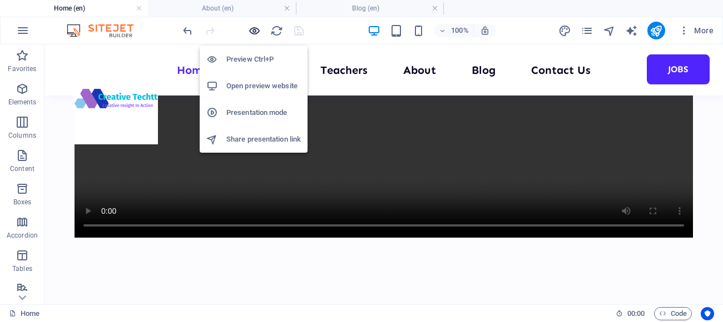
click at [253, 29] on icon "button" at bounding box center [254, 30] width 13 height 13
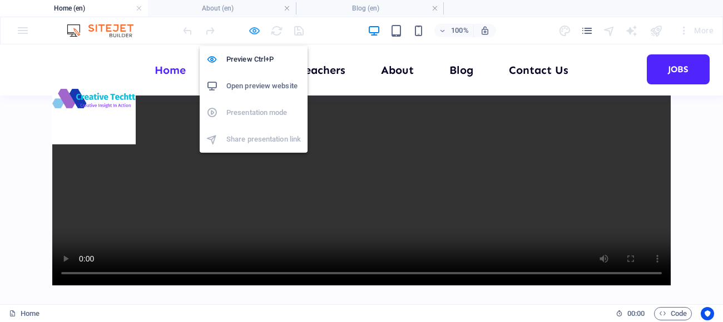
scroll to position [7996, 0]
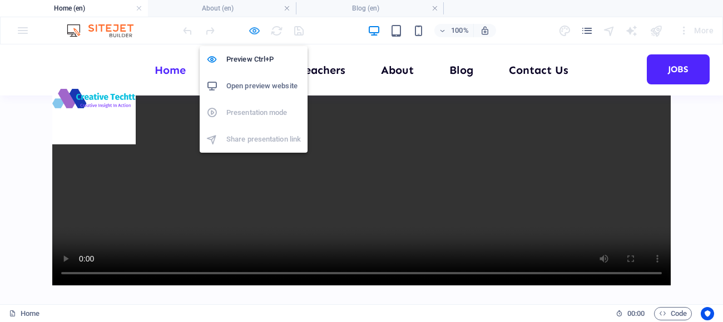
click at [258, 29] on icon "button" at bounding box center [254, 30] width 13 height 13
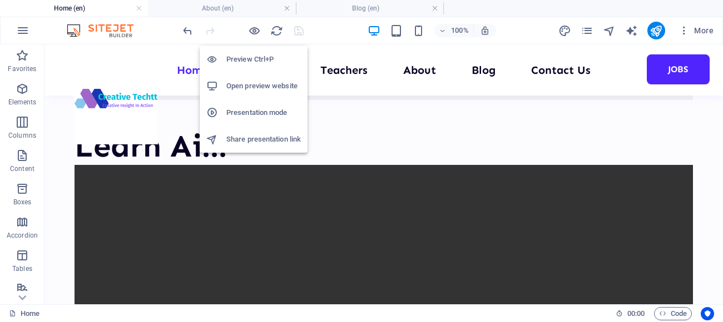
scroll to position [8287, 0]
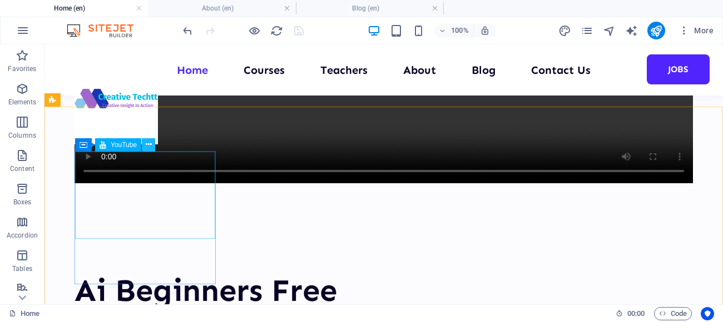
click at [148, 143] on icon at bounding box center [149, 145] width 6 height 12
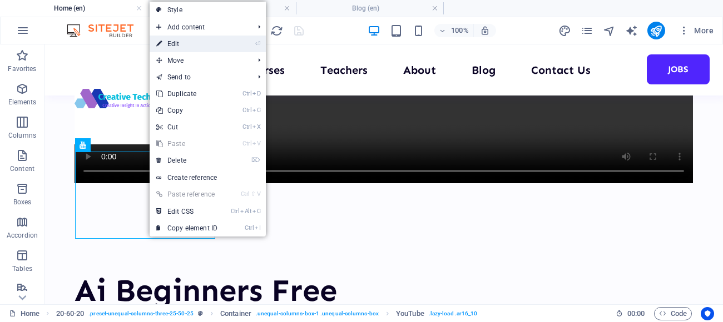
click at [177, 49] on link "⏎ Edit" at bounding box center [187, 44] width 74 height 17
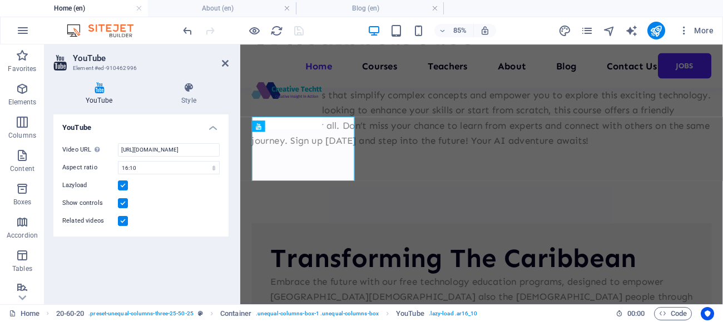
scroll to position [8629, 0]
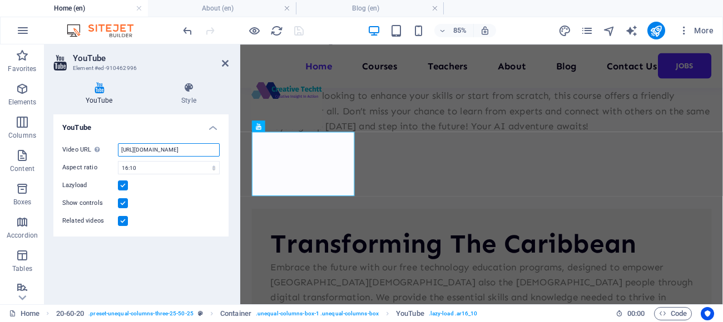
click at [217, 148] on input "https://youtube.com/shorts/sISXtALwVU4?si=mdXyHukzGb1DqQ3S" at bounding box center [169, 149] width 102 height 13
type input "V"
paste input "https://youtube.com/shorts/sISXtALwVU4?si=mdXyHukzGb1DqQ3S"
type input "https://youtube.com/shorts/sISXtALwVU4?si=mdXyHukzGb1DqQ3S"
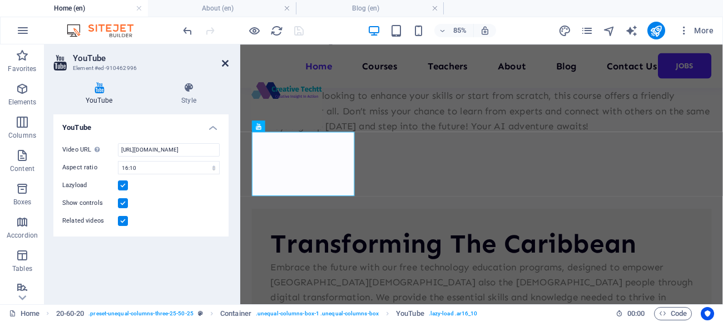
click at [223, 60] on icon at bounding box center [225, 63] width 7 height 9
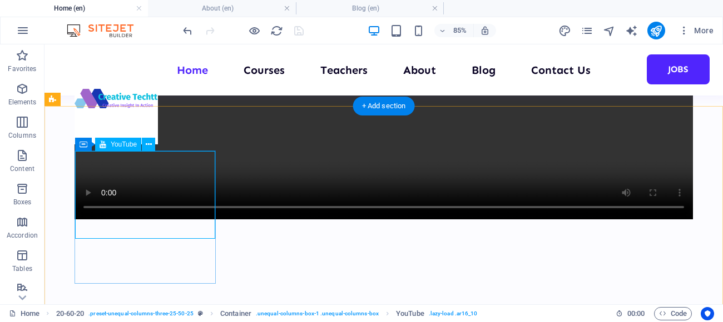
scroll to position [8287, 0]
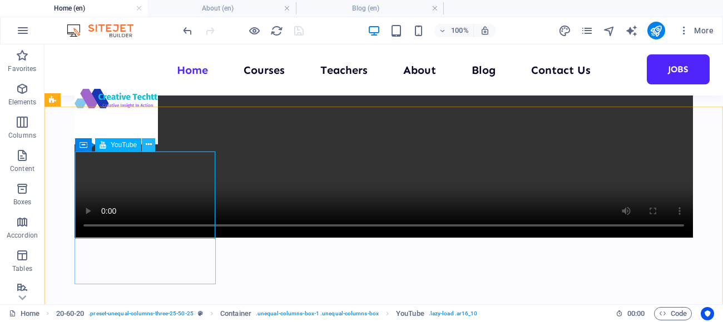
click at [150, 145] on icon at bounding box center [149, 145] width 6 height 12
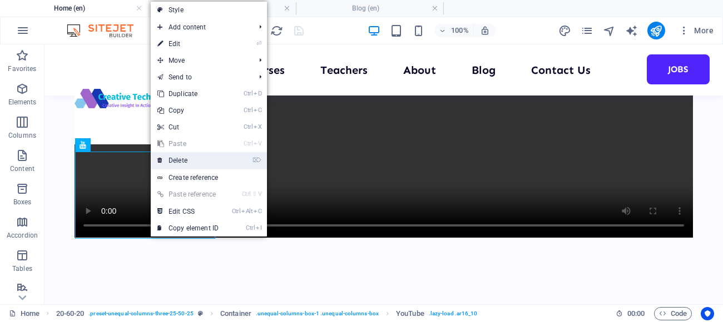
click at [185, 162] on link "⌦ Delete" at bounding box center [188, 160] width 74 height 17
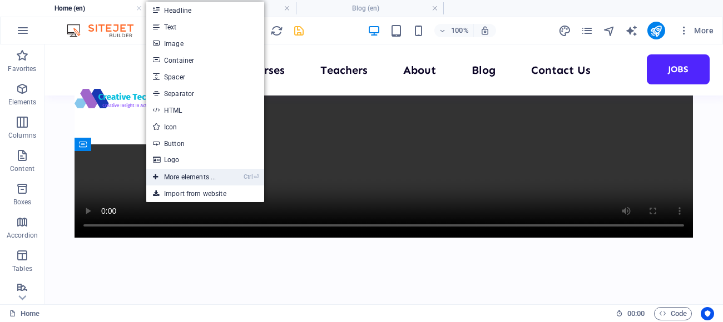
click at [177, 175] on link "Ctrl ⏎ More elements ..." at bounding box center [184, 177] width 76 height 17
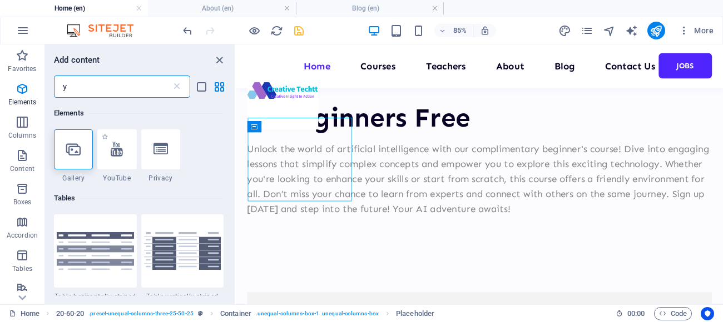
scroll to position [8565, 0]
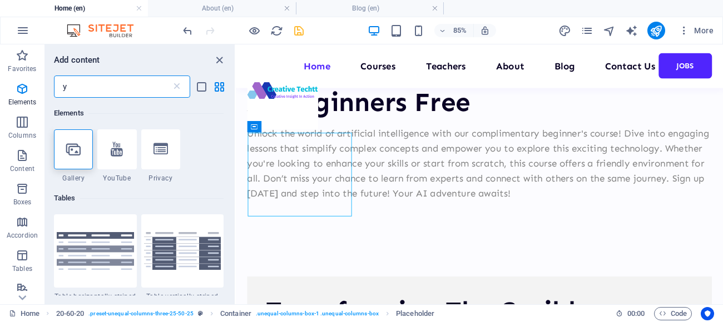
click at [74, 89] on input "y" at bounding box center [112, 87] width 117 height 22
type input "v"
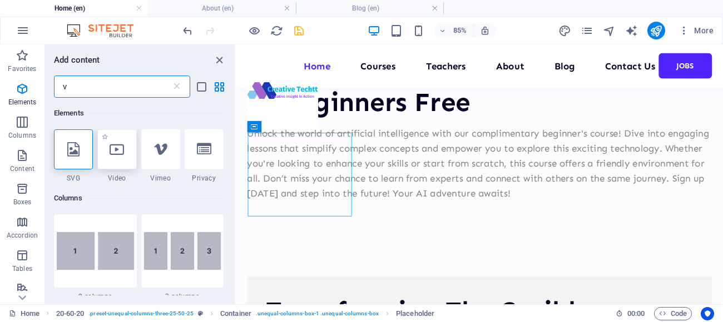
click at [119, 154] on icon at bounding box center [117, 149] width 14 height 14
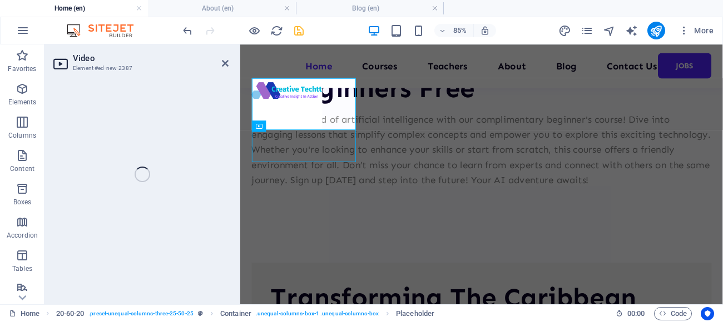
select select "%"
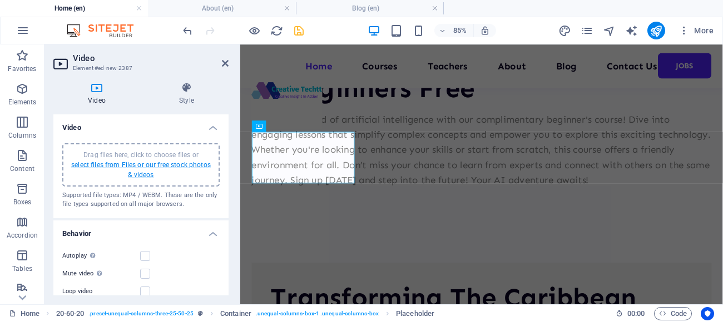
scroll to position [8629, 0]
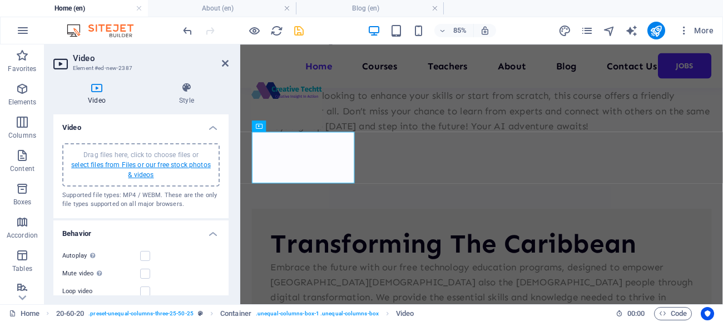
click at [136, 168] on link "select files from Files or our free stock photos & videos" at bounding box center [141, 170] width 140 height 18
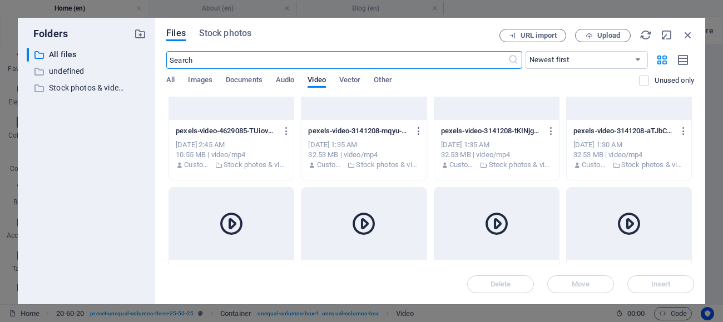
scroll to position [0, 0]
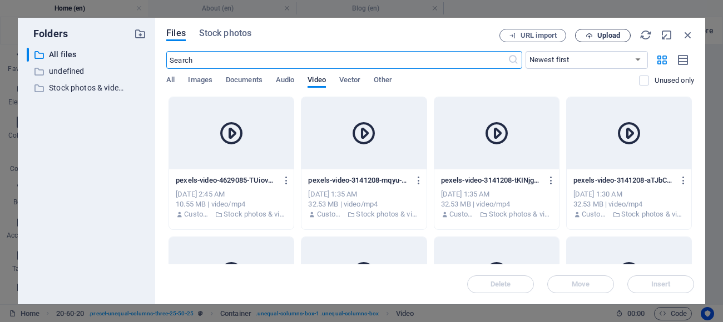
click at [599, 36] on span "Upload" at bounding box center [608, 35] width 23 height 7
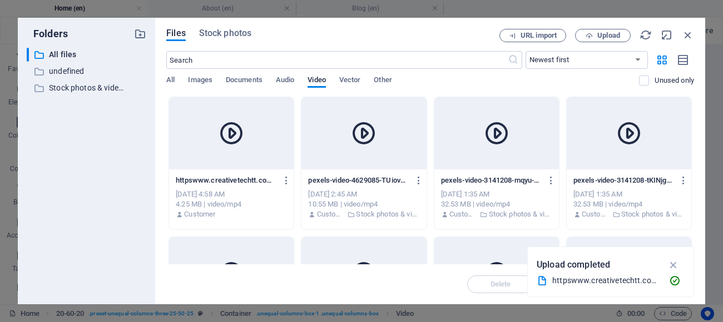
click at [202, 136] on div at bounding box center [231, 133] width 125 height 72
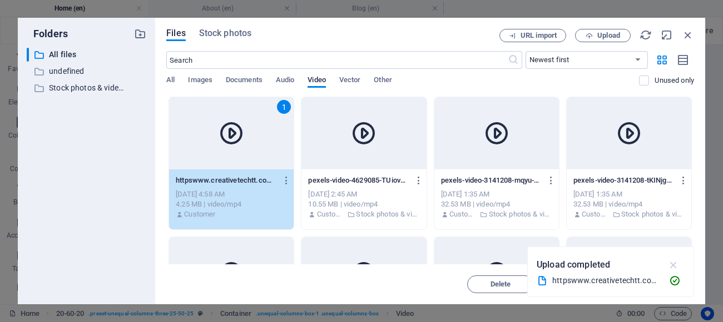
click at [675, 266] on icon "button" at bounding box center [673, 265] width 13 height 12
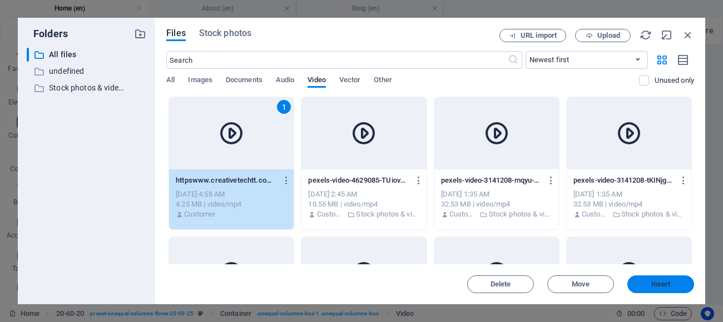
click at [660, 286] on span "Insert" at bounding box center [660, 284] width 19 height 7
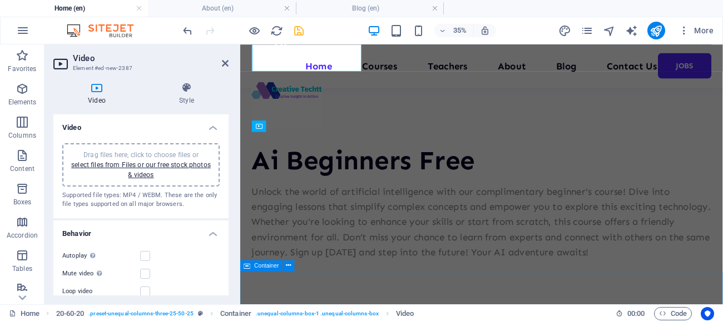
scroll to position [8629, 0]
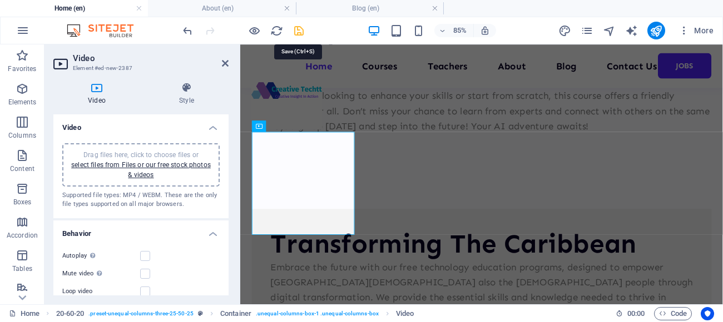
click at [300, 32] on icon "save" at bounding box center [298, 30] width 13 height 13
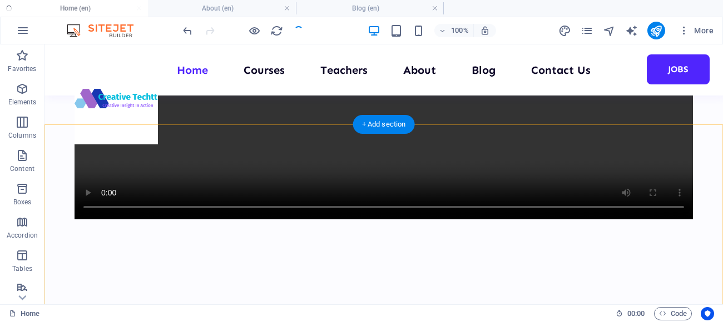
scroll to position [8287, 0]
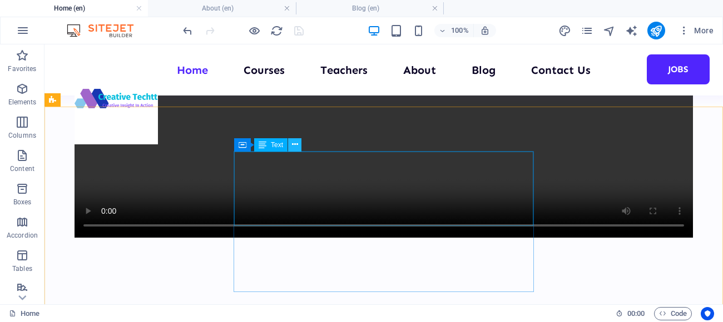
click at [297, 143] on icon at bounding box center [295, 145] width 6 height 12
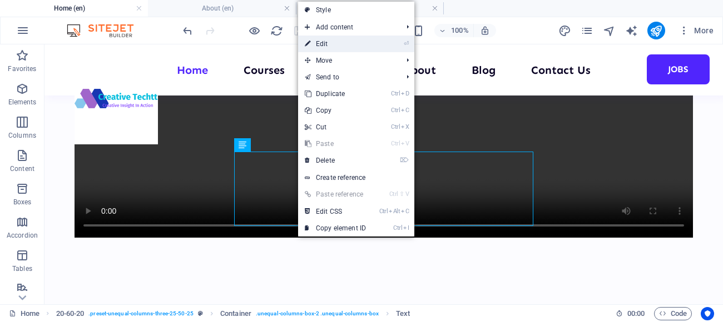
click at [321, 45] on link "⏎ Edit" at bounding box center [335, 44] width 74 height 17
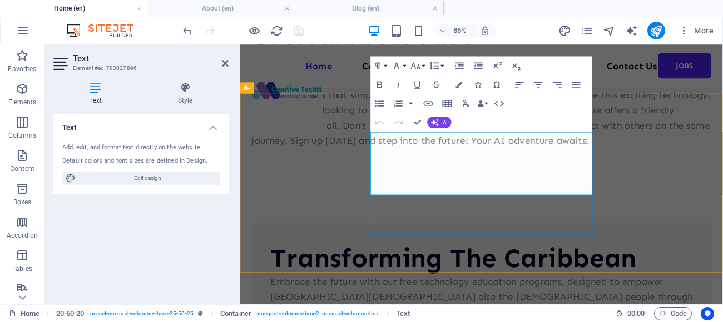
scroll to position [8630, 0]
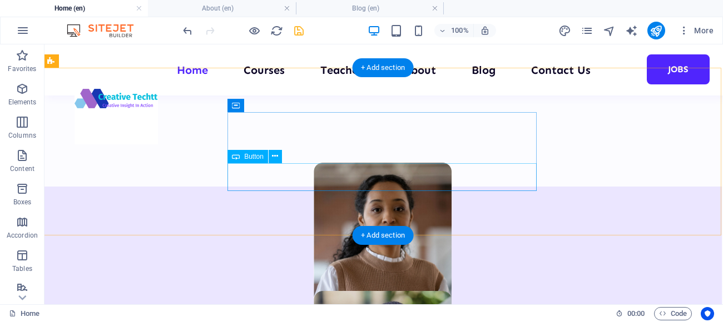
scroll to position [727, 2]
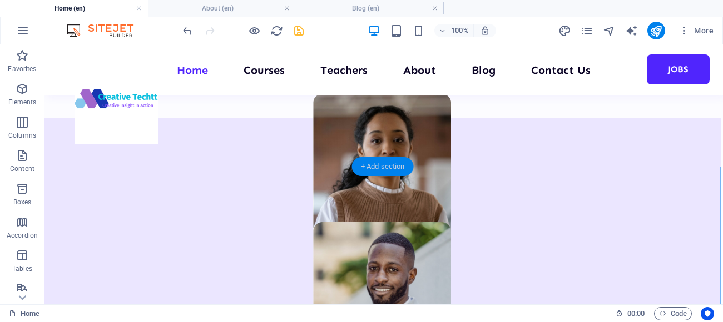
click at [390, 168] on div "+ Add section" at bounding box center [383, 166] width 62 height 19
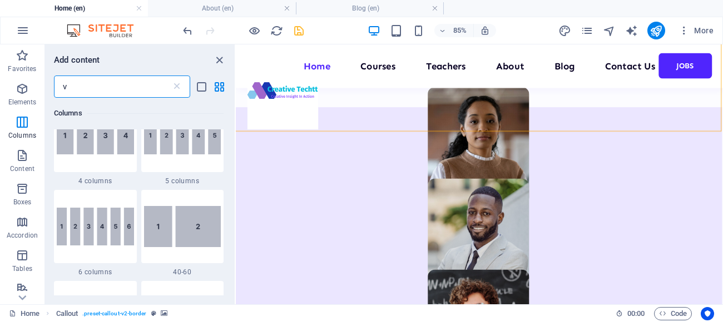
scroll to position [0, 0]
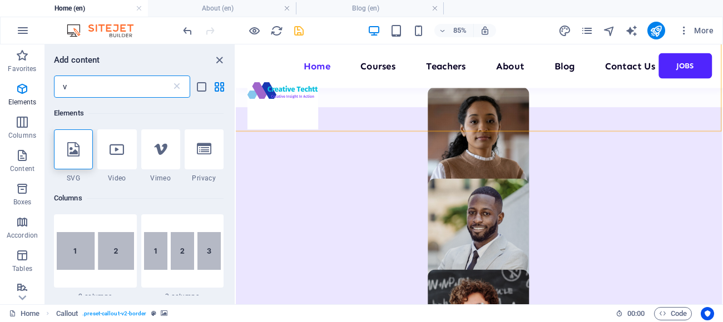
click at [87, 86] on input "v" at bounding box center [112, 87] width 117 height 22
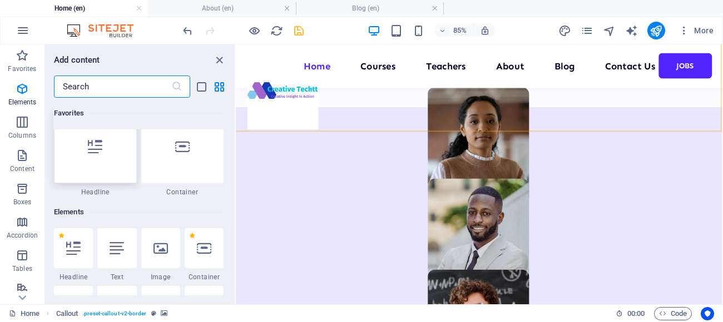
scroll to position [19, 0]
click at [95, 161] on div at bounding box center [95, 147] width 83 height 73
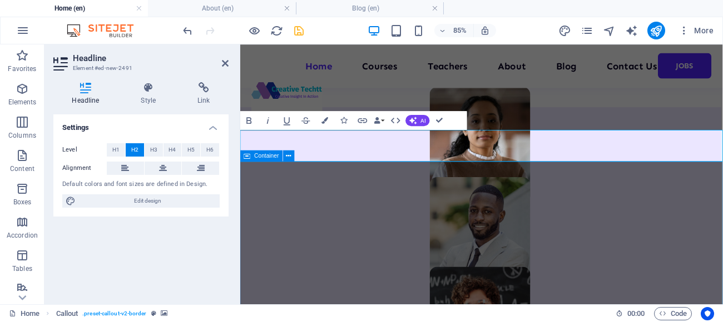
scroll to position [726, 0]
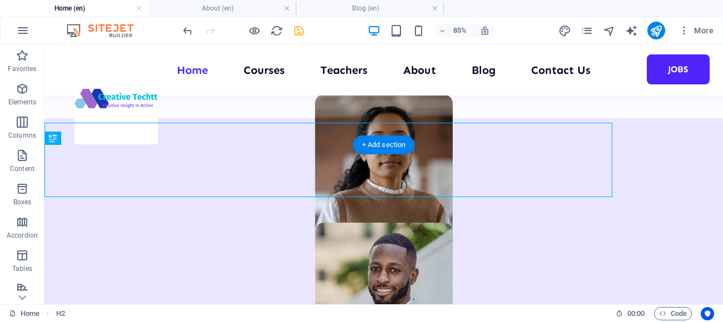
scroll to position [748, 0]
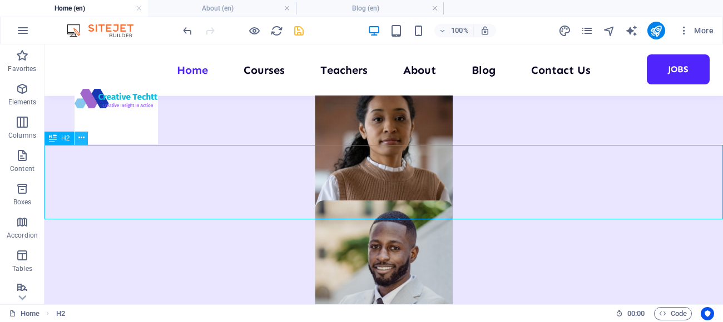
click at [82, 137] on icon at bounding box center [81, 138] width 6 height 12
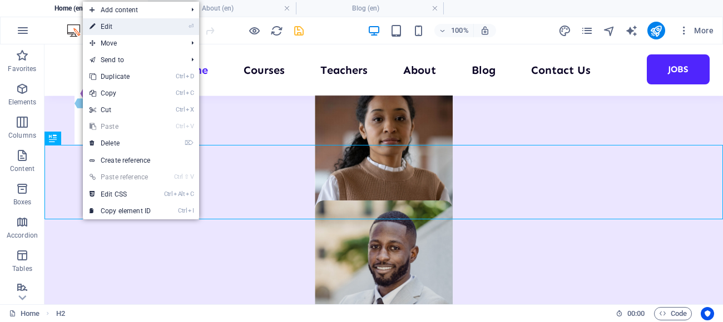
click at [106, 27] on link "⏎ Edit" at bounding box center [120, 26] width 74 height 17
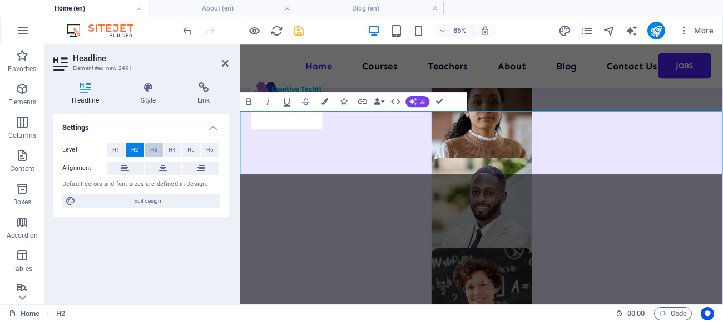
click at [153, 151] on span "H3" at bounding box center [153, 149] width 7 height 13
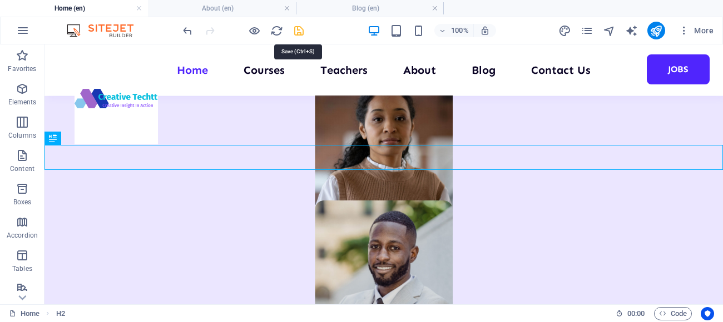
click at [297, 32] on icon "save" at bounding box center [298, 30] width 13 height 13
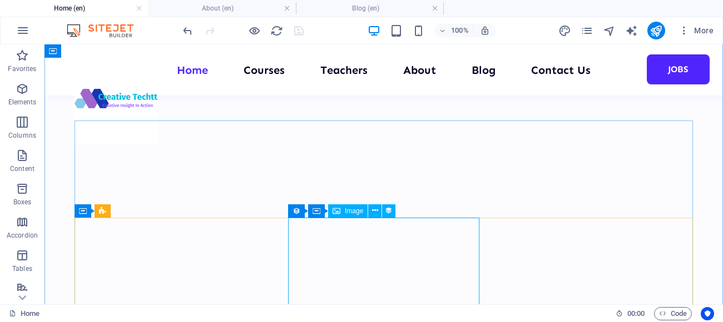
scroll to position [6113, 0]
